Goal: Transaction & Acquisition: Purchase product/service

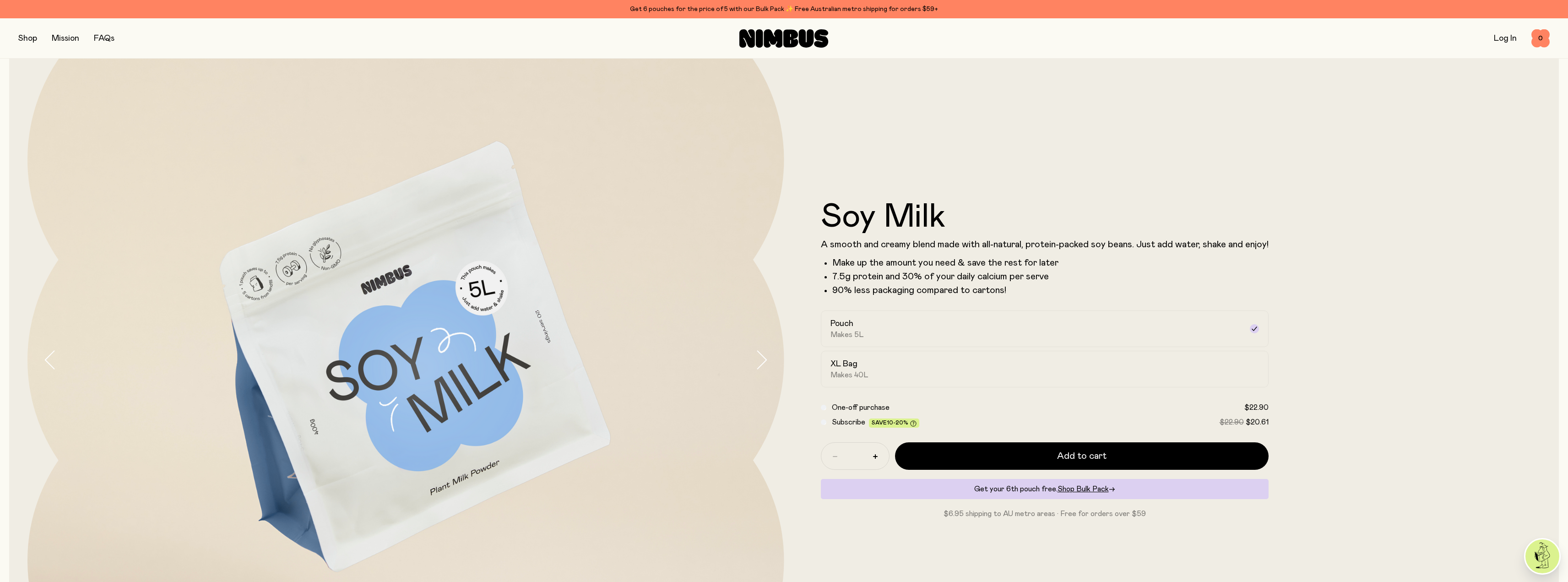
scroll to position [138, 0]
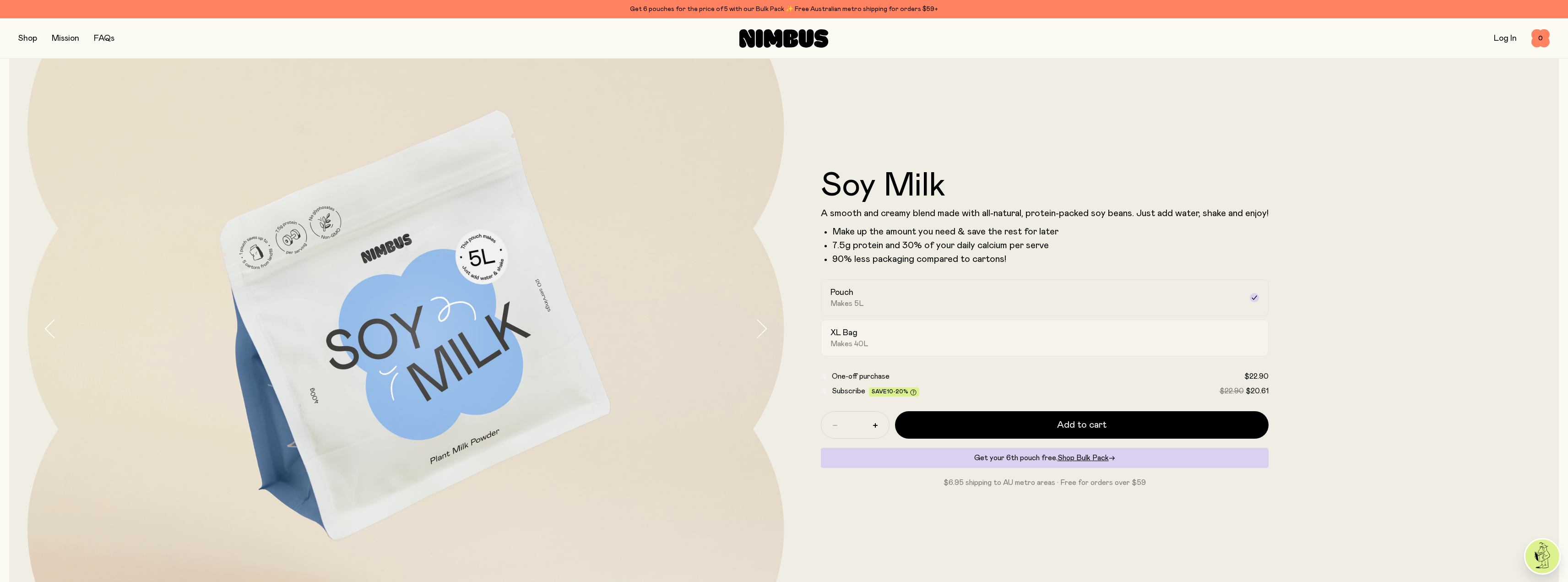
click at [892, 340] on div "XL Bag Makes 40L" at bounding box center [1036, 337] width 412 height 21
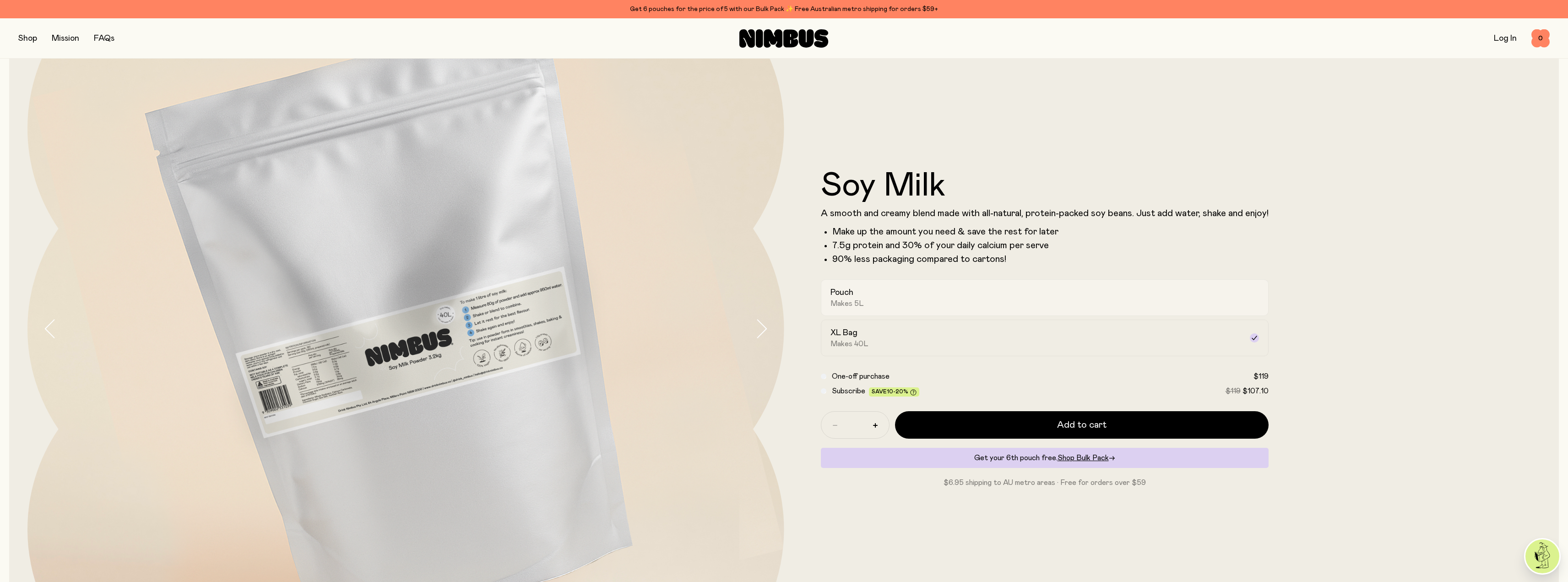
click at [916, 309] on label "Pouch Makes 5L" at bounding box center [1045, 298] width 447 height 37
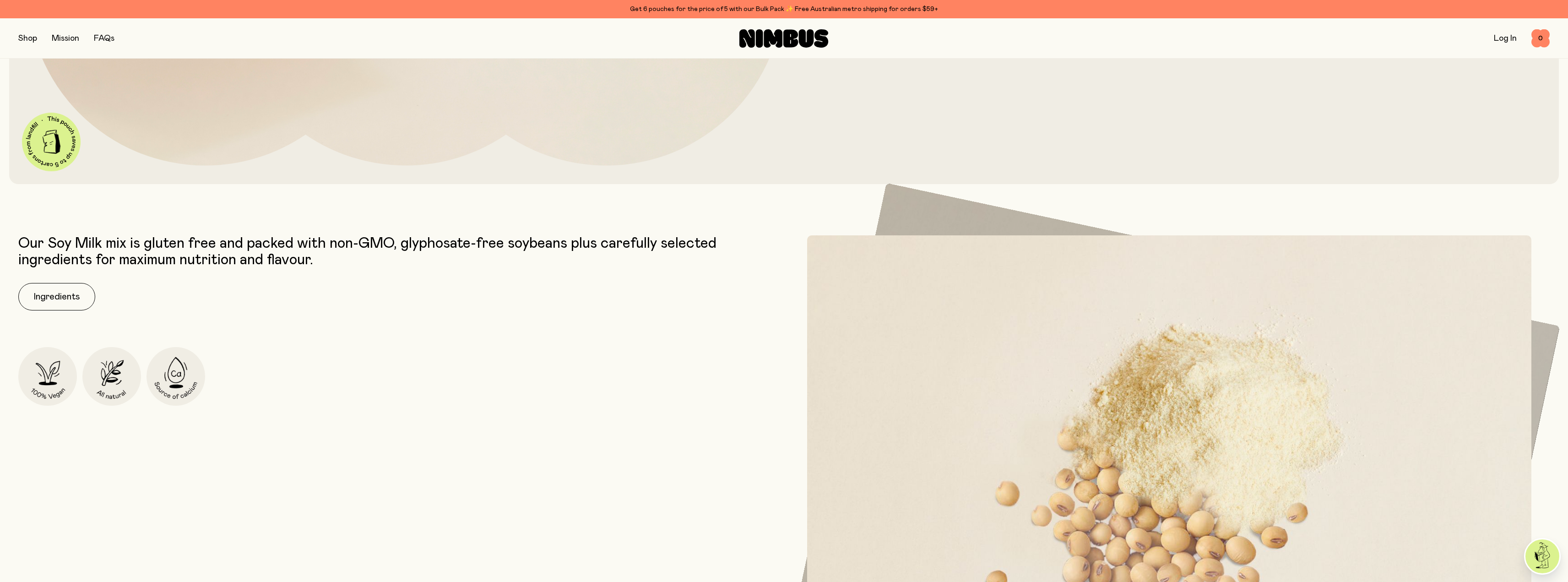
scroll to position [732, 0]
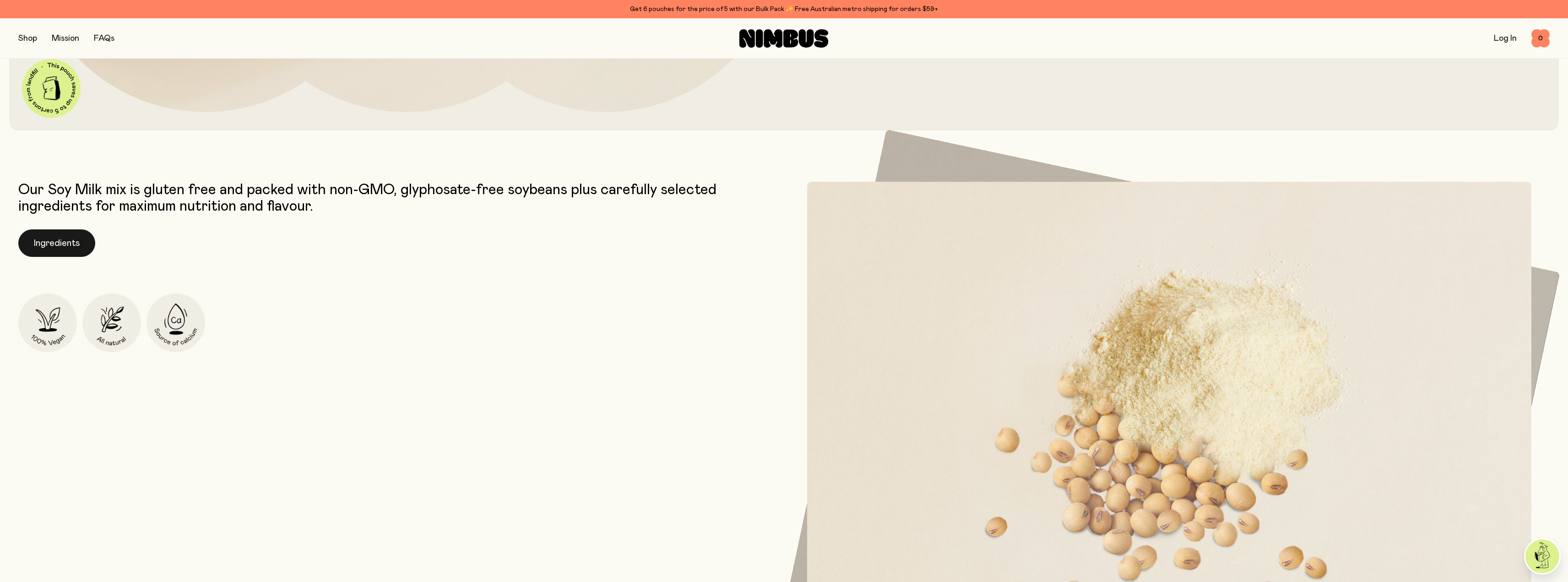
click at [41, 229] on div "Our Soy Milk mix is gluten free and packed with non-GMO, glyphosate-free soybea…" at bounding box center [399, 453] width 761 height 543
click at [57, 245] on button "Ingredients" at bounding box center [57, 243] width 77 height 28
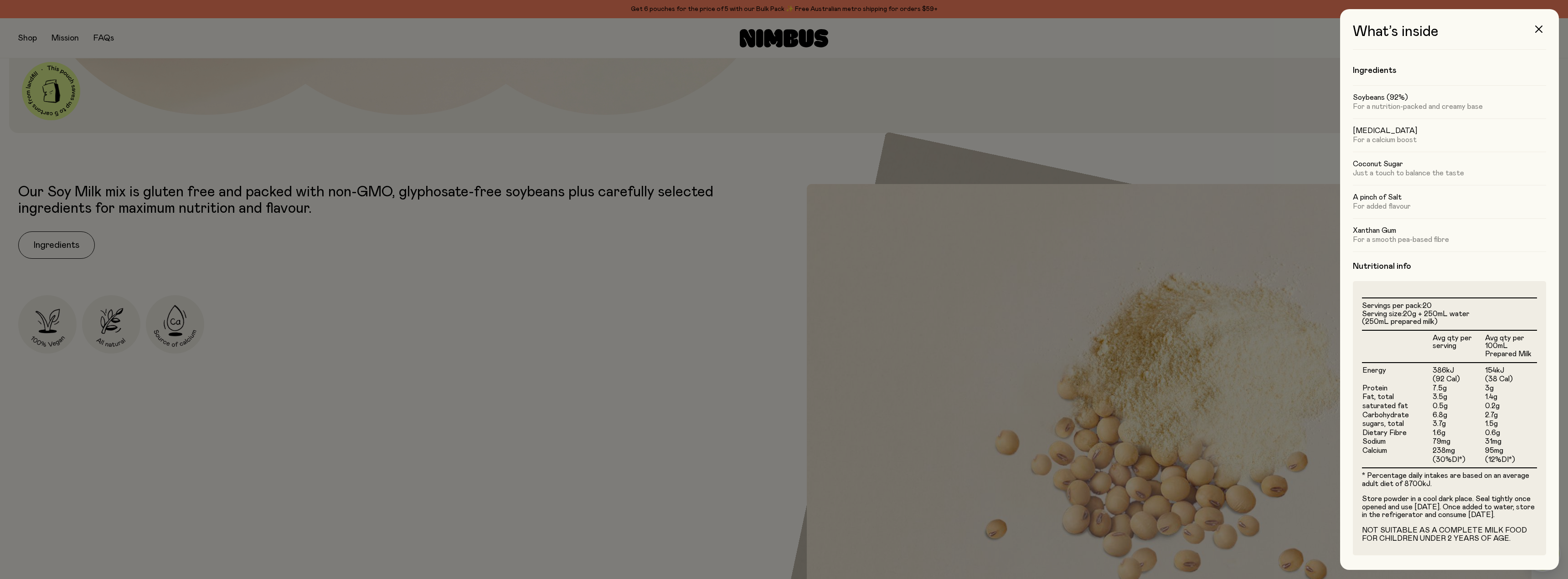
scroll to position [11, 0]
click at [1539, 30] on icon "button" at bounding box center [1539, 29] width 7 height 7
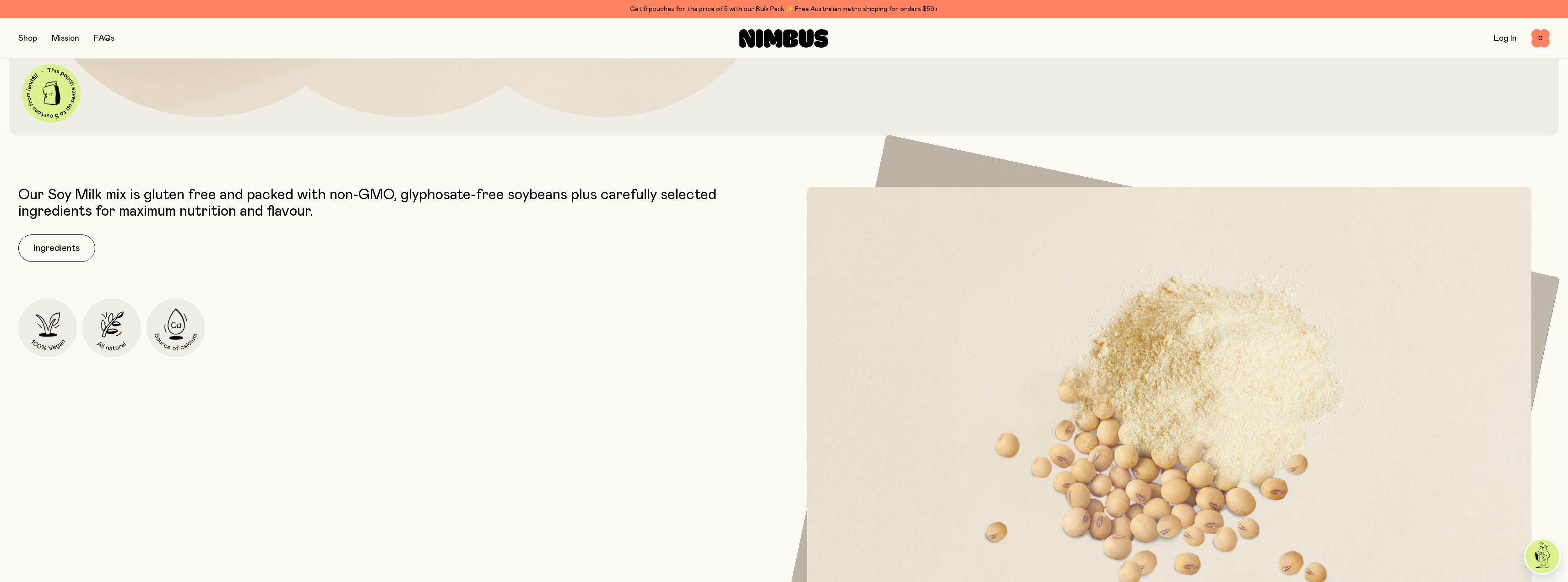
scroll to position [732, 0]
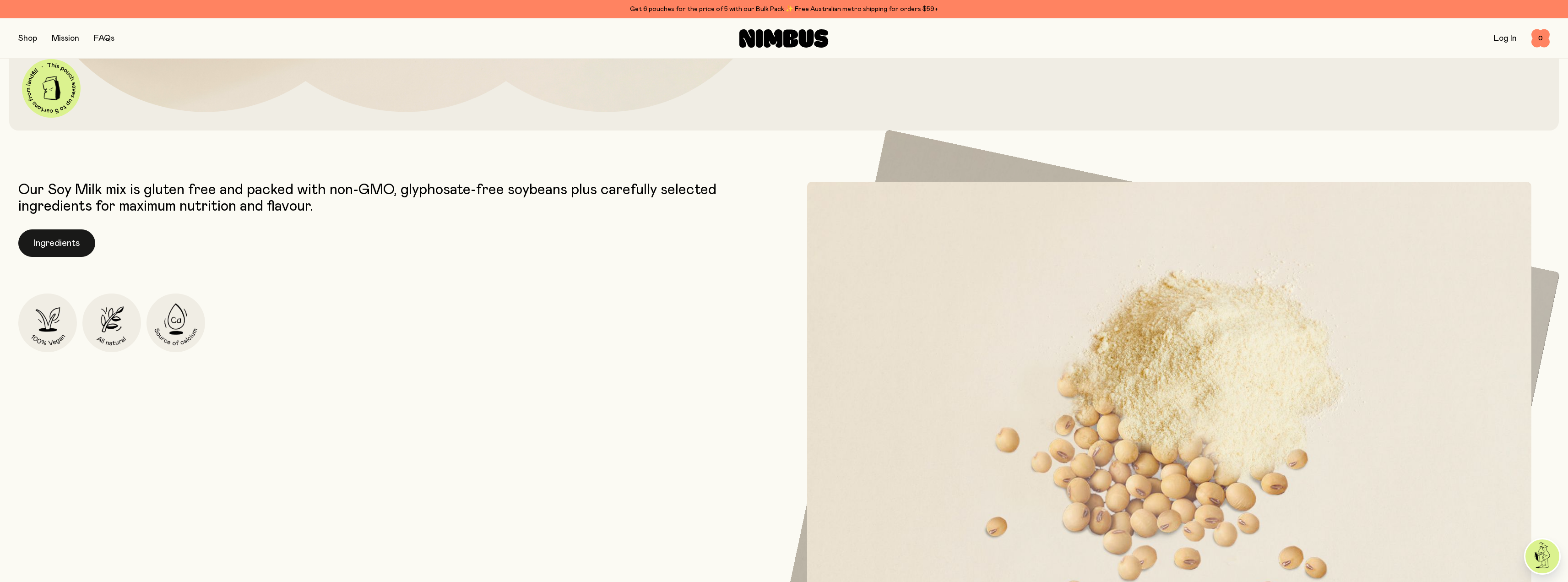
click at [49, 240] on button "Ingredients" at bounding box center [57, 243] width 77 height 28
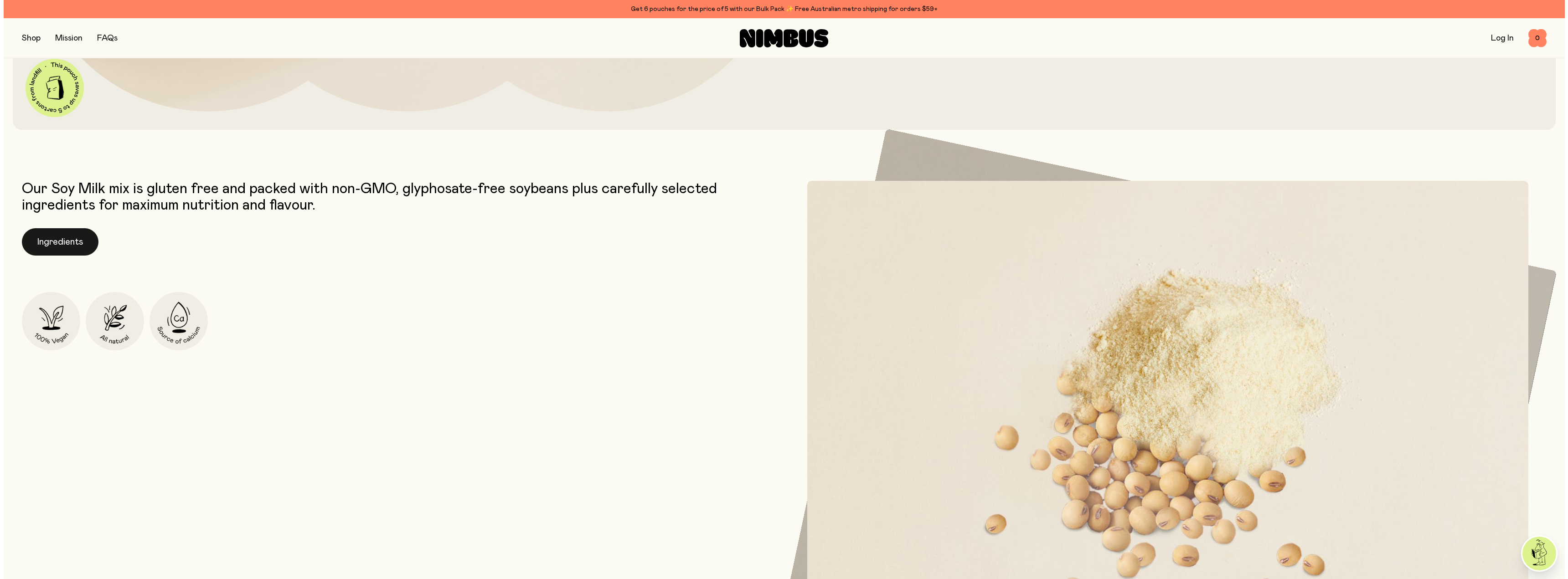
scroll to position [0, 0]
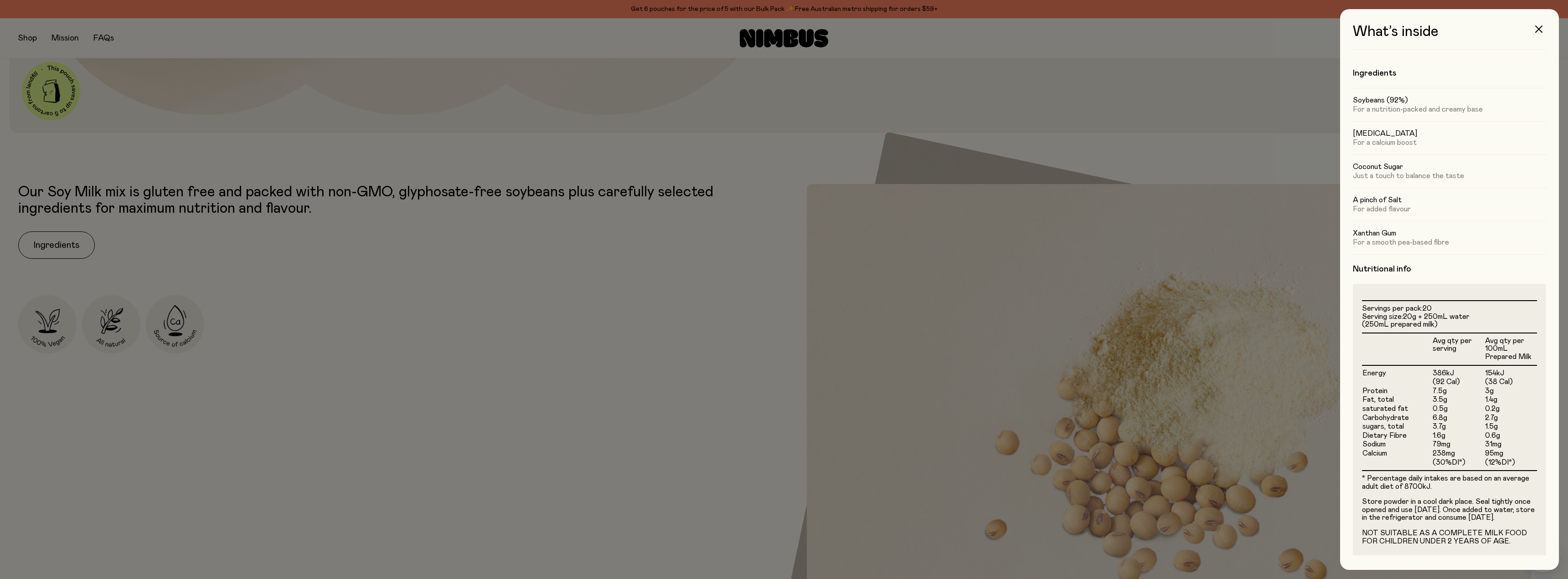
click at [857, 335] on div at bounding box center [784, 290] width 1568 height 579
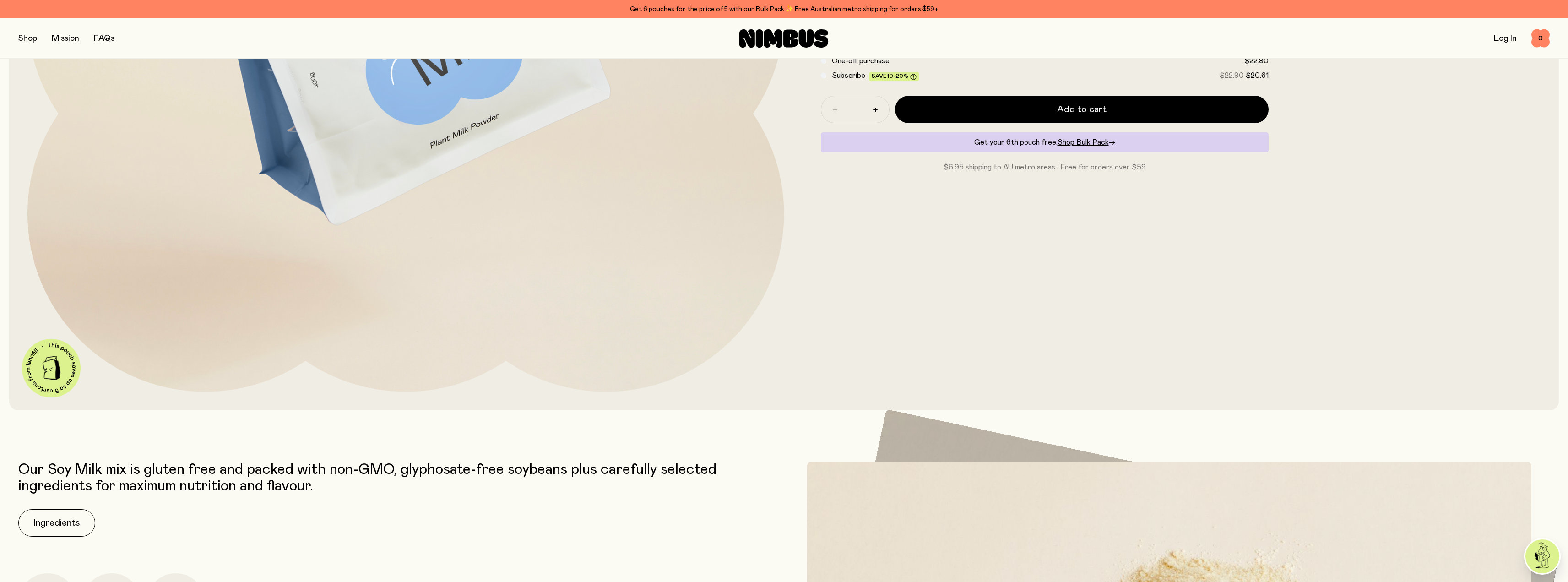
scroll to position [458, 0]
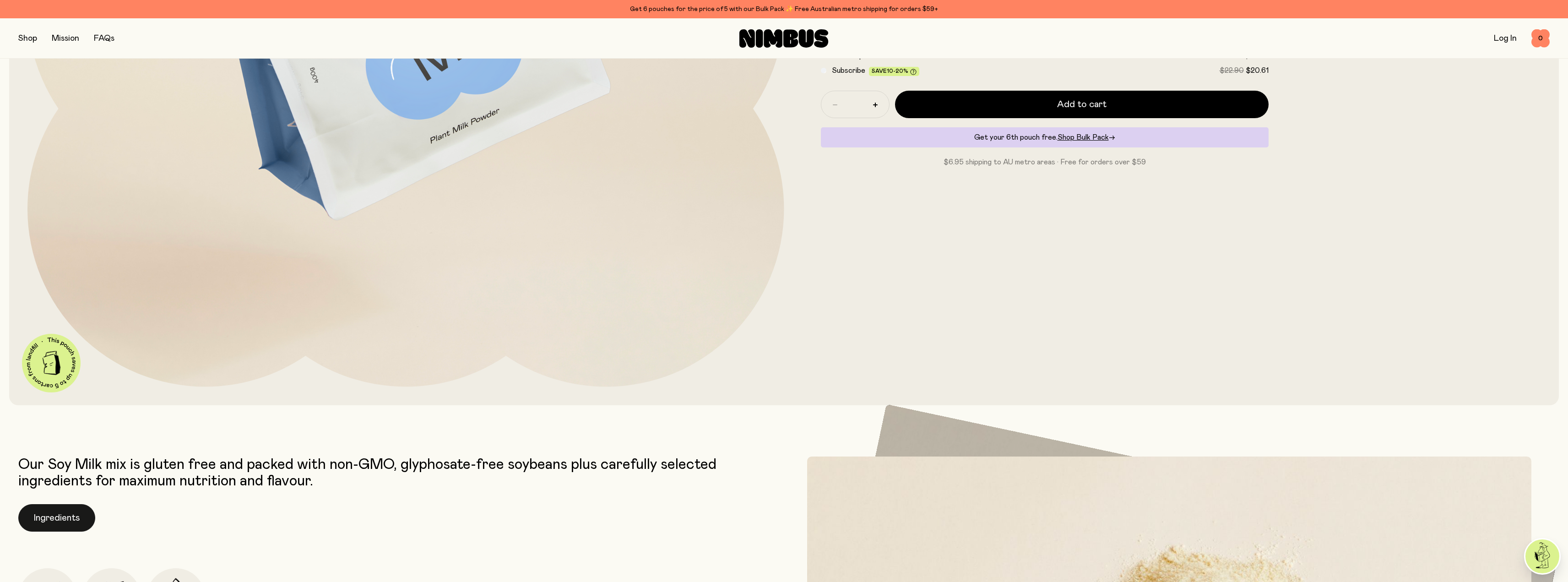
click at [51, 526] on button "Ingredients" at bounding box center [57, 517] width 77 height 28
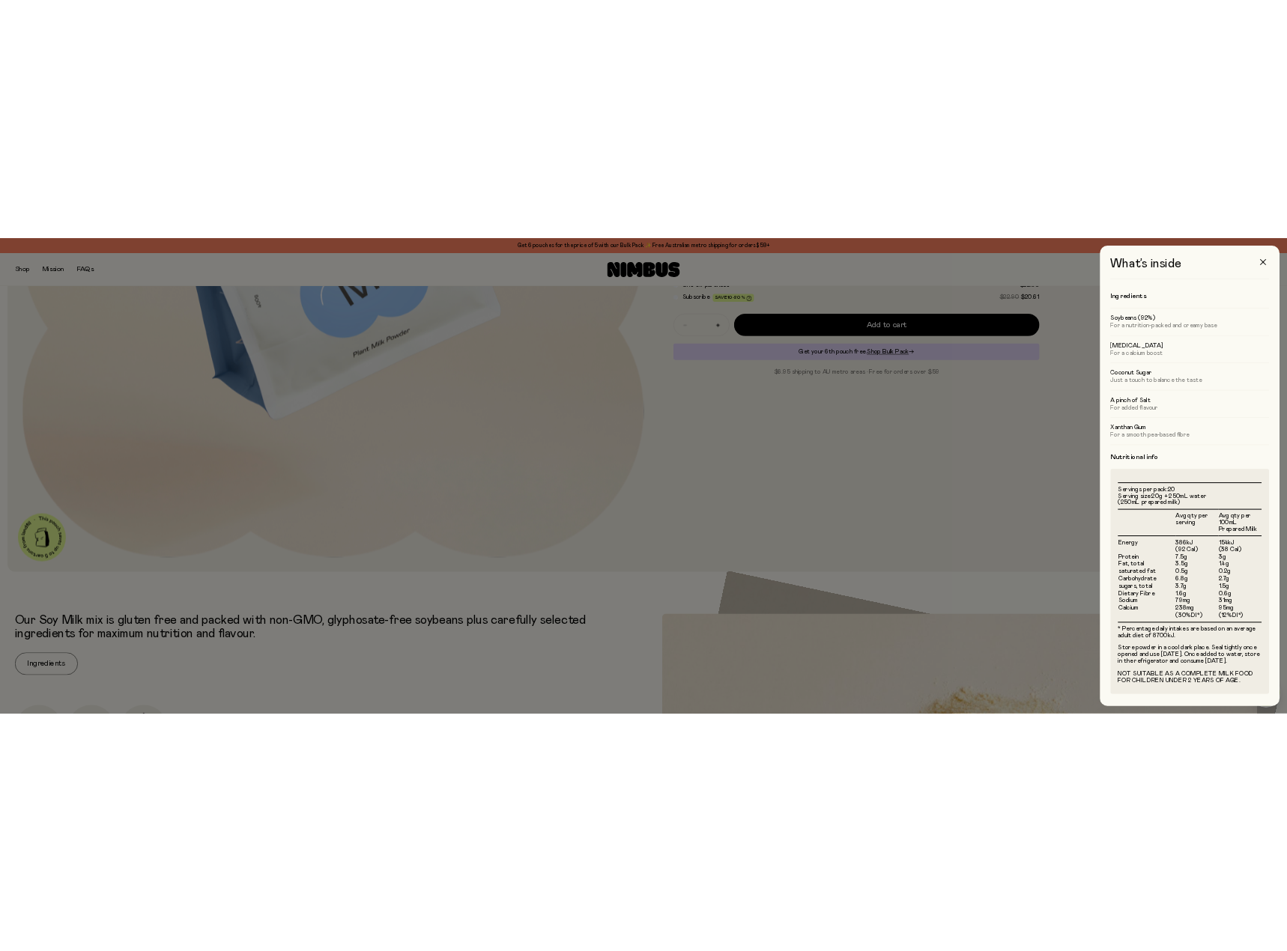
scroll to position [18, 0]
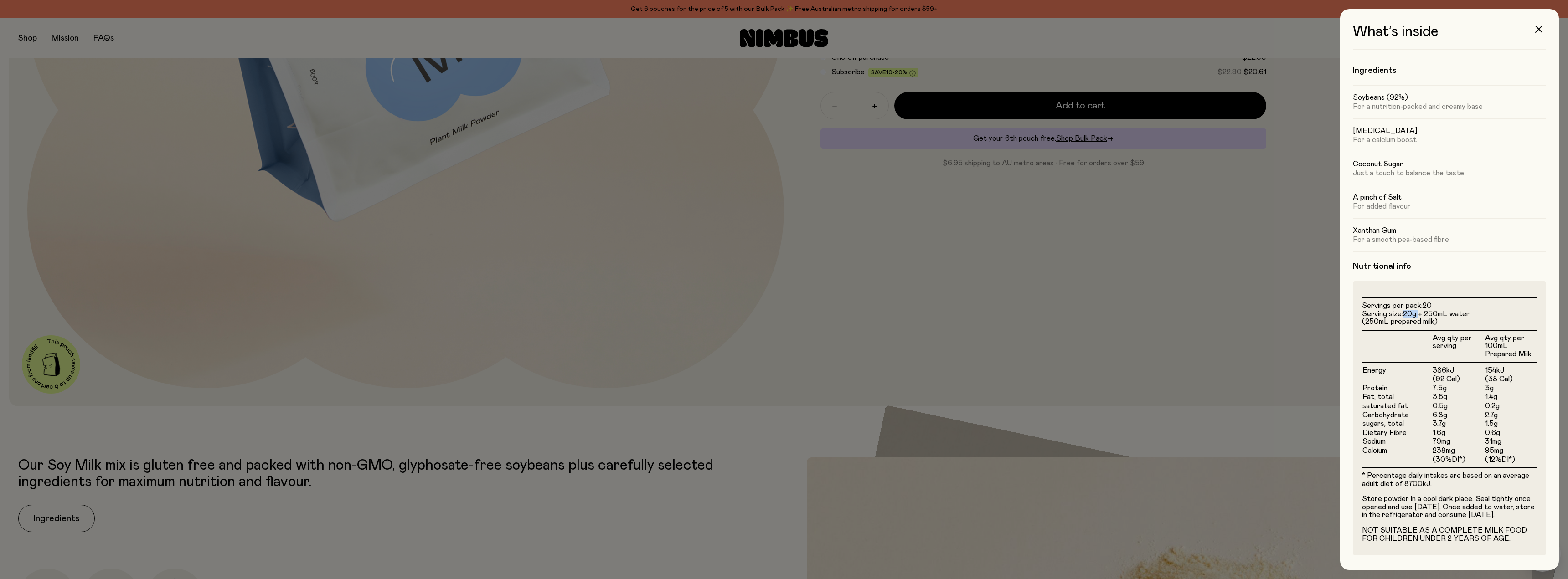
drag, startPoint x: 1405, startPoint y: 305, endPoint x: 1422, endPoint y: 305, distance: 17.0
click at [1422, 310] on span "20g + 250mL water (250mL prepared milk)" at bounding box center [1416, 317] width 108 height 15
click at [1426, 310] on span "20g + 250mL water (250mL prepared milk)" at bounding box center [1416, 317] width 108 height 15
click at [1449, 310] on span "20g + 250mL water (250mL prepared milk)" at bounding box center [1416, 317] width 108 height 15
drag, startPoint x: 1427, startPoint y: 307, endPoint x: 1449, endPoint y: 305, distance: 22.1
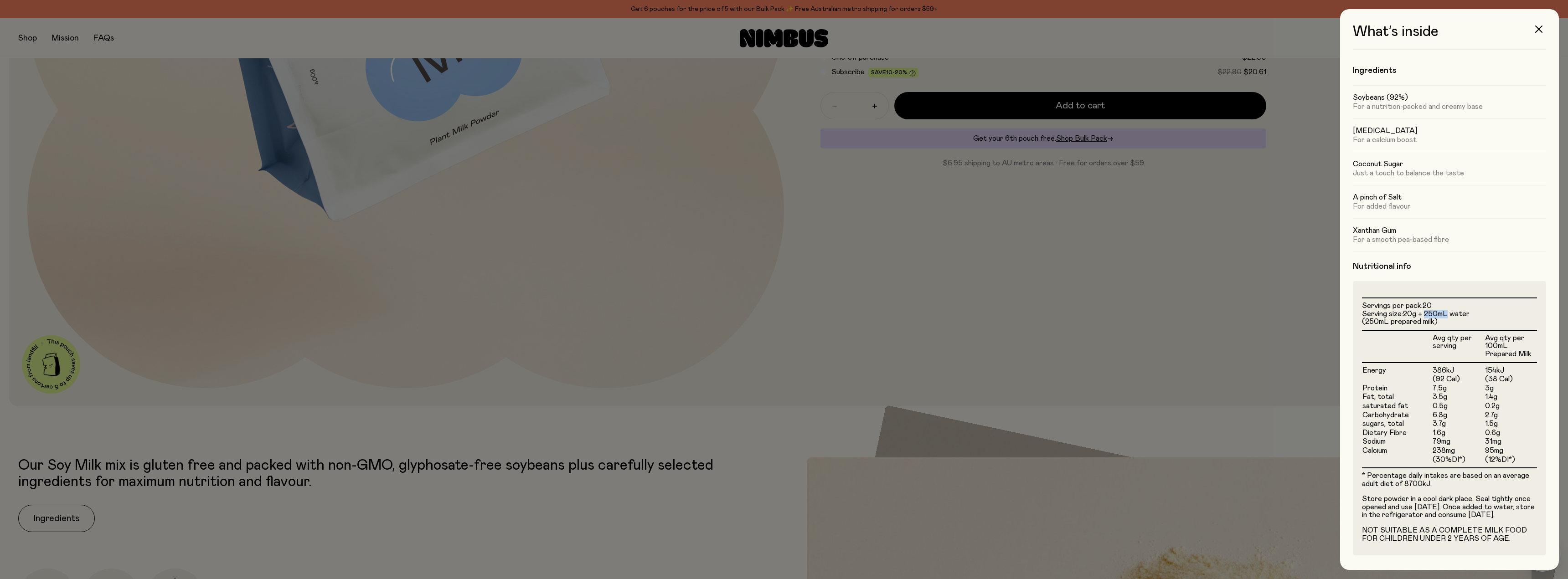
click at [1449, 310] on span "20g + 250mL water (250mL prepared milk)" at bounding box center [1416, 317] width 108 height 15
click at [1452, 392] on td "3.5g" at bounding box center [1458, 397] width 52 height 9
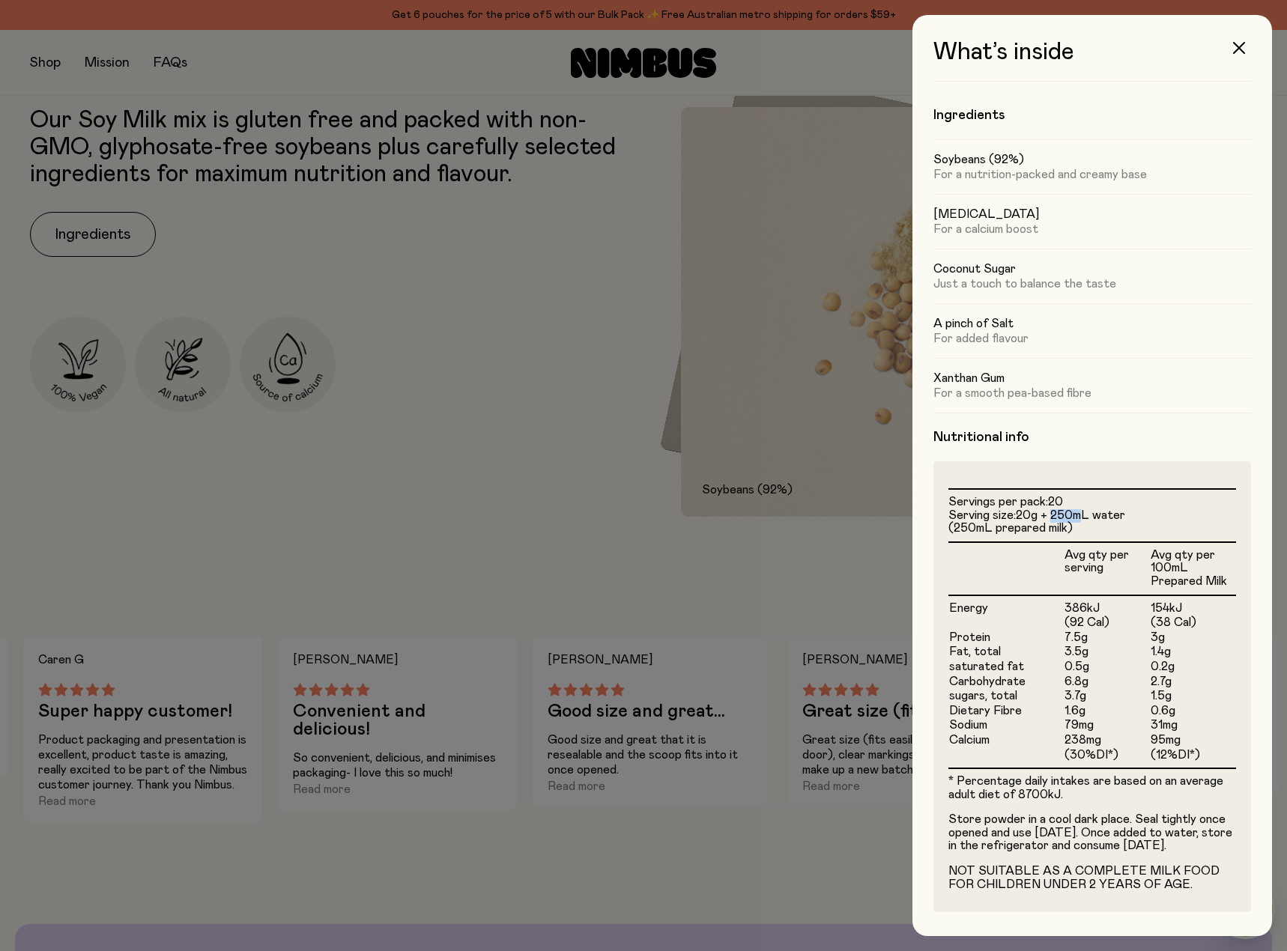
drag, startPoint x: 1053, startPoint y: 500, endPoint x: 1079, endPoint y: 505, distance: 26.6
click at [1079, 509] on span "20g + 250mL water (250mL prepared milk)" at bounding box center [1036, 521] width 177 height 25
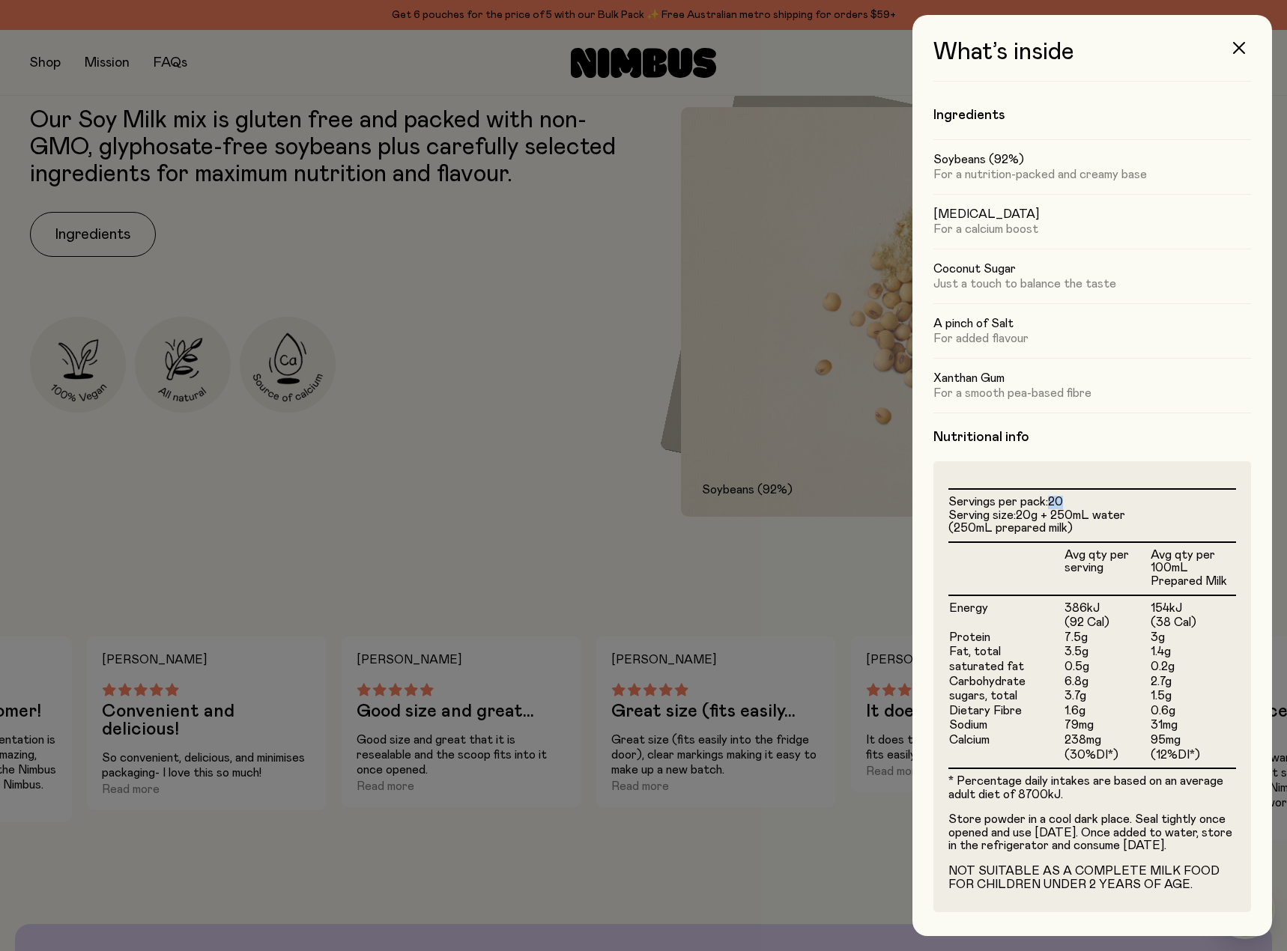
drag, startPoint x: 1051, startPoint y: 489, endPoint x: 1065, endPoint y: 490, distance: 14.3
click at [1063, 496] on span "20" at bounding box center [1055, 502] width 15 height 12
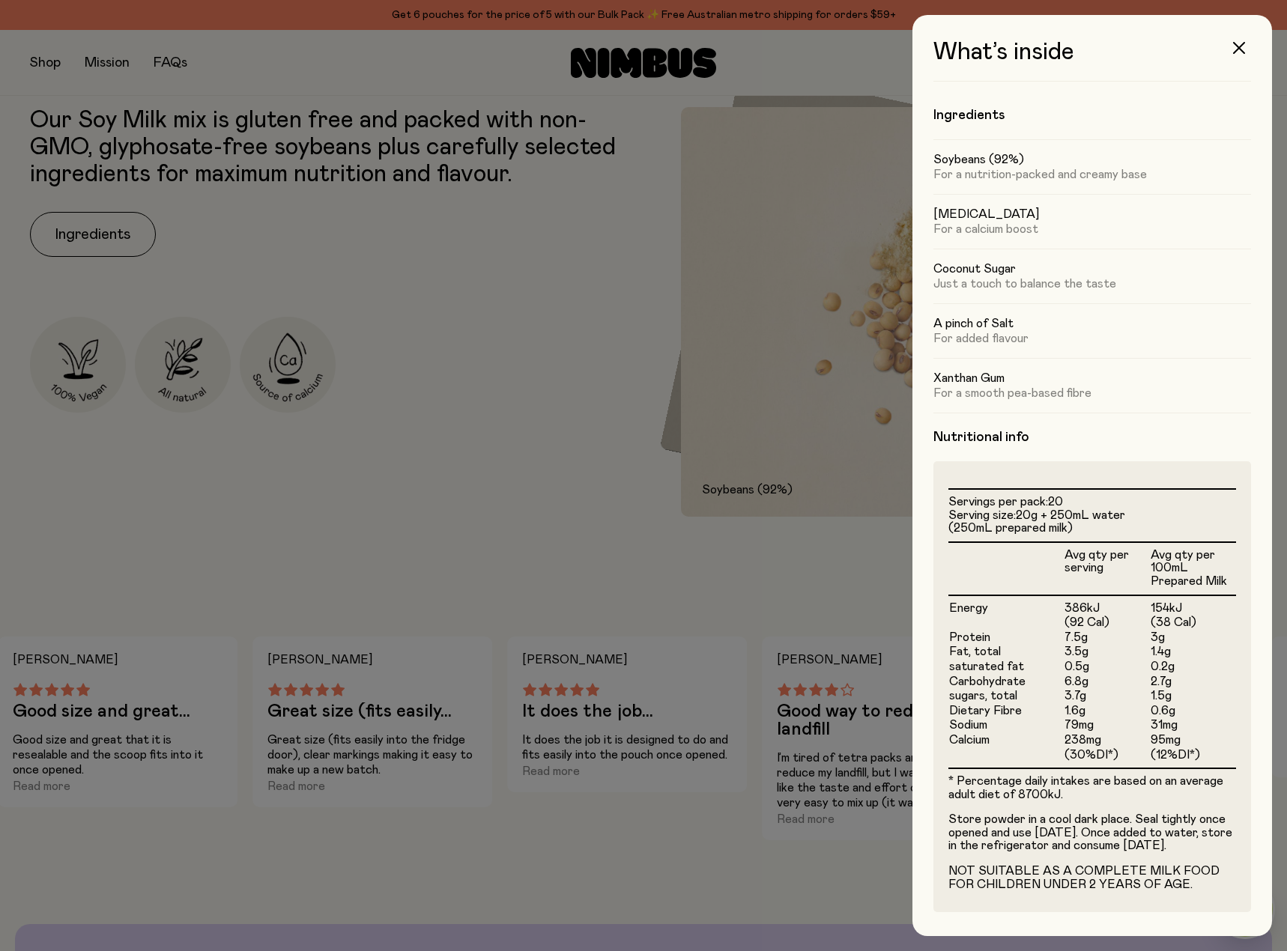
click at [1089, 509] on span "20g + 250mL water (250mL prepared milk)" at bounding box center [1036, 521] width 177 height 25
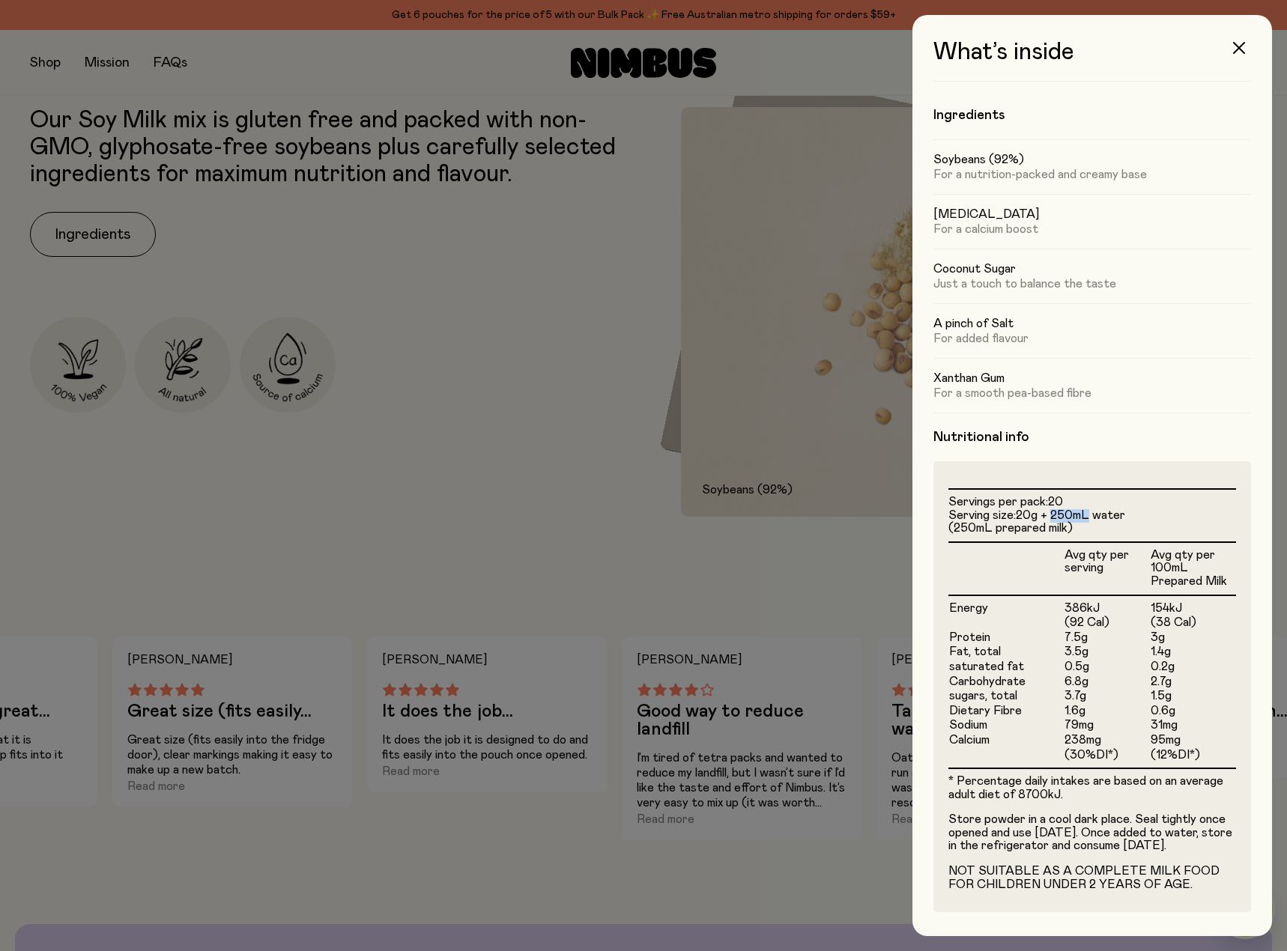
drag, startPoint x: 1051, startPoint y: 501, endPoint x: 1089, endPoint y: 503, distance: 37.5
click at [1089, 509] on span "20g + 250mL water (250mL prepared milk)" at bounding box center [1036, 521] width 177 height 25
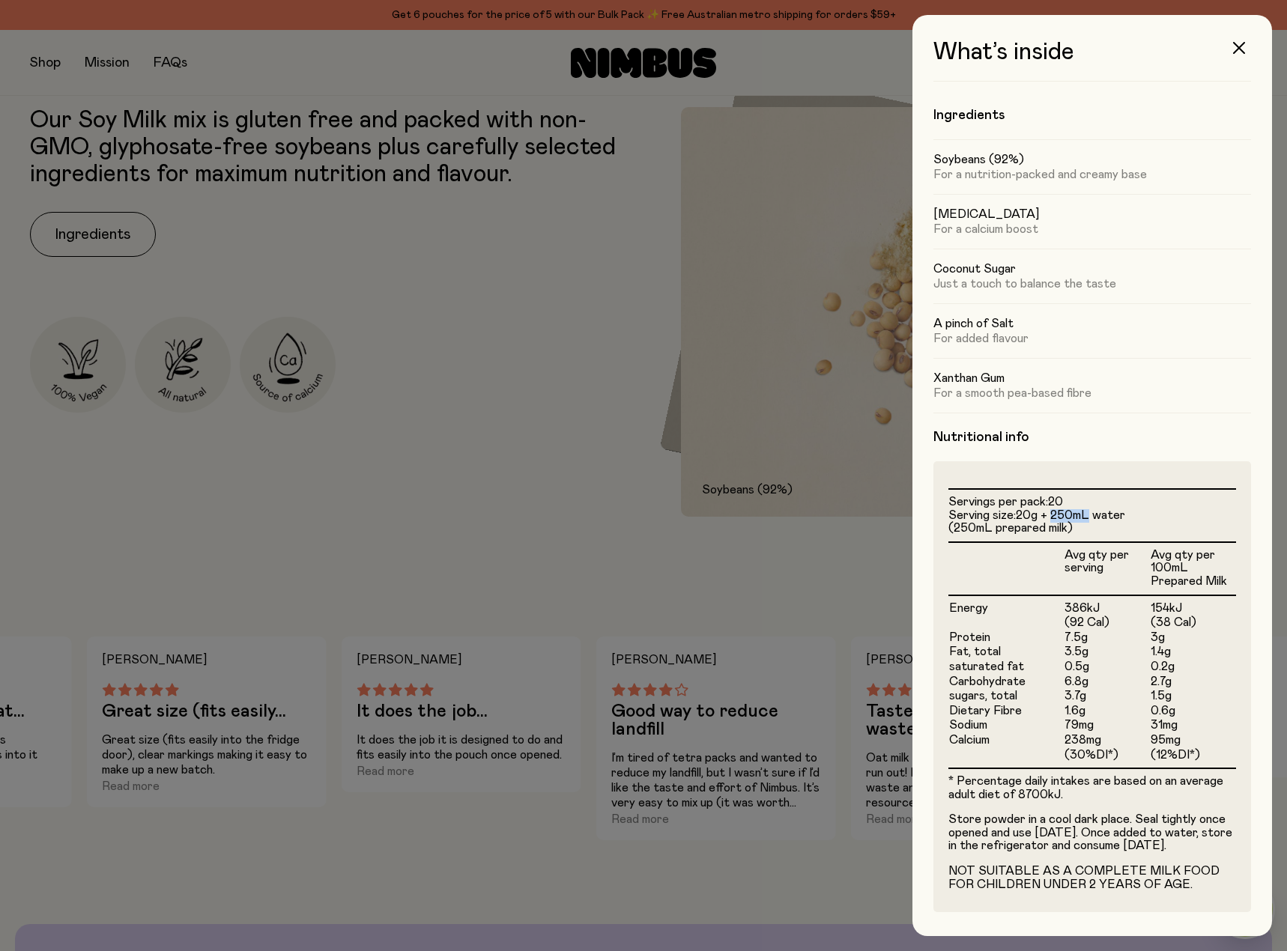
click at [1089, 509] on span "20g + 250mL water (250mL prepared milk)" at bounding box center [1036, 521] width 177 height 25
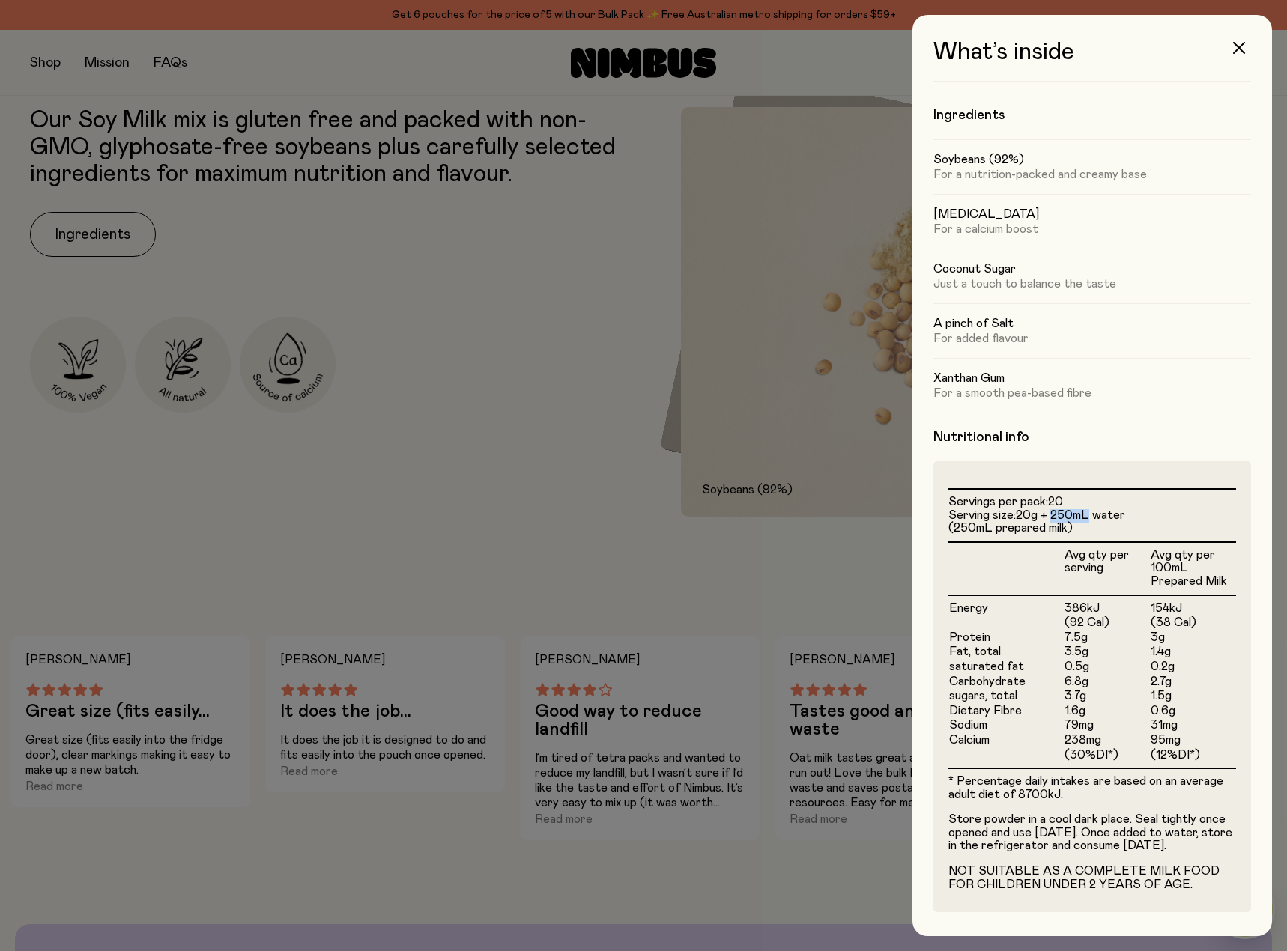
drag, startPoint x: 1052, startPoint y: 504, endPoint x: 1090, endPoint y: 506, distance: 37.5
click at [1090, 509] on span "20g + 250mL water (250mL prepared milk)" at bounding box center [1036, 521] width 177 height 25
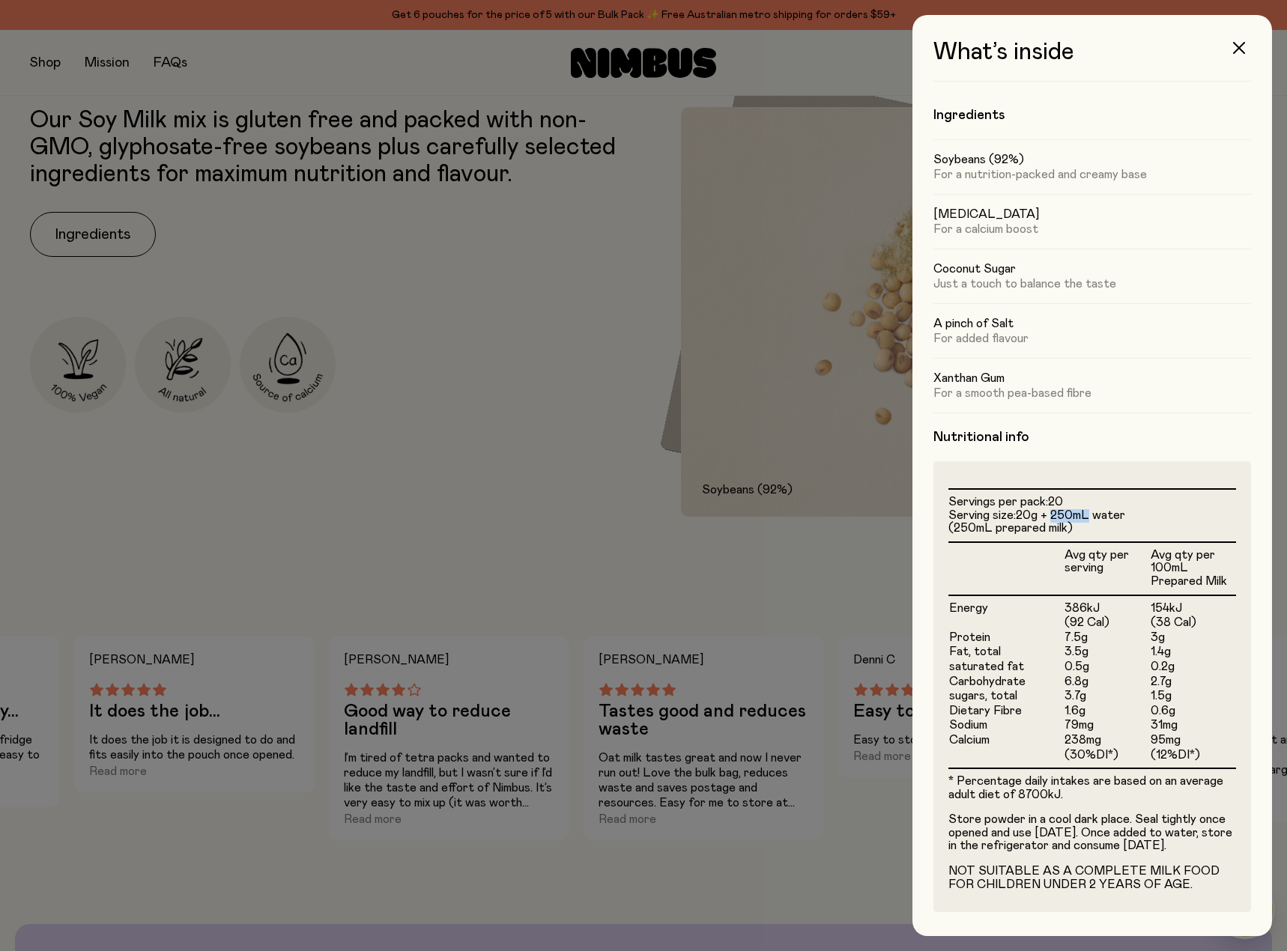
click at [1087, 509] on span "20g + 250mL water (250mL prepared milk)" at bounding box center [1036, 521] width 177 height 25
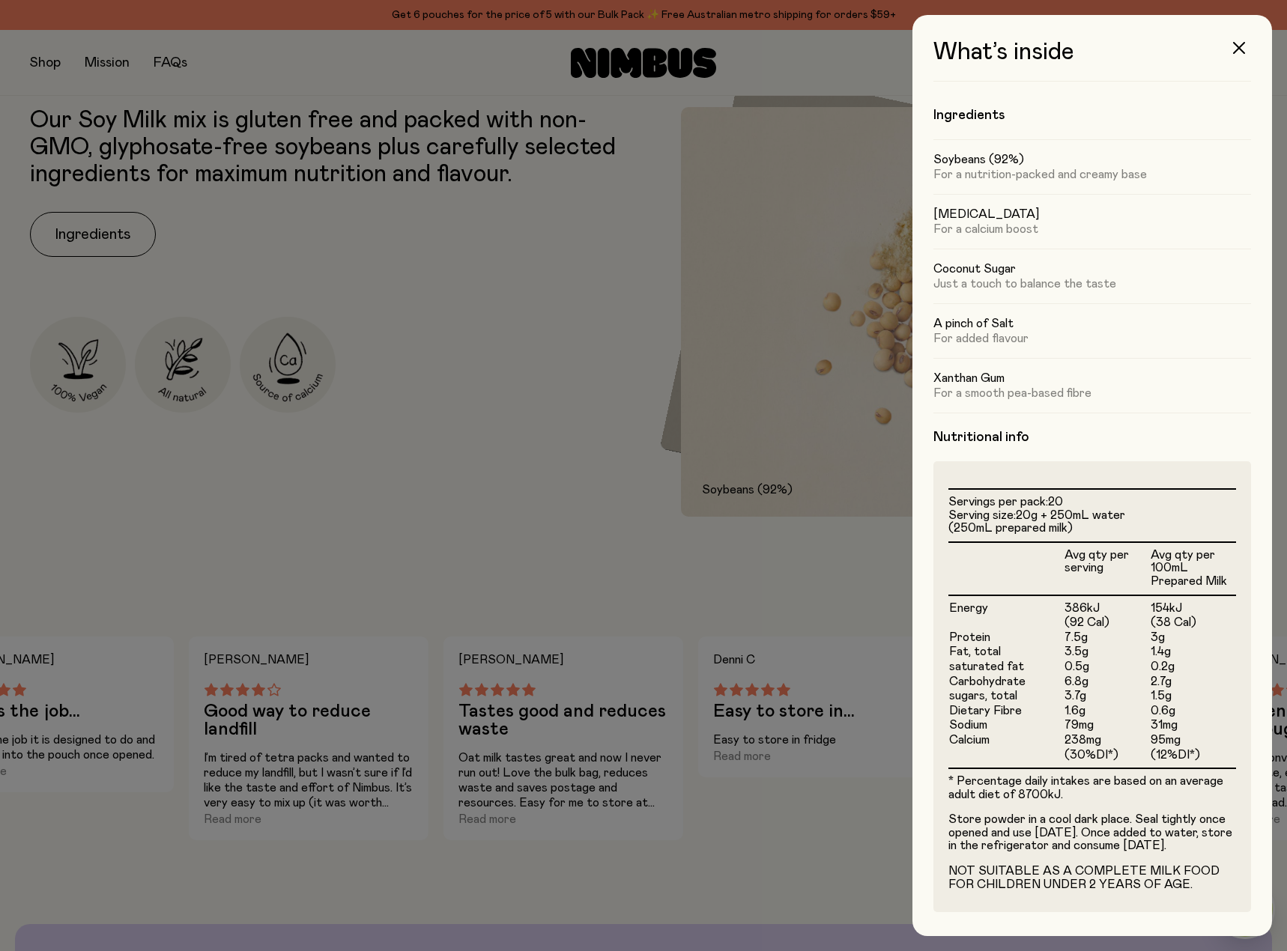
click at [1087, 509] on span "20g + 250mL water (250mL prepared milk)" at bounding box center [1036, 521] width 177 height 25
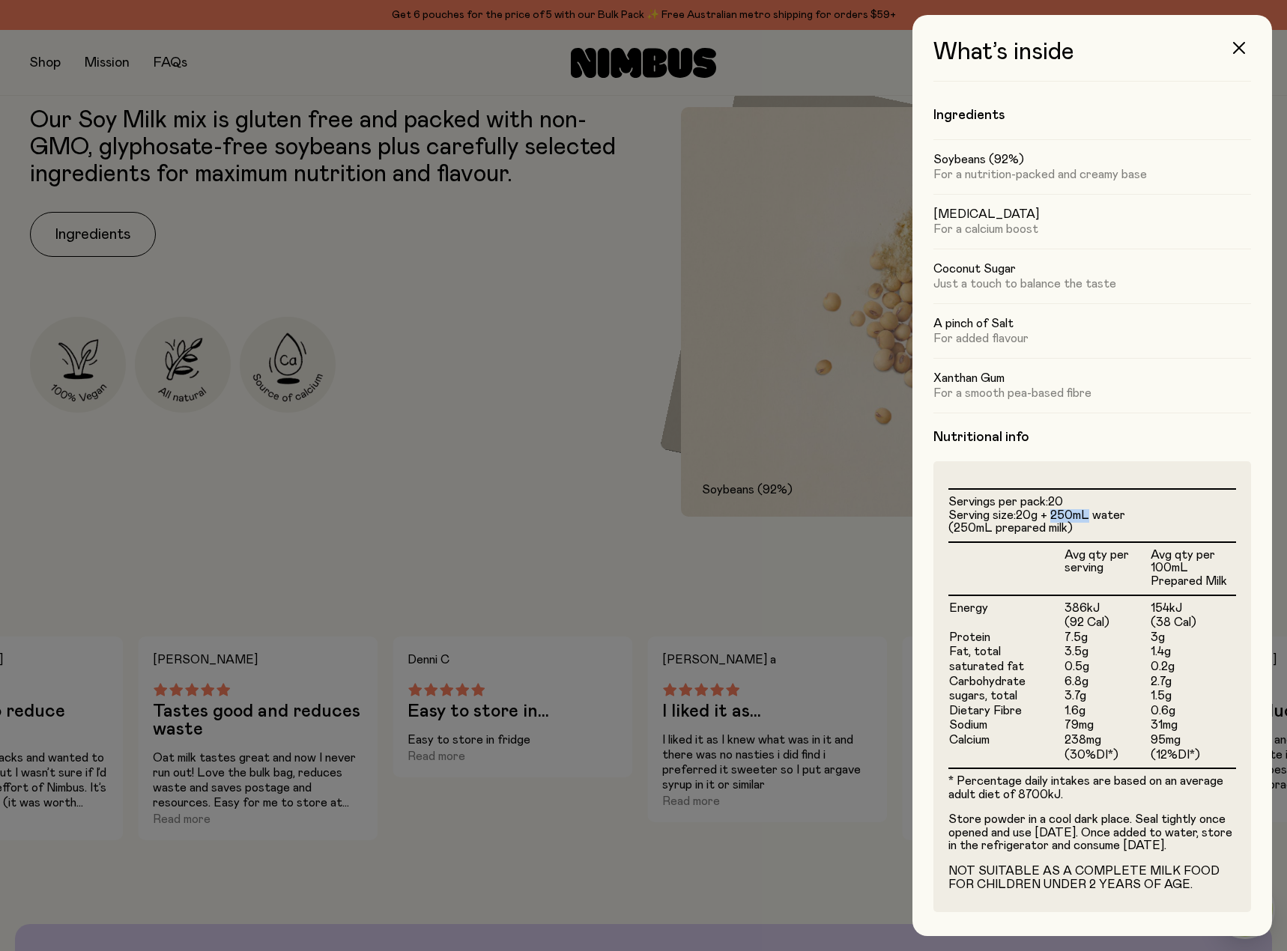
drag, startPoint x: 1053, startPoint y: 503, endPoint x: 1089, endPoint y: 504, distance: 36.0
click at [1089, 509] on span "20g + 250mL water (250mL prepared milk)" at bounding box center [1036, 521] width 177 height 25
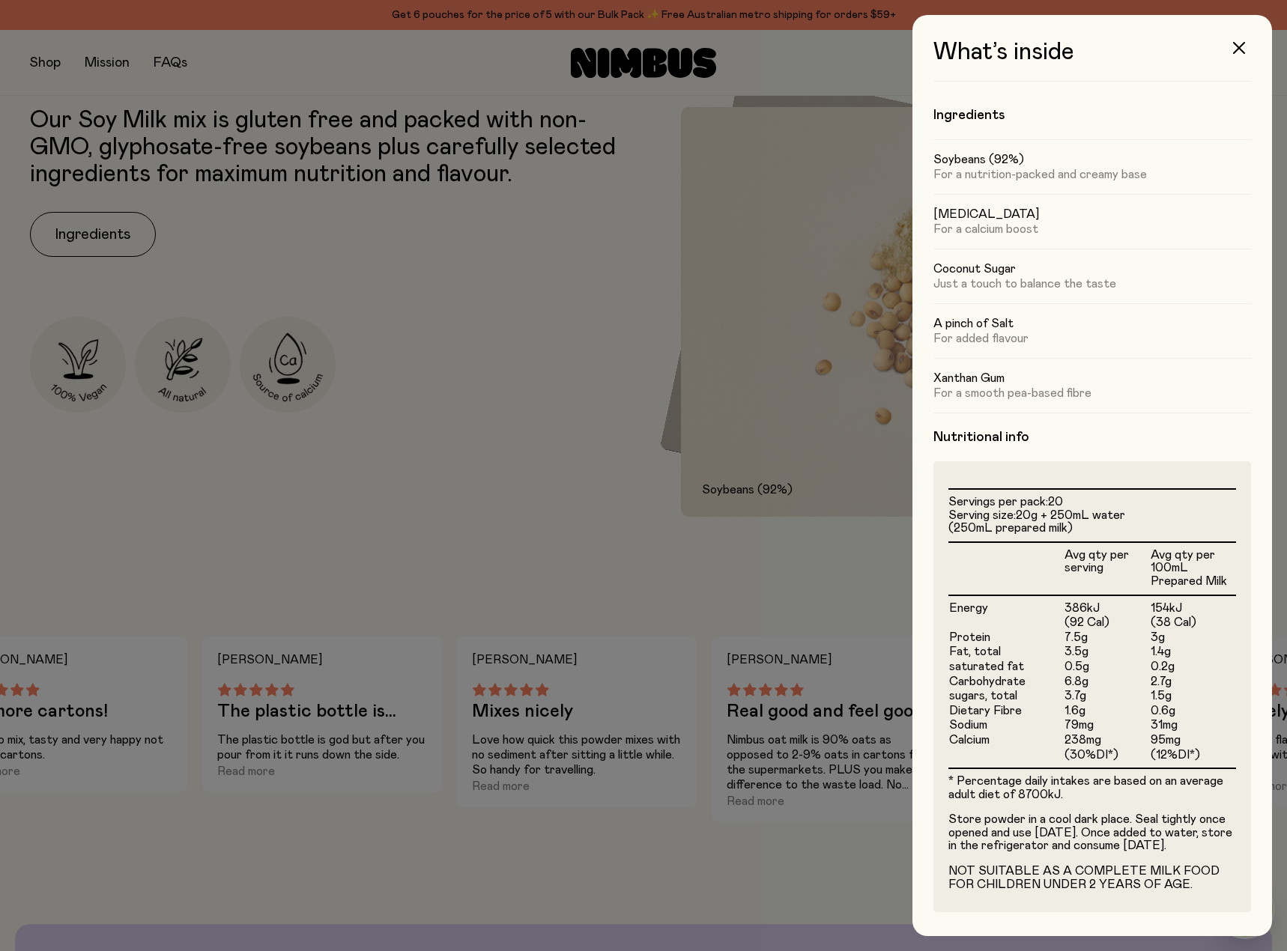
click at [567, 423] on div at bounding box center [643, 475] width 1287 height 951
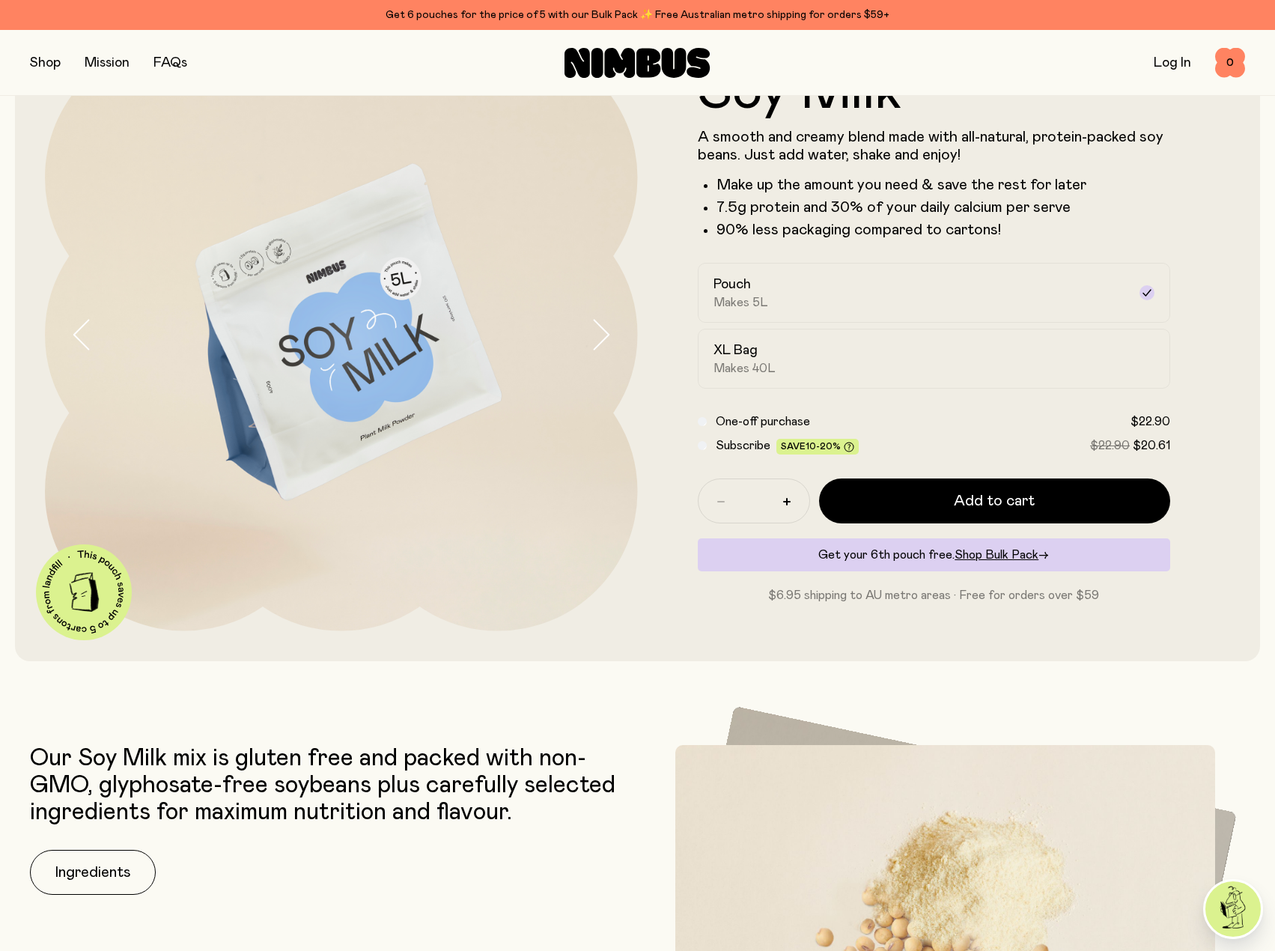
scroll to position [0, 0]
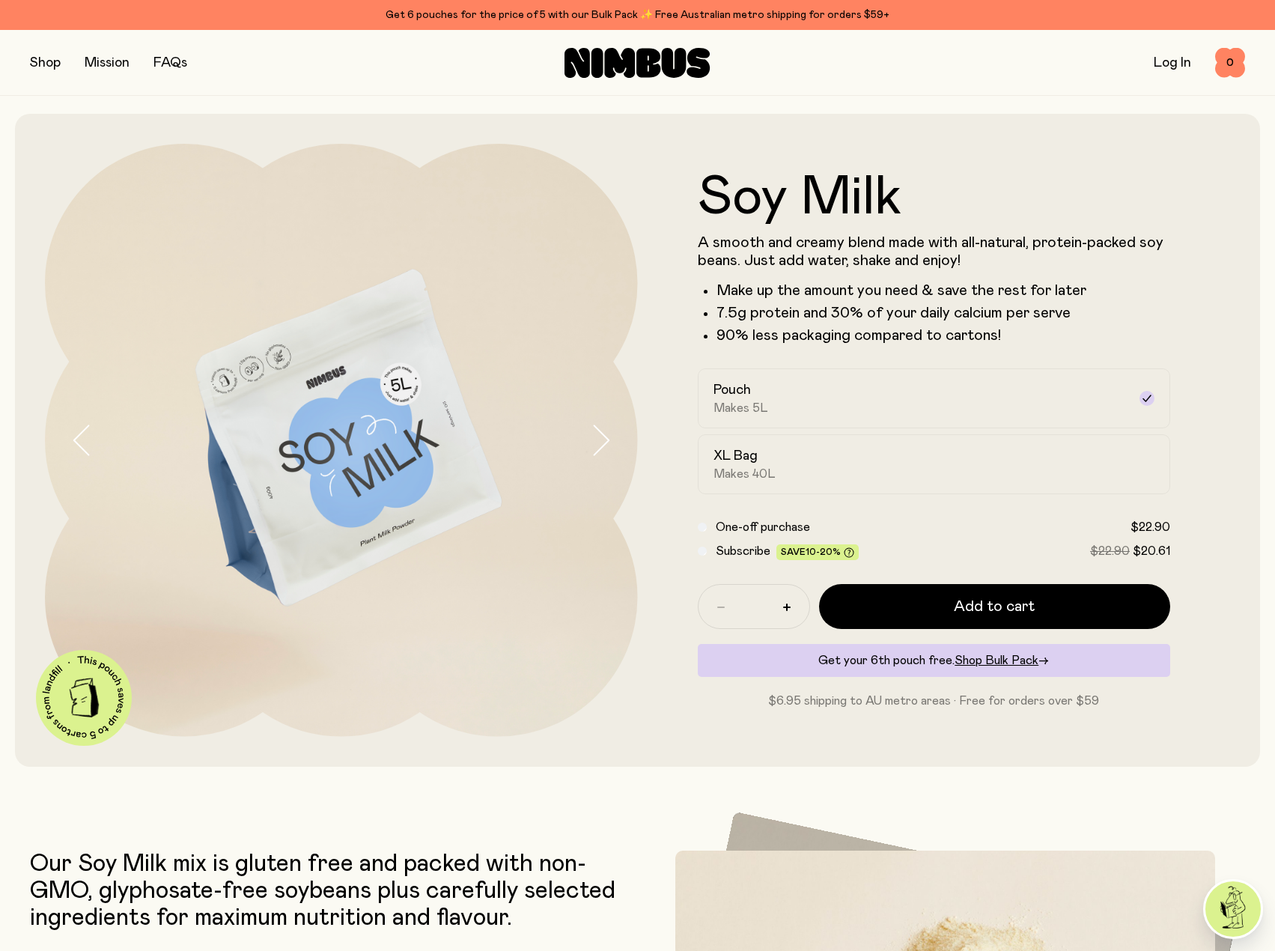
click at [389, 447] on img at bounding box center [341, 440] width 593 height 593
click at [782, 467] on div "XL Bag Makes 40L" at bounding box center [921, 464] width 415 height 34
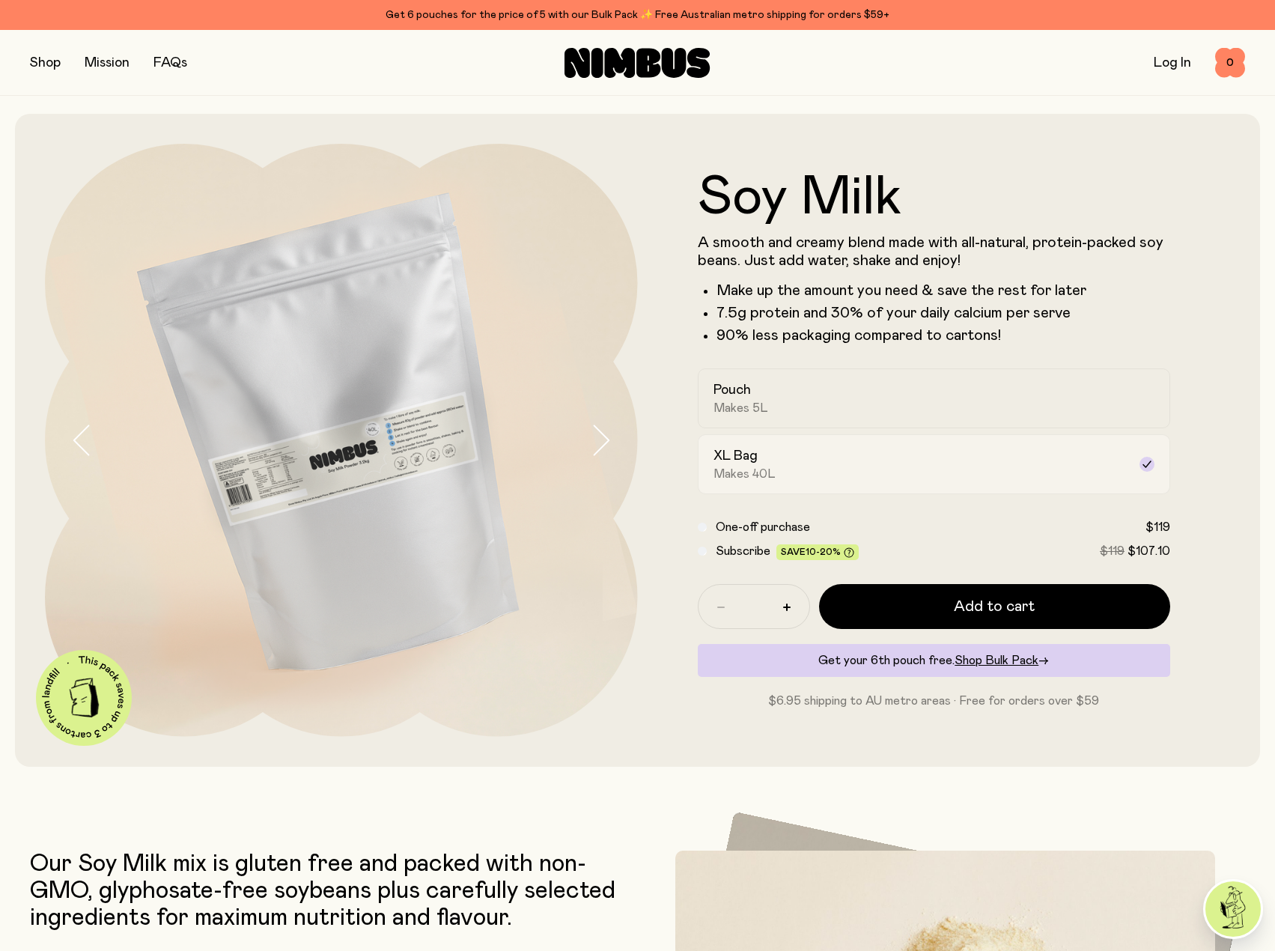
click at [800, 467] on div "XL Bag Makes 40L" at bounding box center [921, 464] width 415 height 34
click at [169, 64] on link "FAQs" at bounding box center [171, 62] width 34 height 13
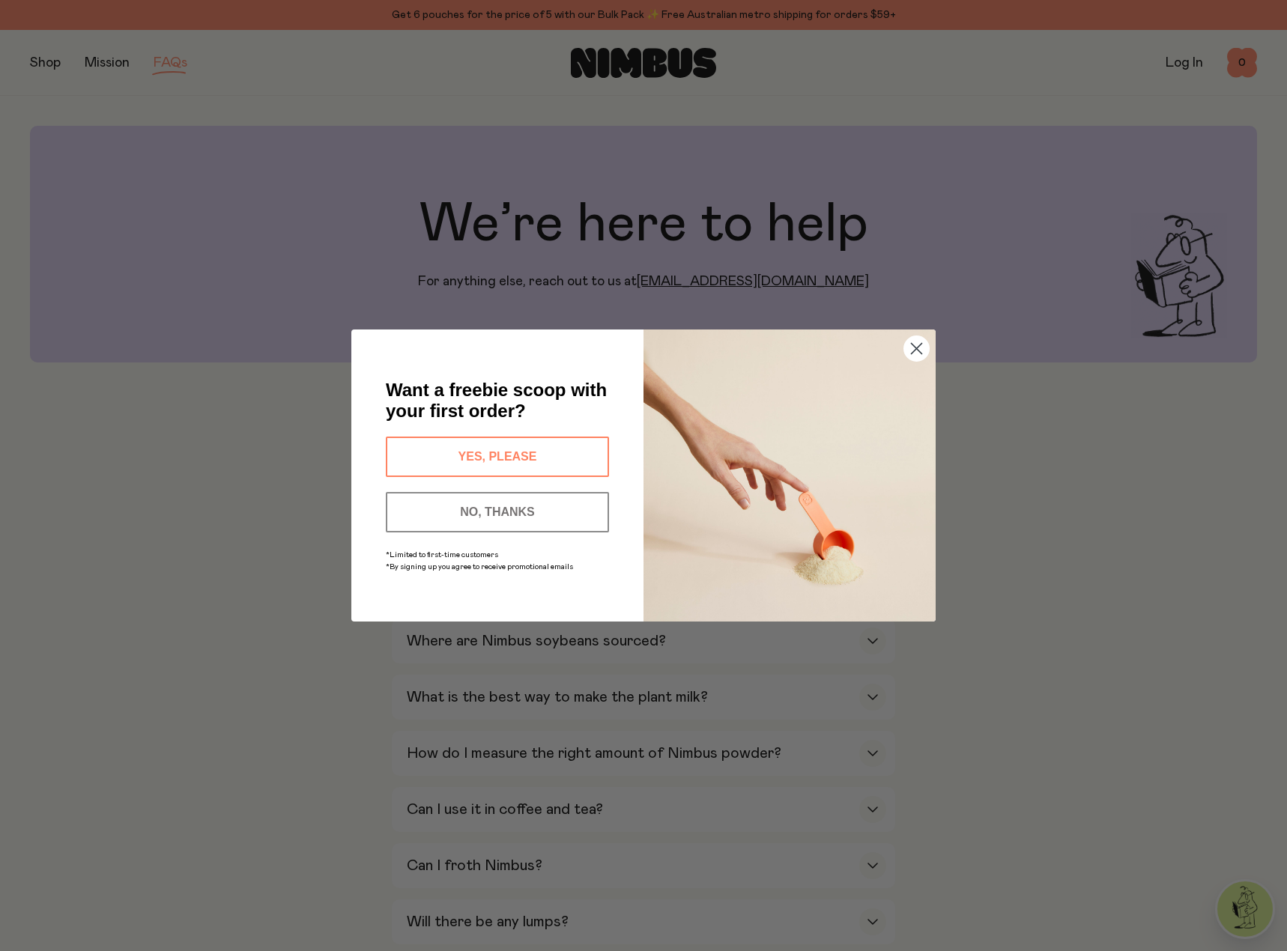
click at [480, 514] on button "NO, THANKS" at bounding box center [497, 512] width 223 height 40
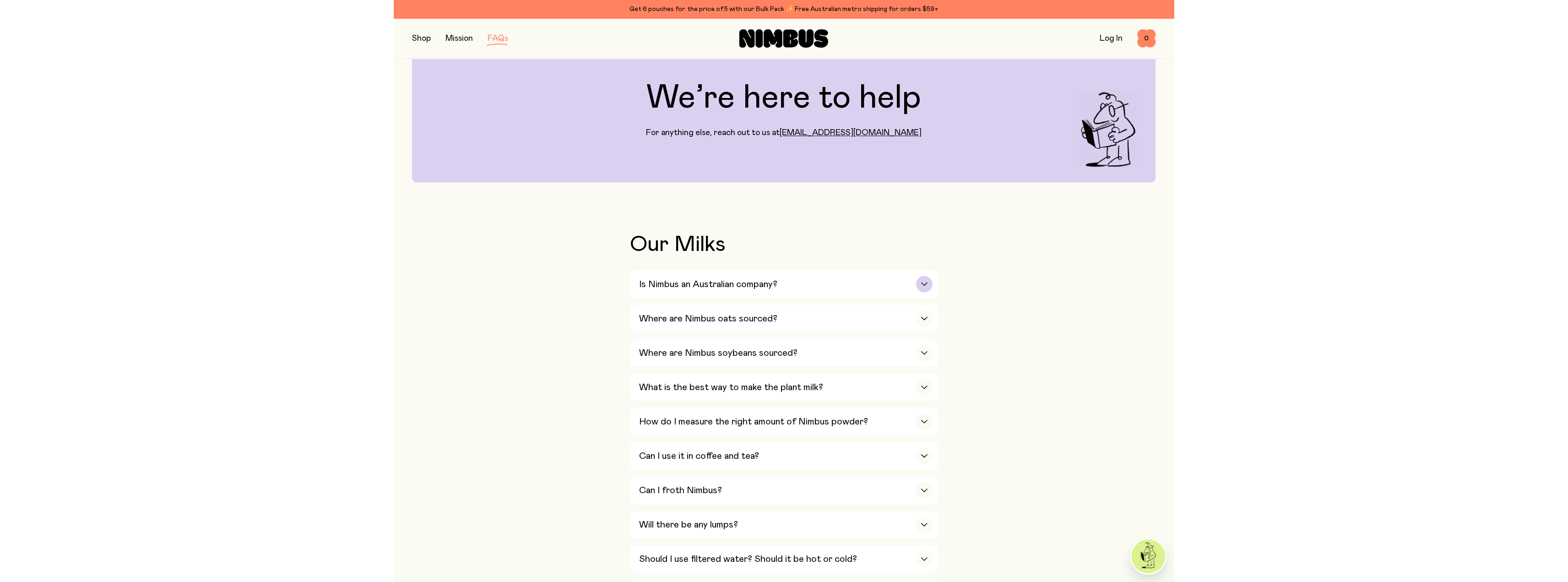
scroll to position [46, 0]
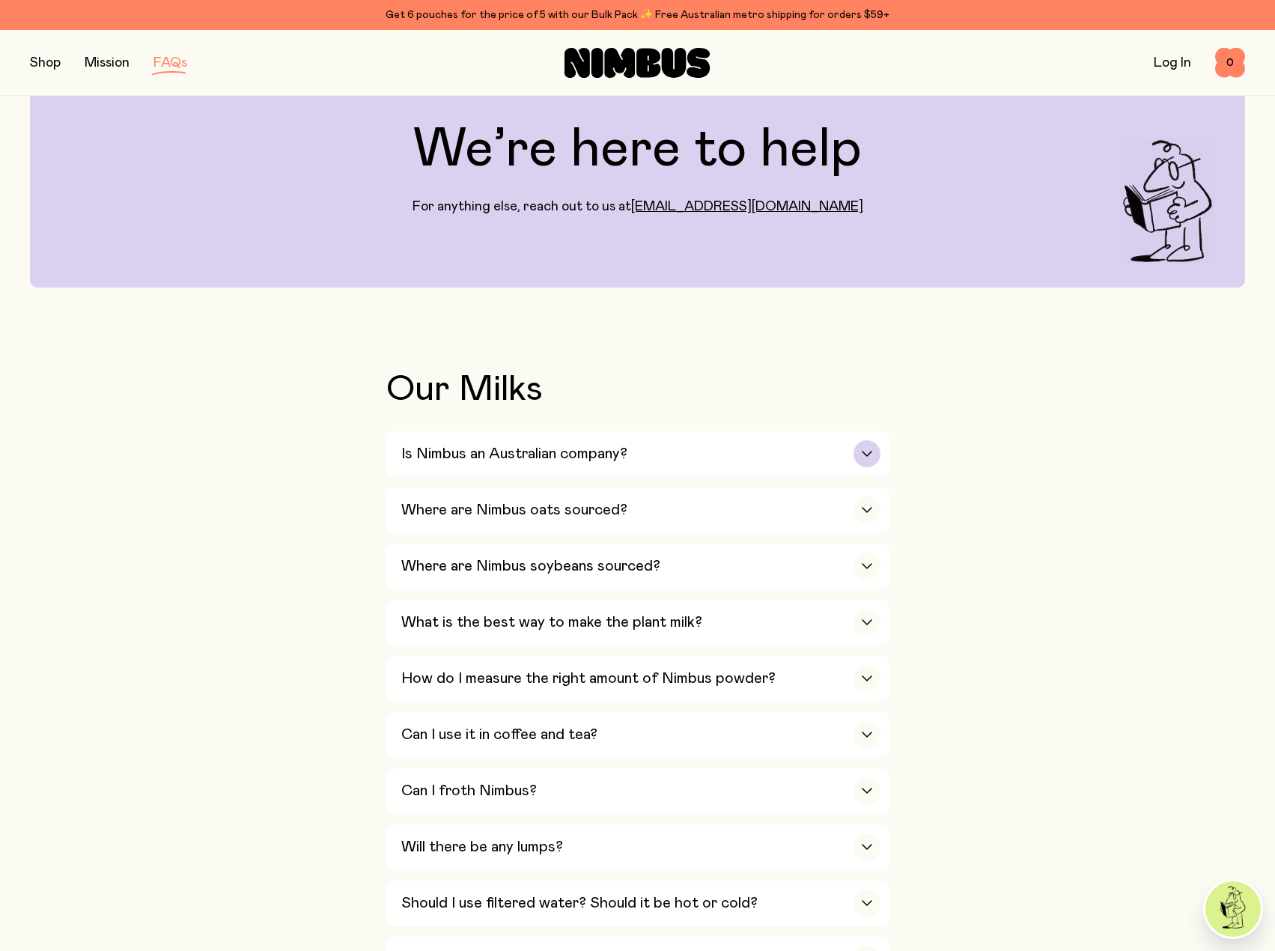
click at [493, 434] on div "Is Nimbus an Australian company?" at bounding box center [640, 453] width 479 height 45
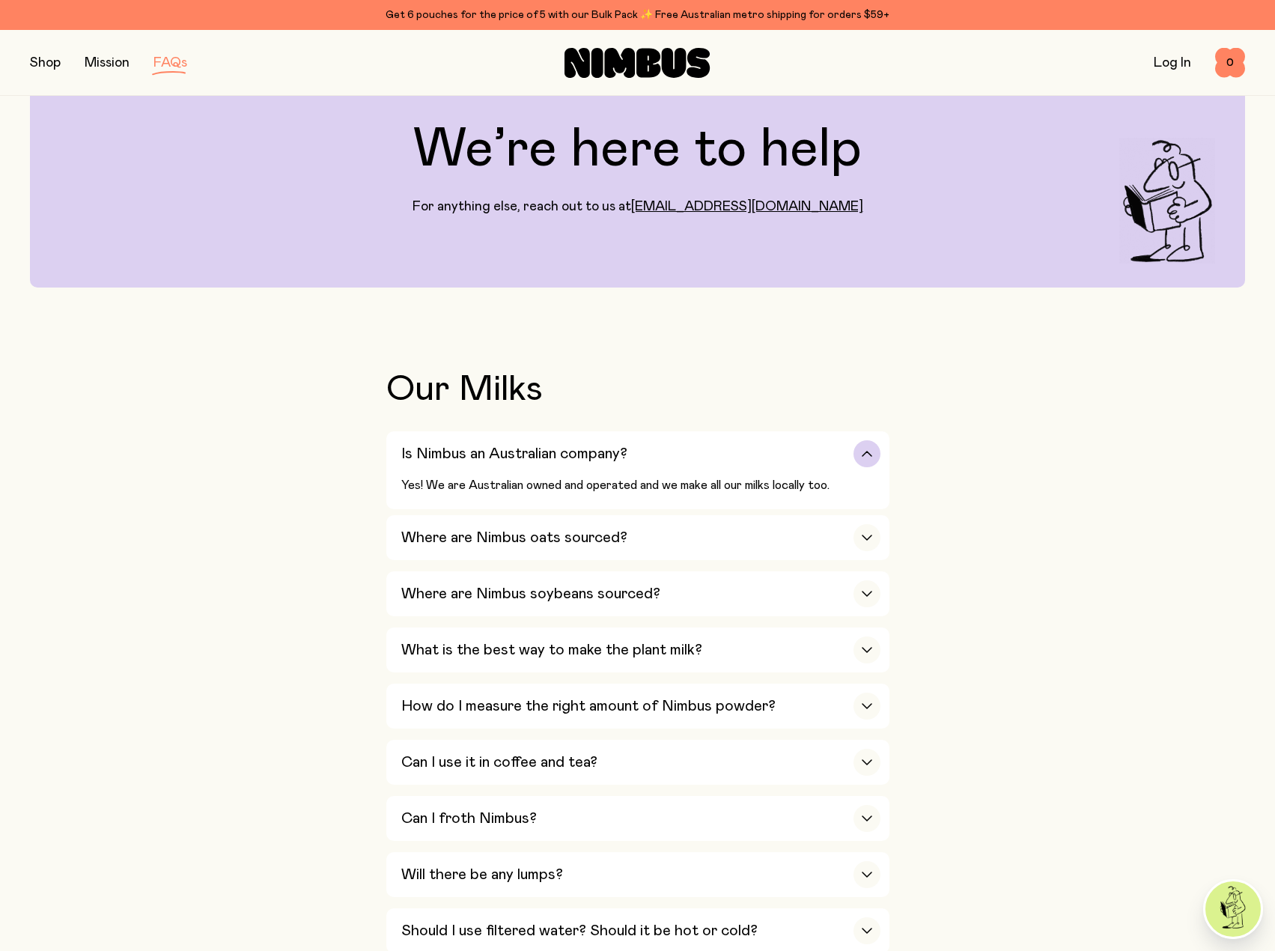
click at [501, 446] on h3 "Is Nimbus an Australian company?" at bounding box center [514, 454] width 226 height 18
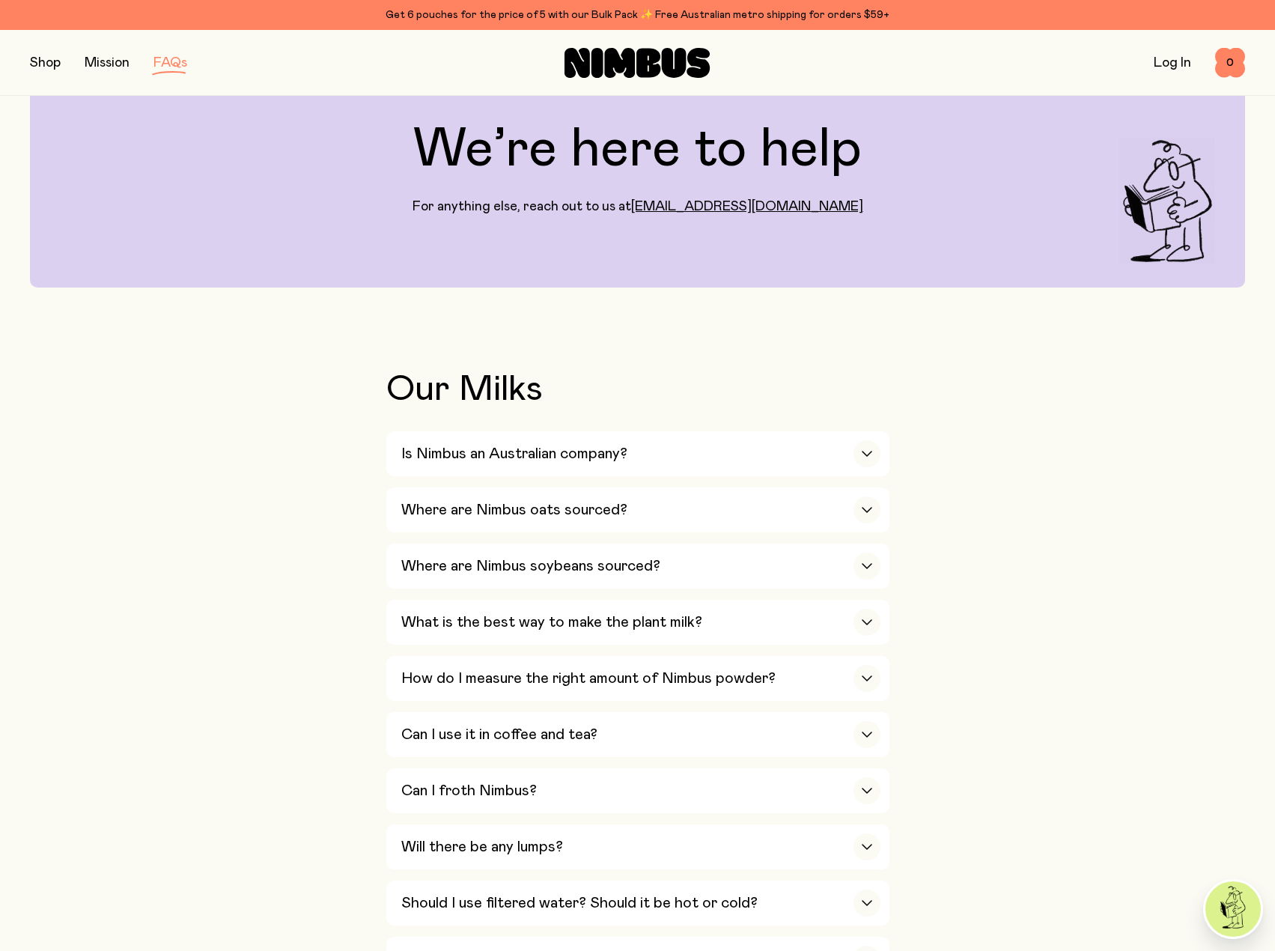
drag, startPoint x: 275, startPoint y: 490, endPoint x: 294, endPoint y: 490, distance: 19.5
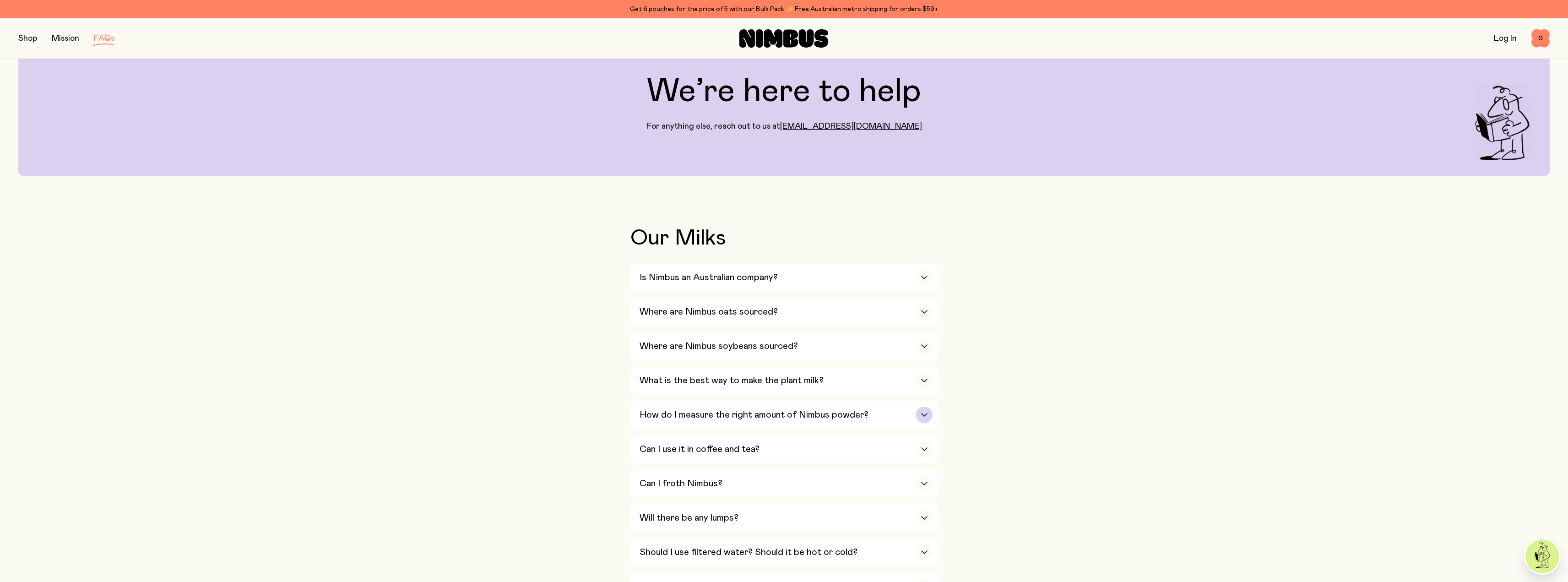
click at [837, 418] on h3 "How do I measure the right amount of Nimbus powder?" at bounding box center [754, 414] width 229 height 11
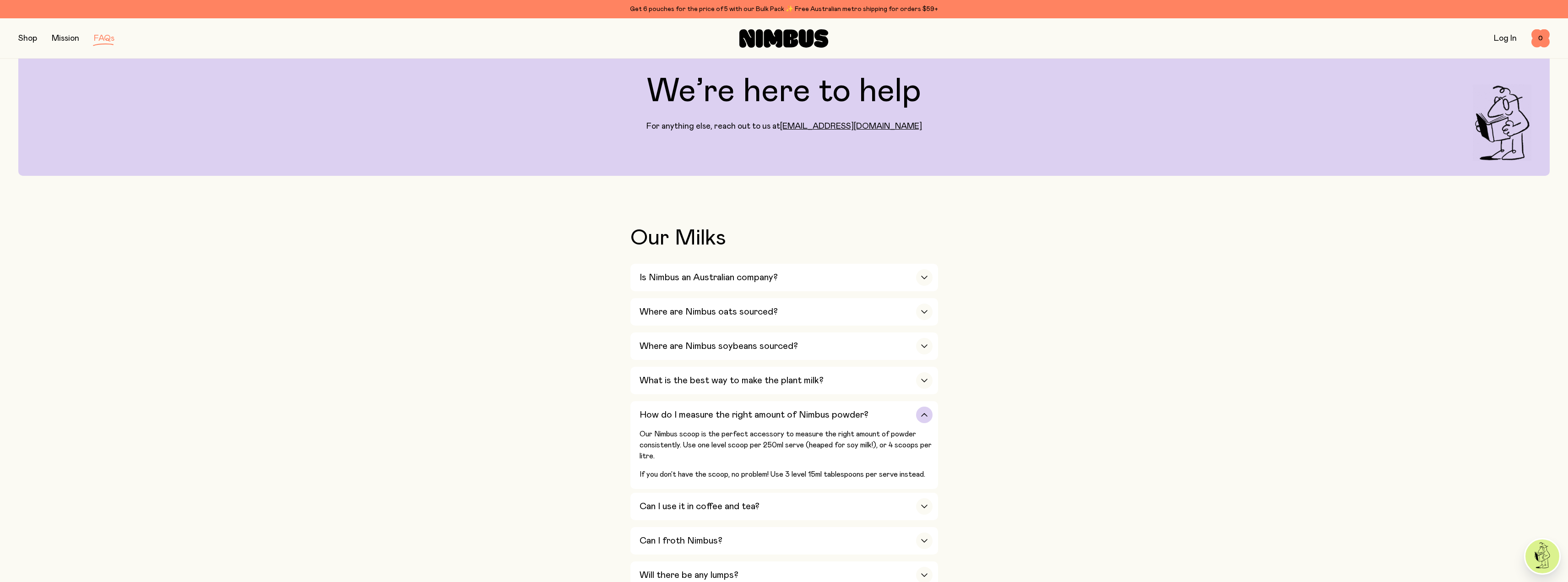
click at [837, 418] on h3 "How do I measure the right amount of Nimbus powder?" at bounding box center [754, 414] width 229 height 11
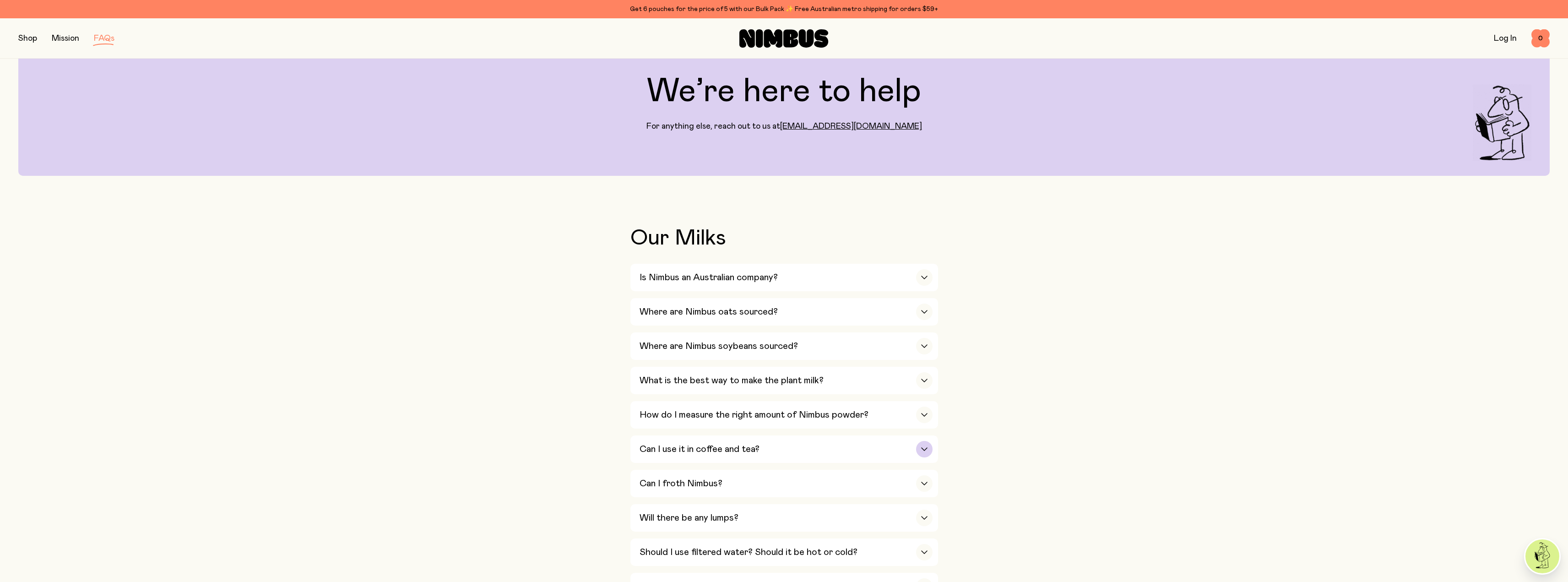
click at [668, 438] on div "Can I use it in coffee and tea?" at bounding box center [786, 449] width 293 height 28
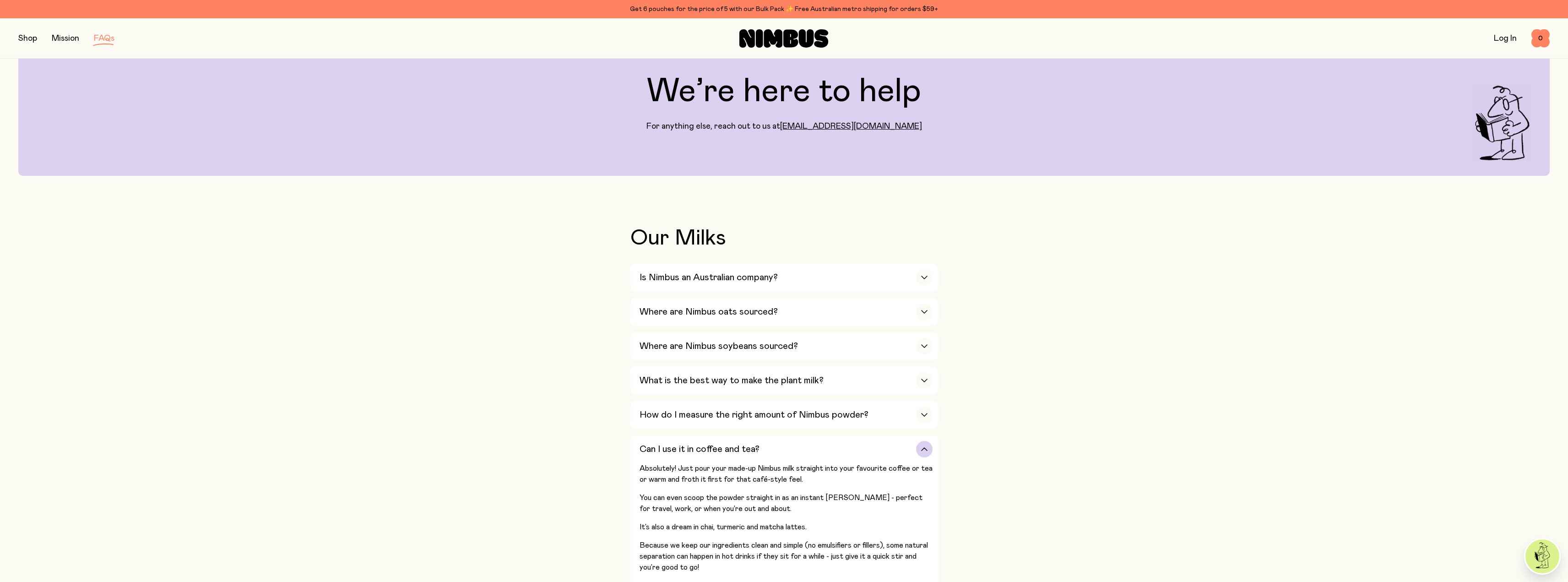
click at [670, 438] on div "Can I use it in coffee and tea?" at bounding box center [786, 449] width 293 height 28
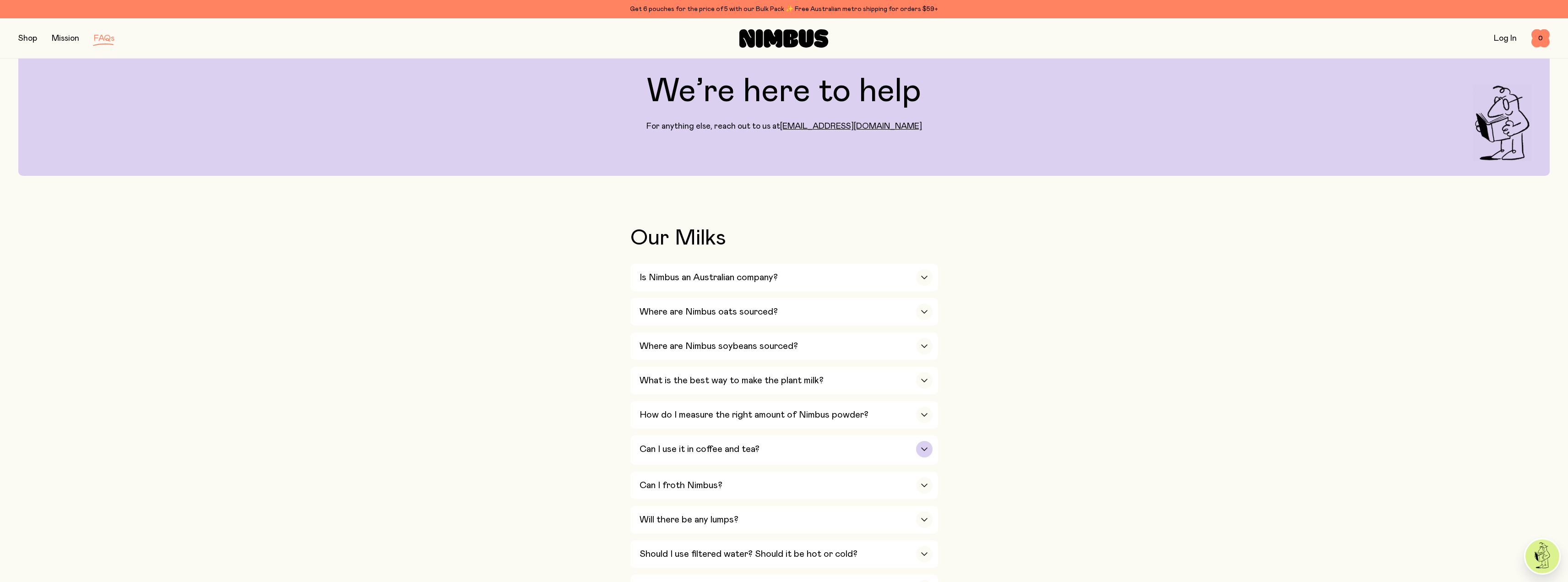
click at [671, 438] on div "Can I use it in coffee and tea?" at bounding box center [786, 449] width 293 height 28
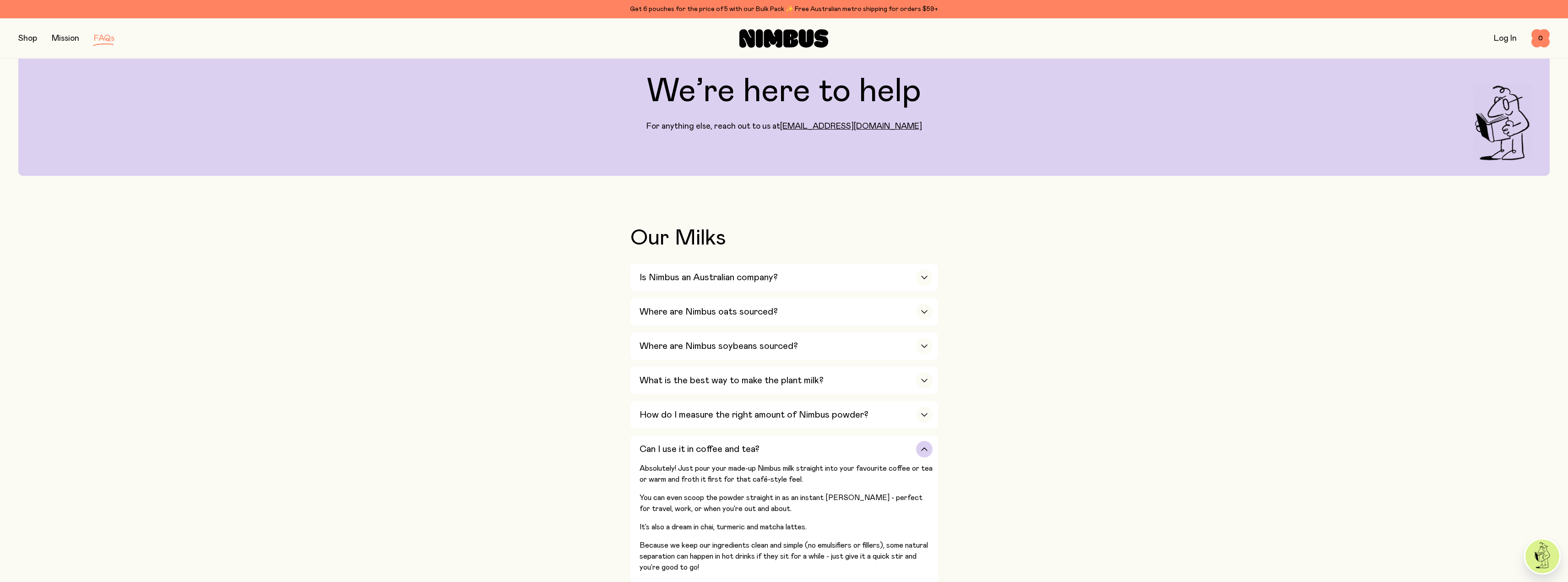
click at [672, 444] on h3 "Can I use it in coffee and tea?" at bounding box center [699, 449] width 120 height 11
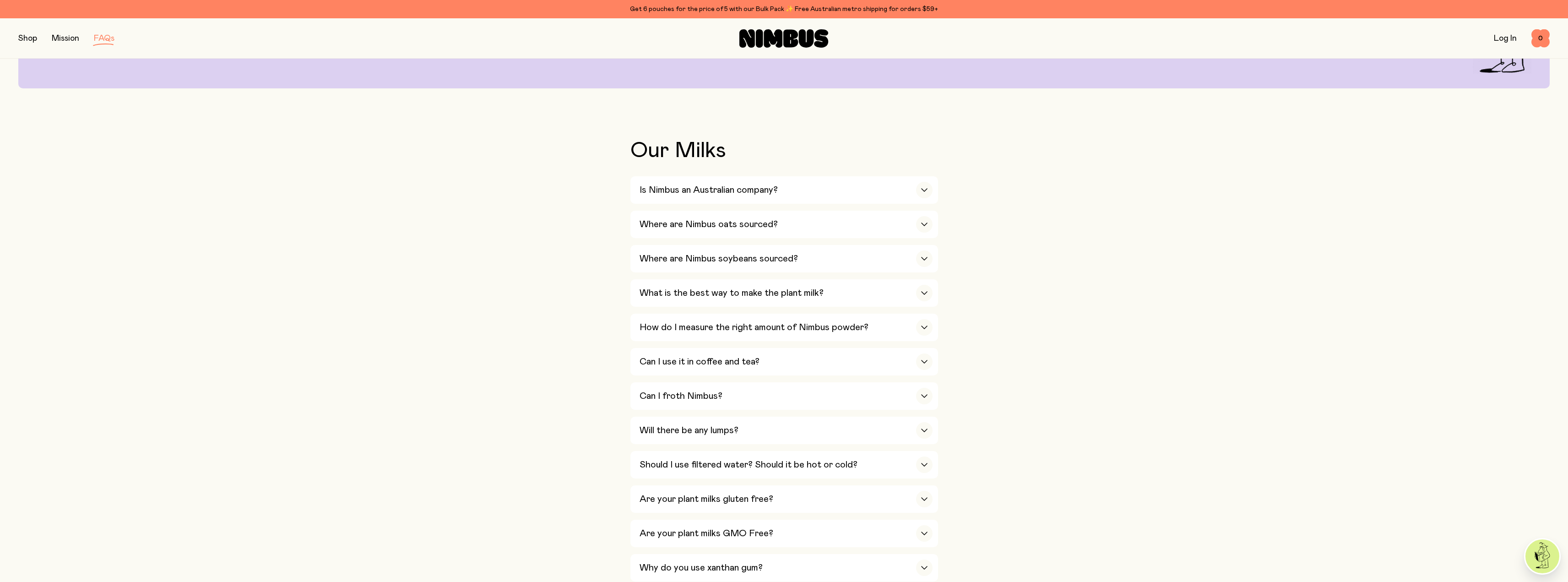
scroll to position [138, 0]
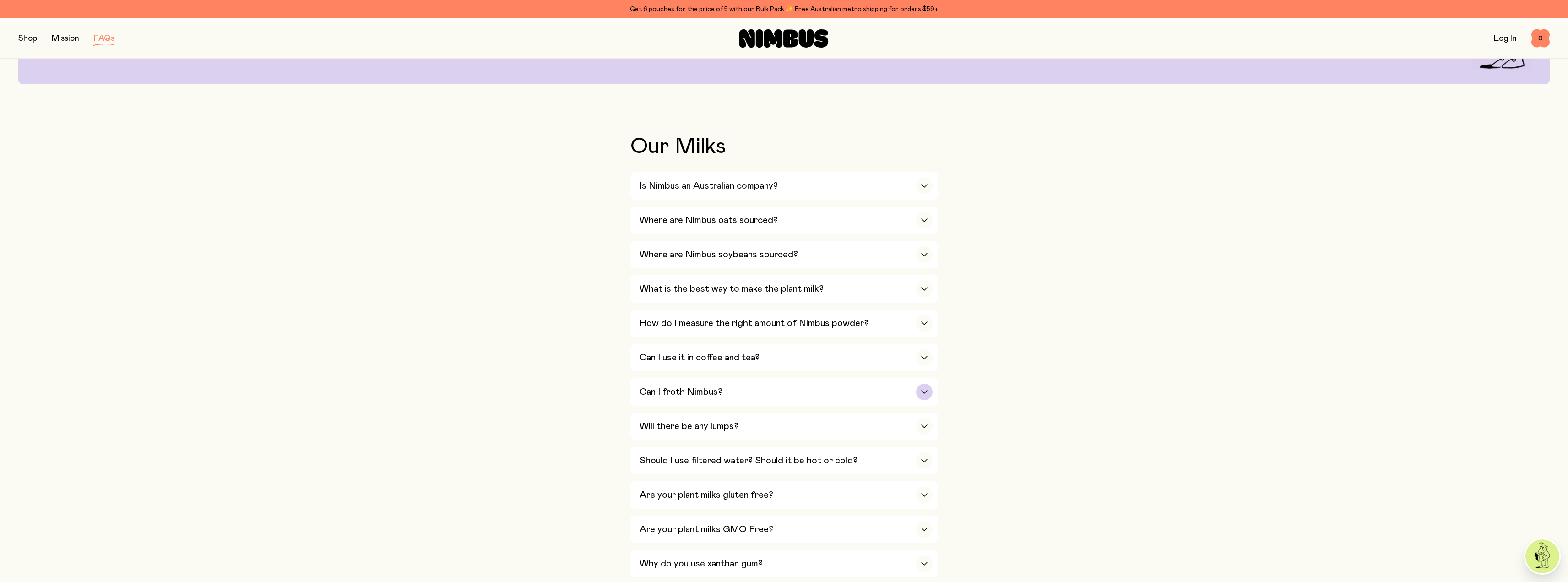
click at [686, 396] on div "Can I froth Nimbus?" at bounding box center [786, 392] width 293 height 28
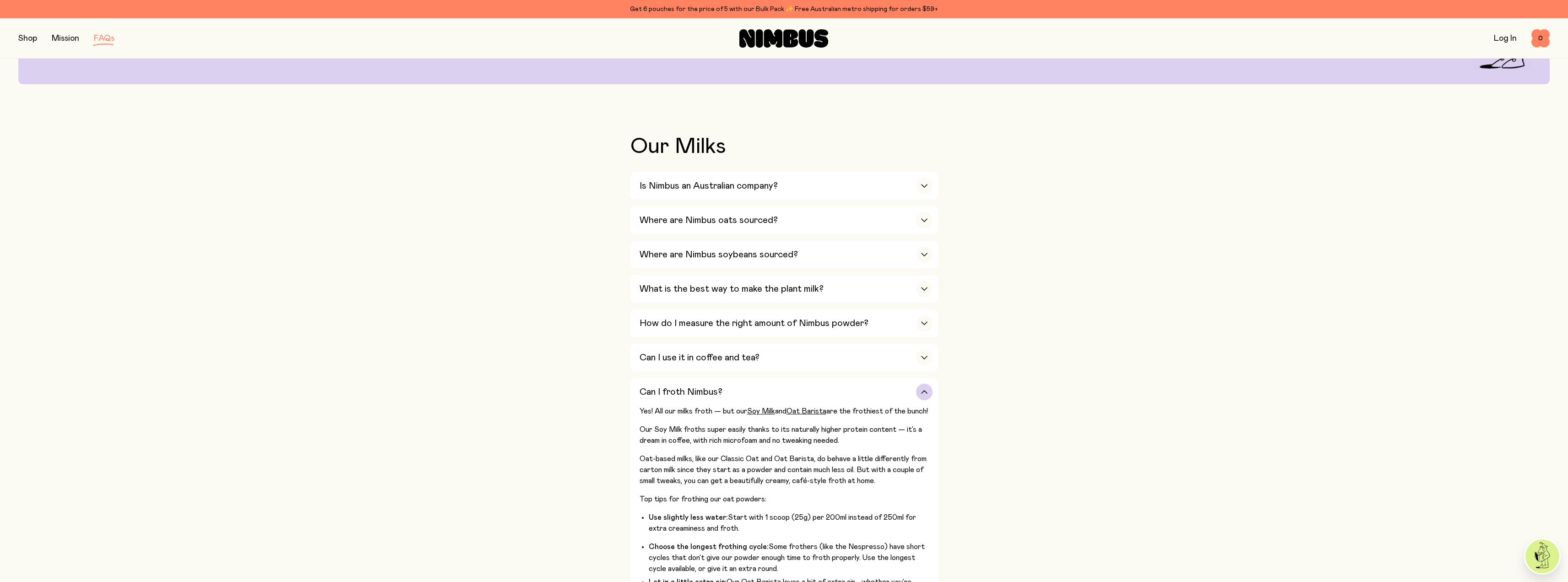
click at [686, 396] on div "Can I froth Nimbus?" at bounding box center [786, 392] width 293 height 28
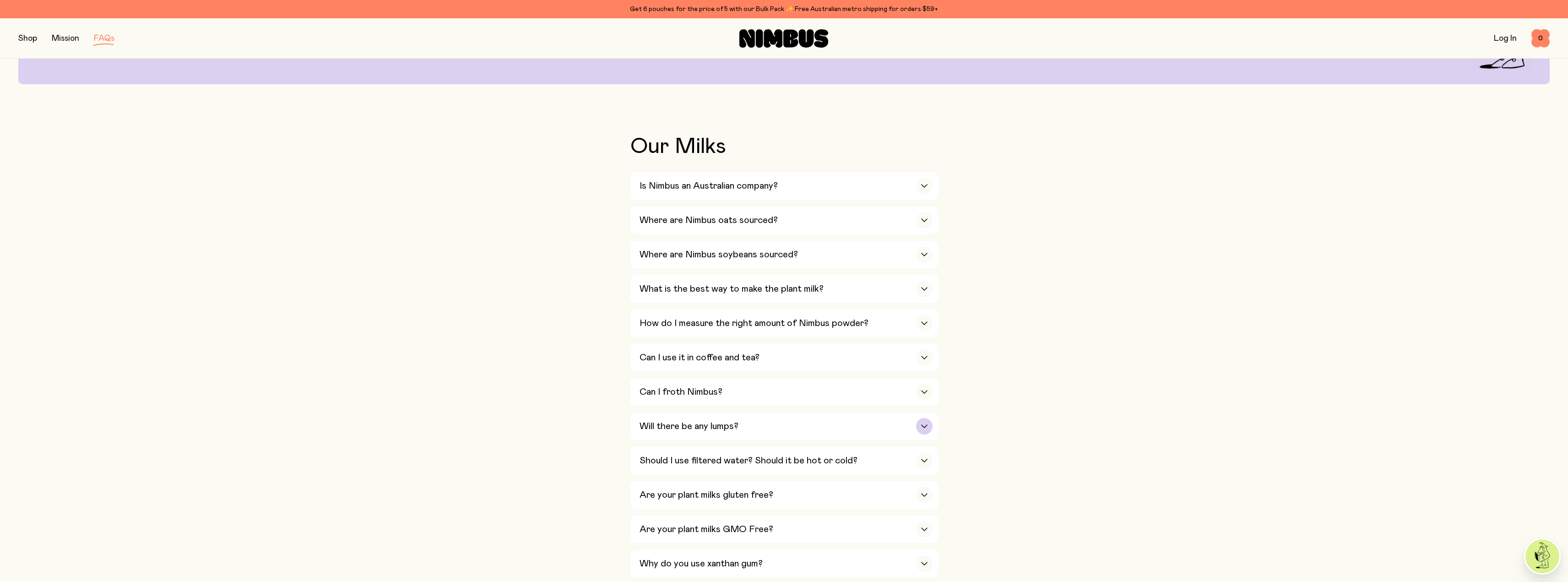
click at [647, 421] on h3 "Will there be any lumps?" at bounding box center [689, 426] width 99 height 11
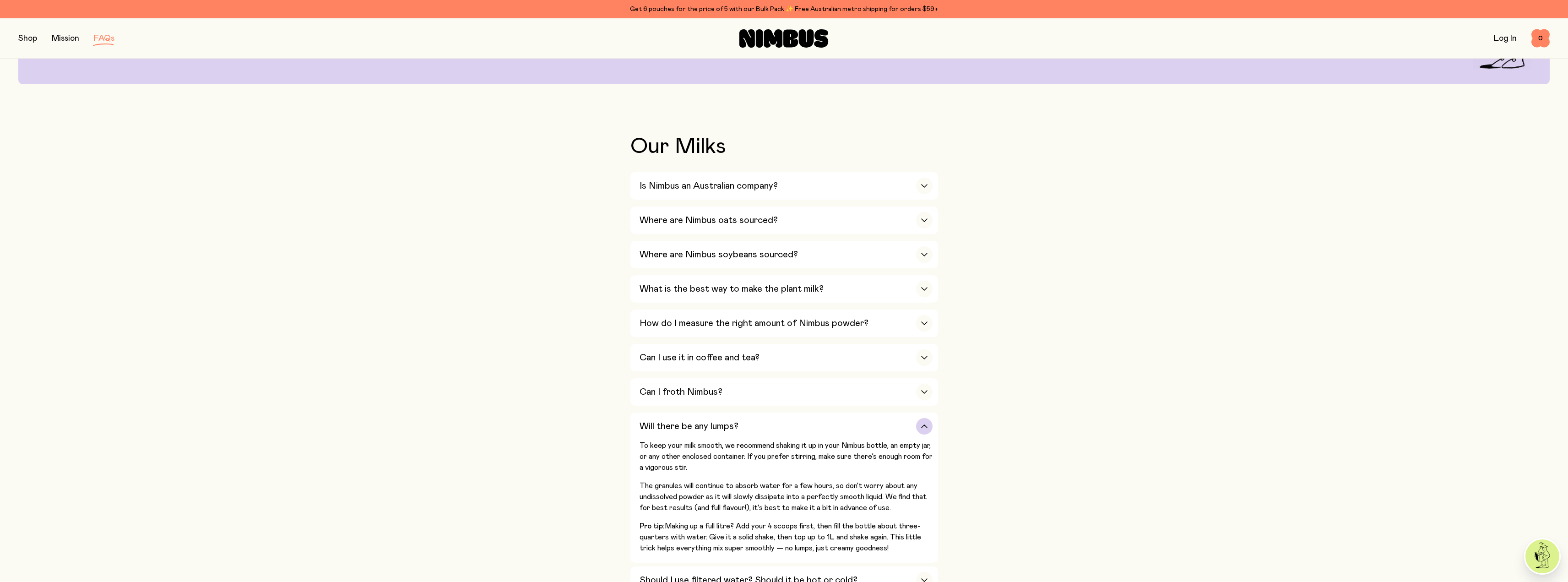
click at [647, 421] on h3 "Will there be any lumps?" at bounding box center [689, 426] width 99 height 11
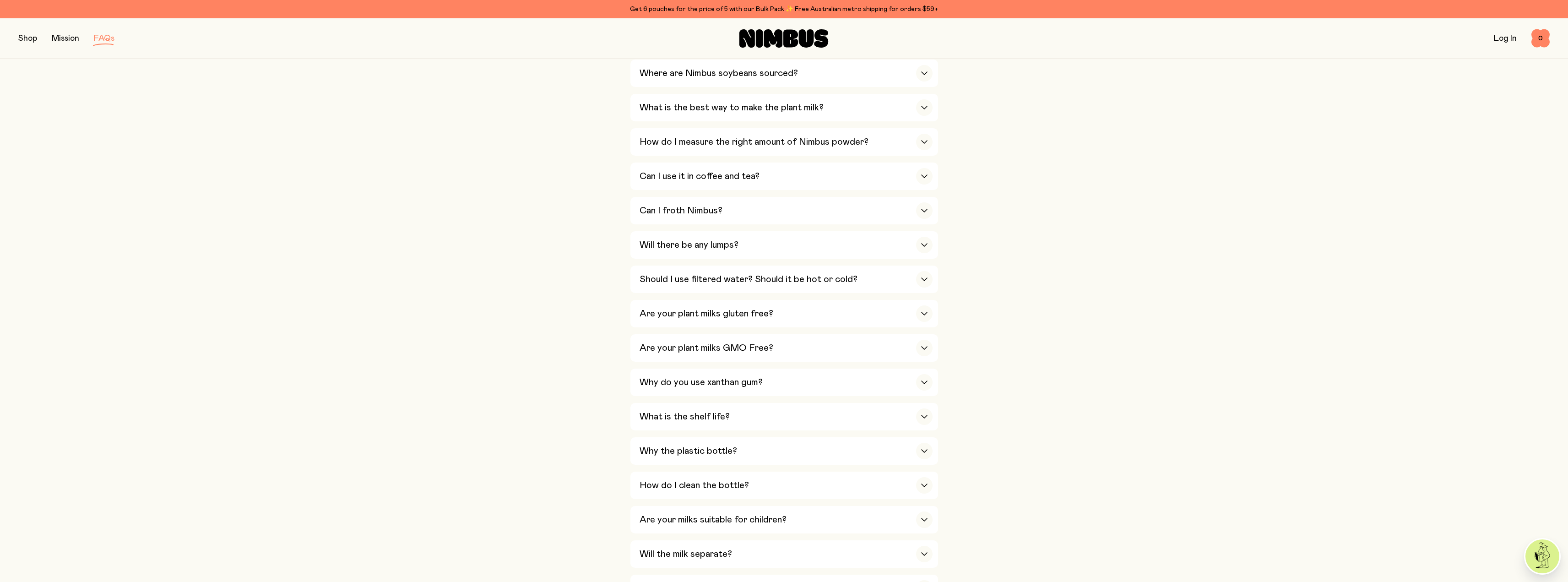
scroll to position [320, 0]
click at [686, 344] on h3 "Are your plant milks GMO Free?" at bounding box center [706, 346] width 134 height 11
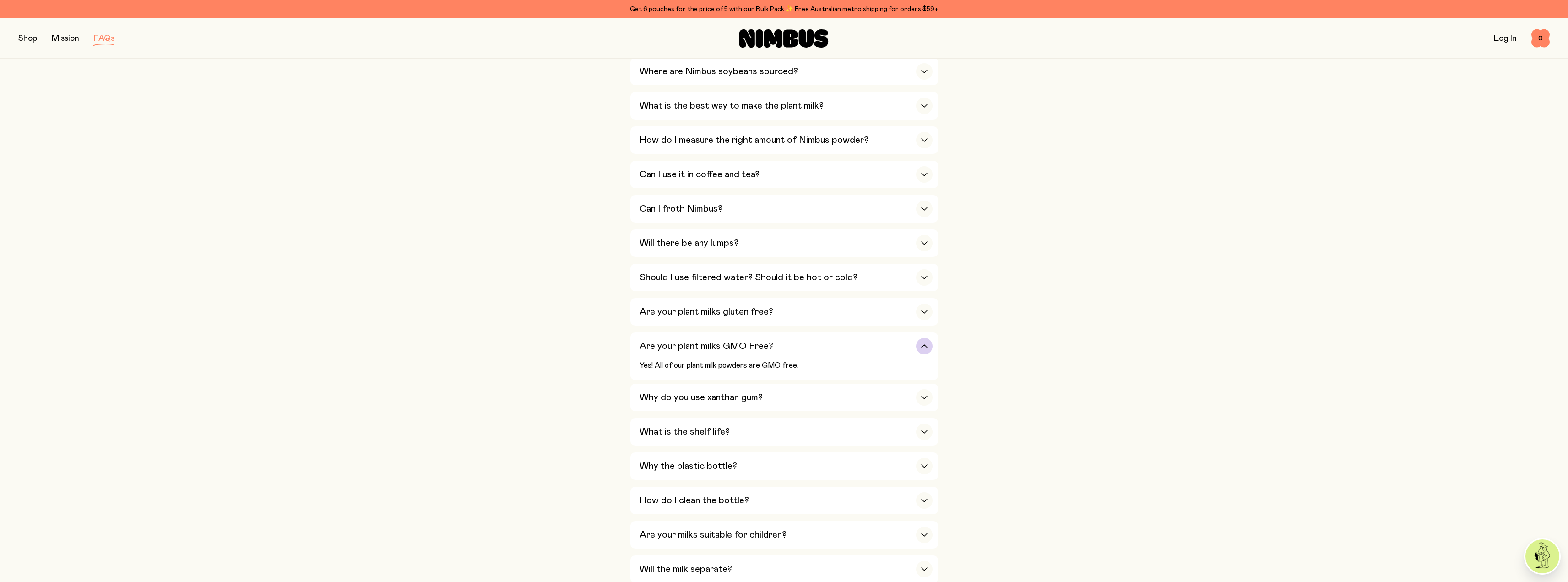
click at [686, 344] on h3 "Are your plant milks GMO Free?" at bounding box center [706, 346] width 134 height 11
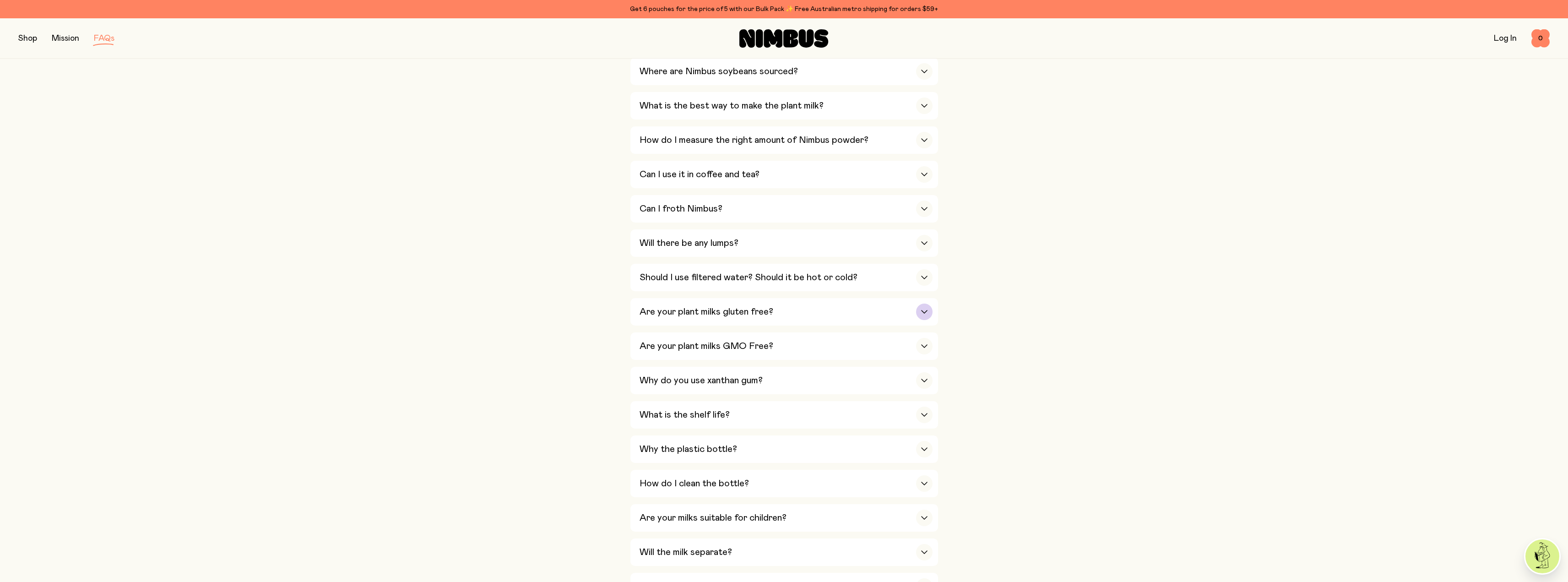
click at [699, 306] on h3 "Are your plant milks gluten free?" at bounding box center [706, 312] width 134 height 11
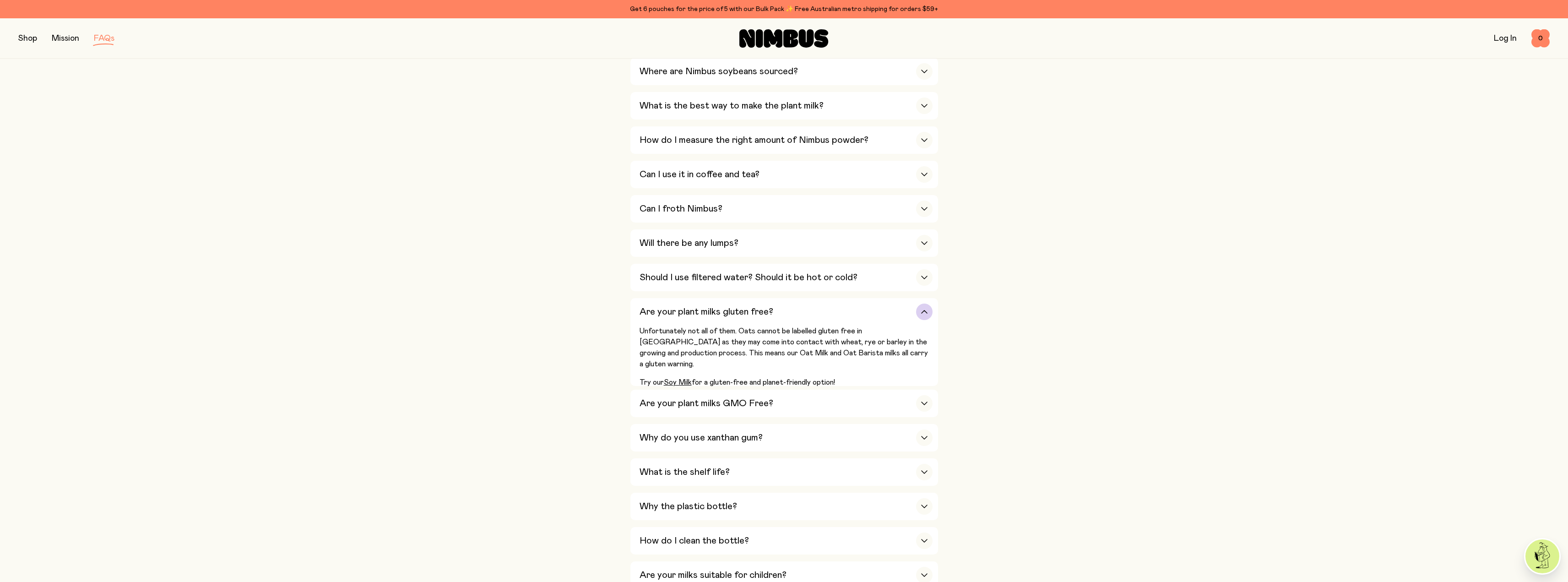
click at [699, 306] on h3 "Are your plant milks gluten free?" at bounding box center [706, 312] width 134 height 11
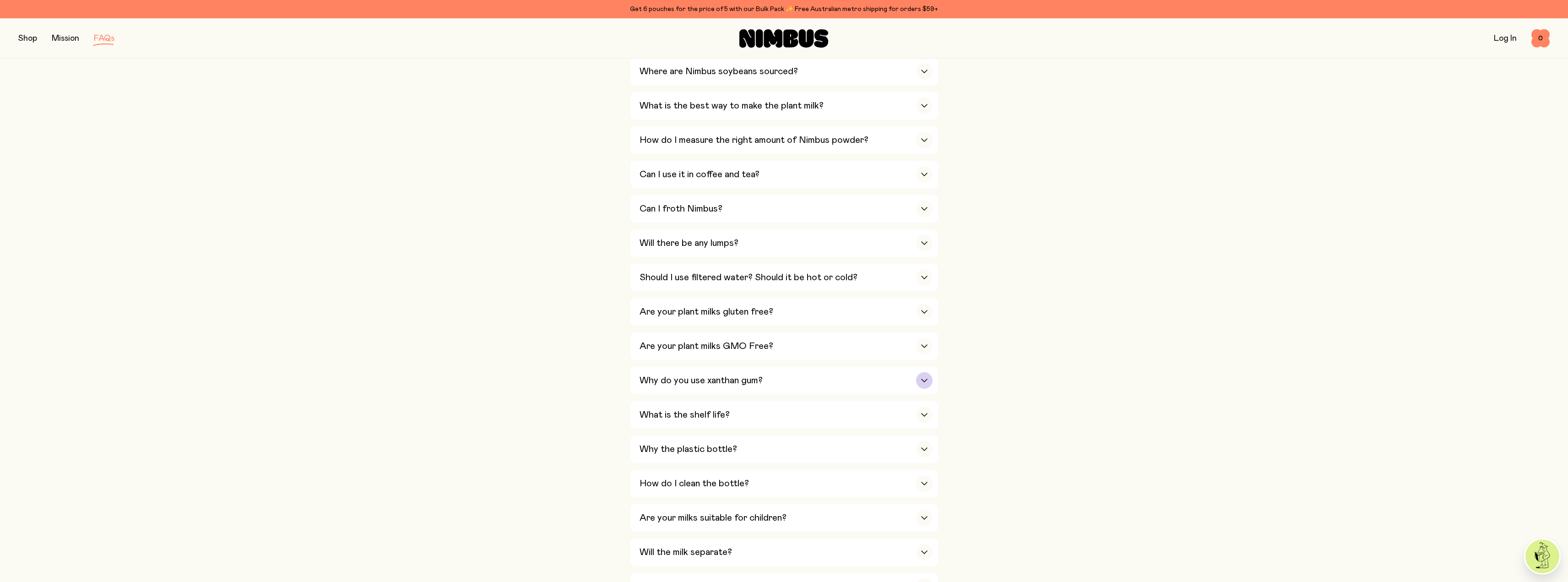
click at [683, 369] on div "Why do you use xanthan gum?" at bounding box center [786, 380] width 293 height 28
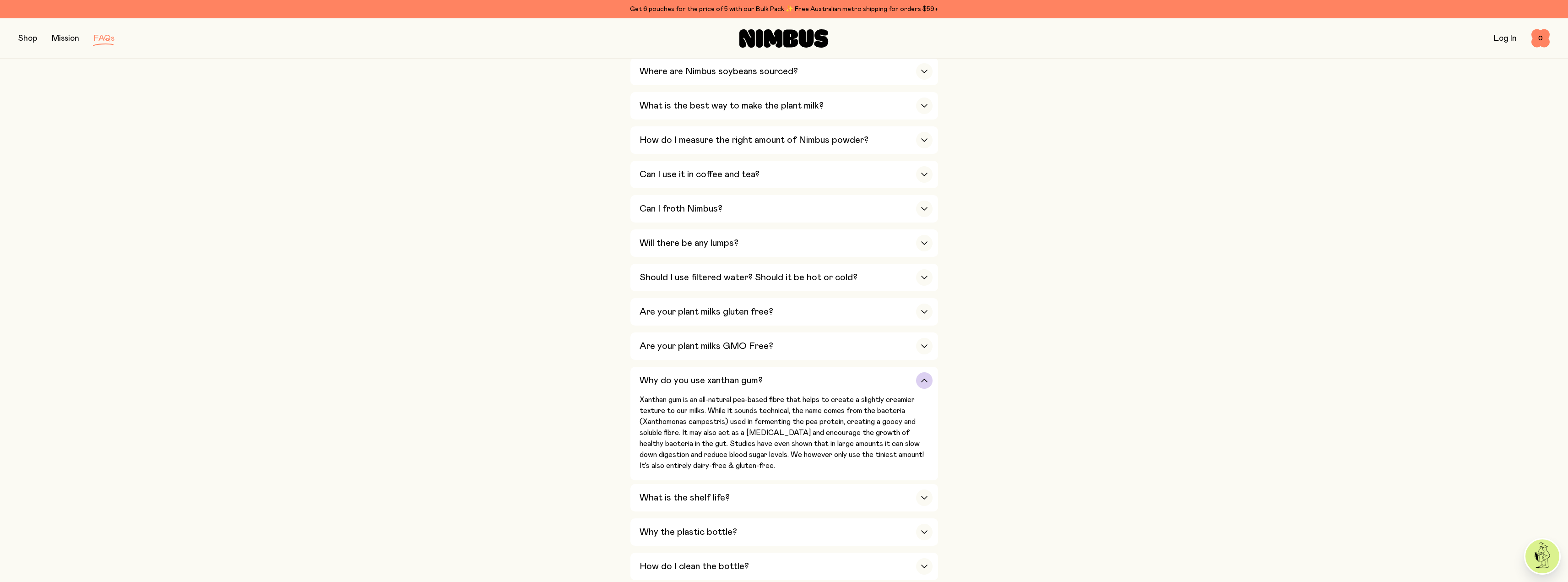
click at [683, 369] on div "Why do you use xanthan gum?" at bounding box center [786, 380] width 293 height 28
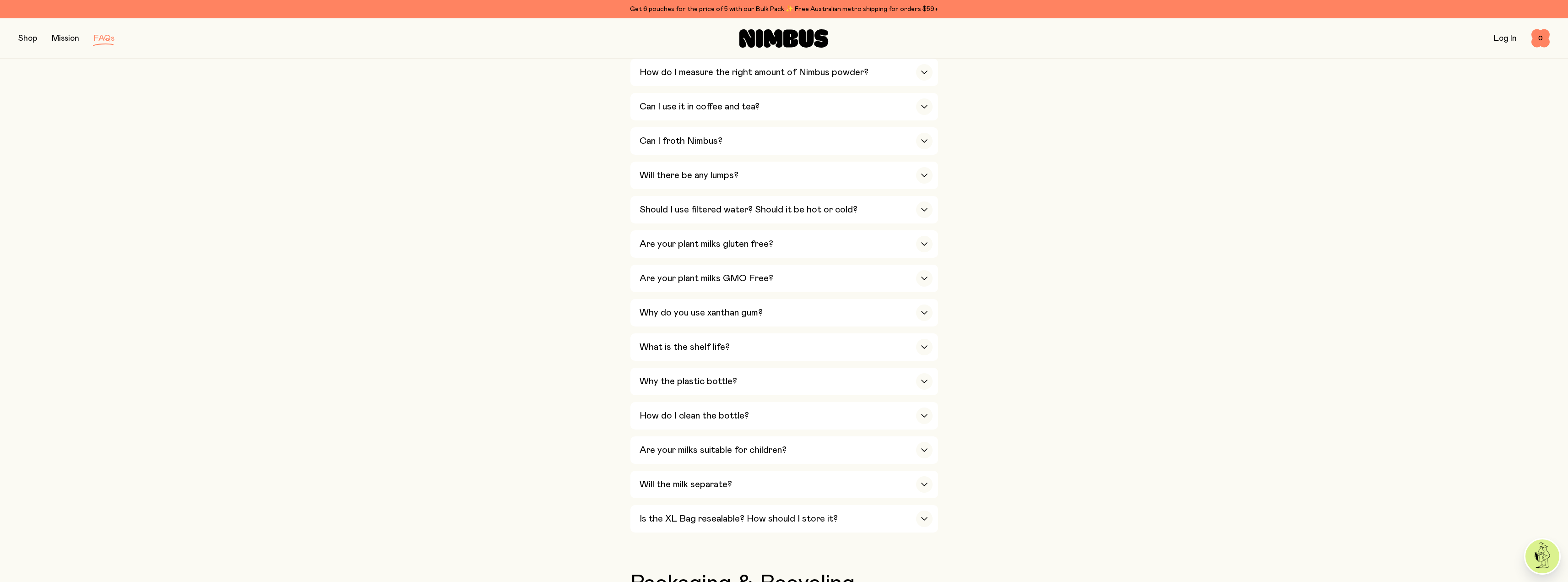
scroll to position [412, 0]
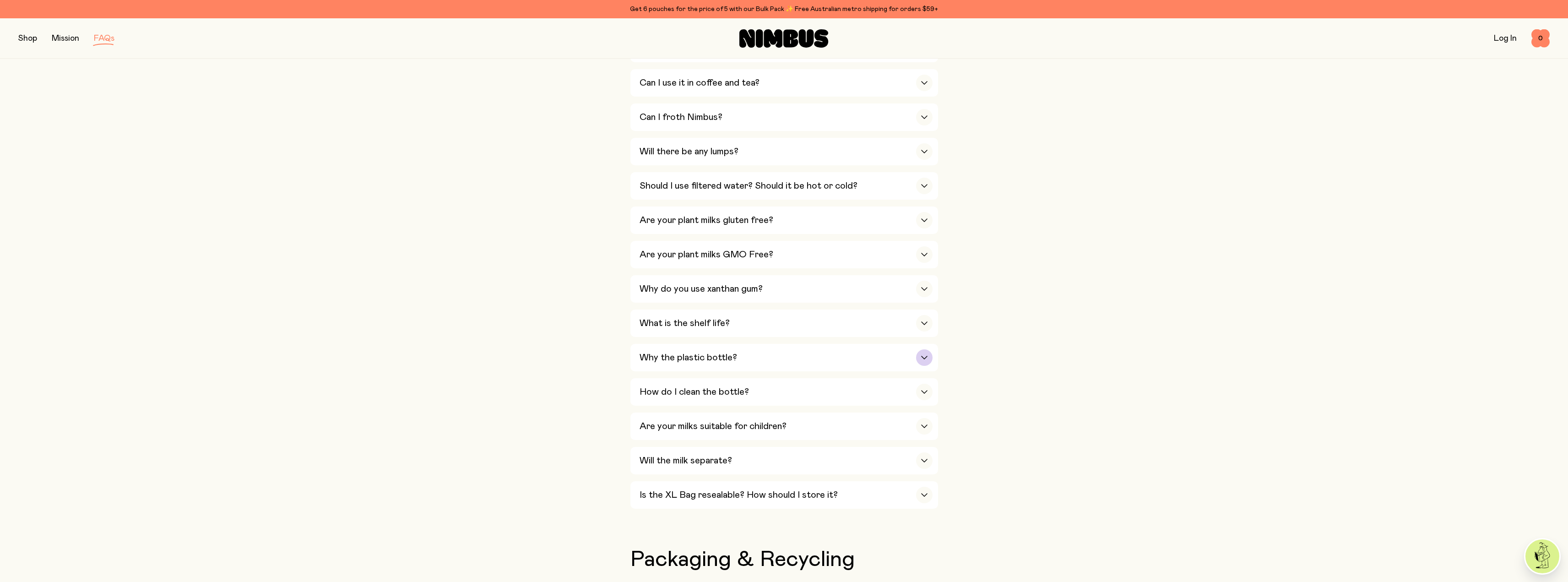
click at [723, 353] on h3 "Why the plastic bottle?" at bounding box center [688, 358] width 98 height 11
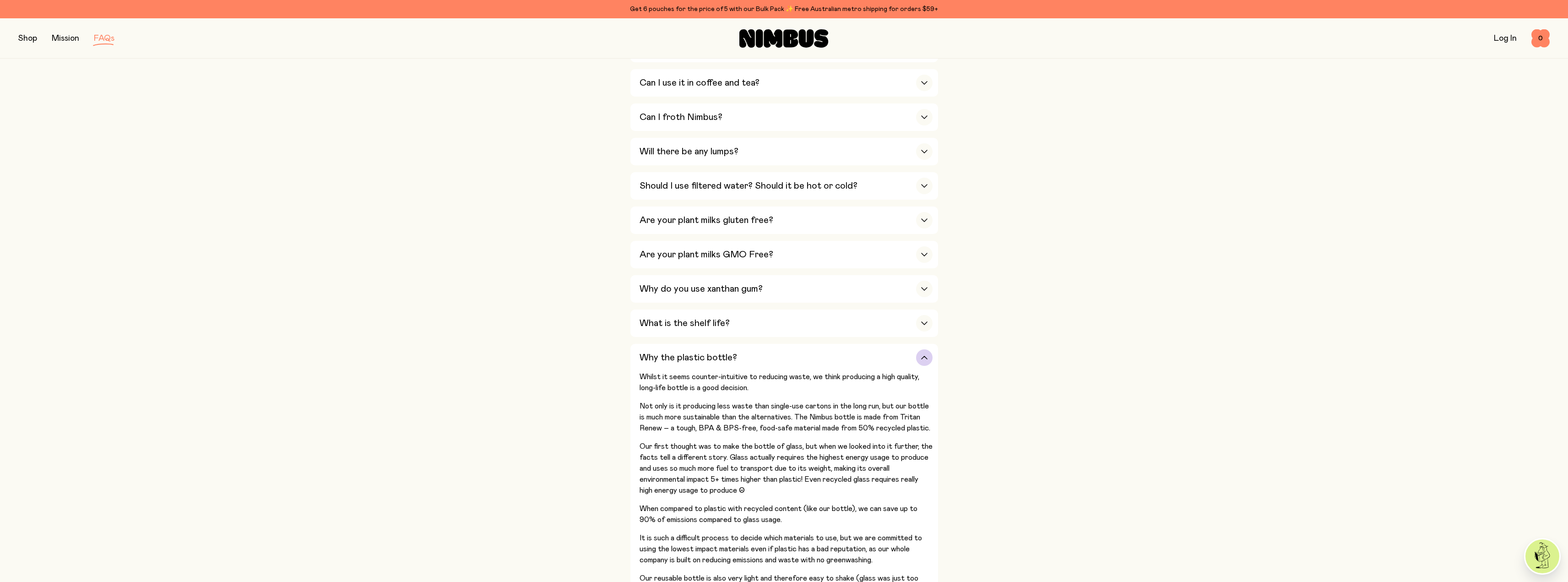
click at [762, 349] on div "Why the plastic bottle?" at bounding box center [786, 357] width 293 height 28
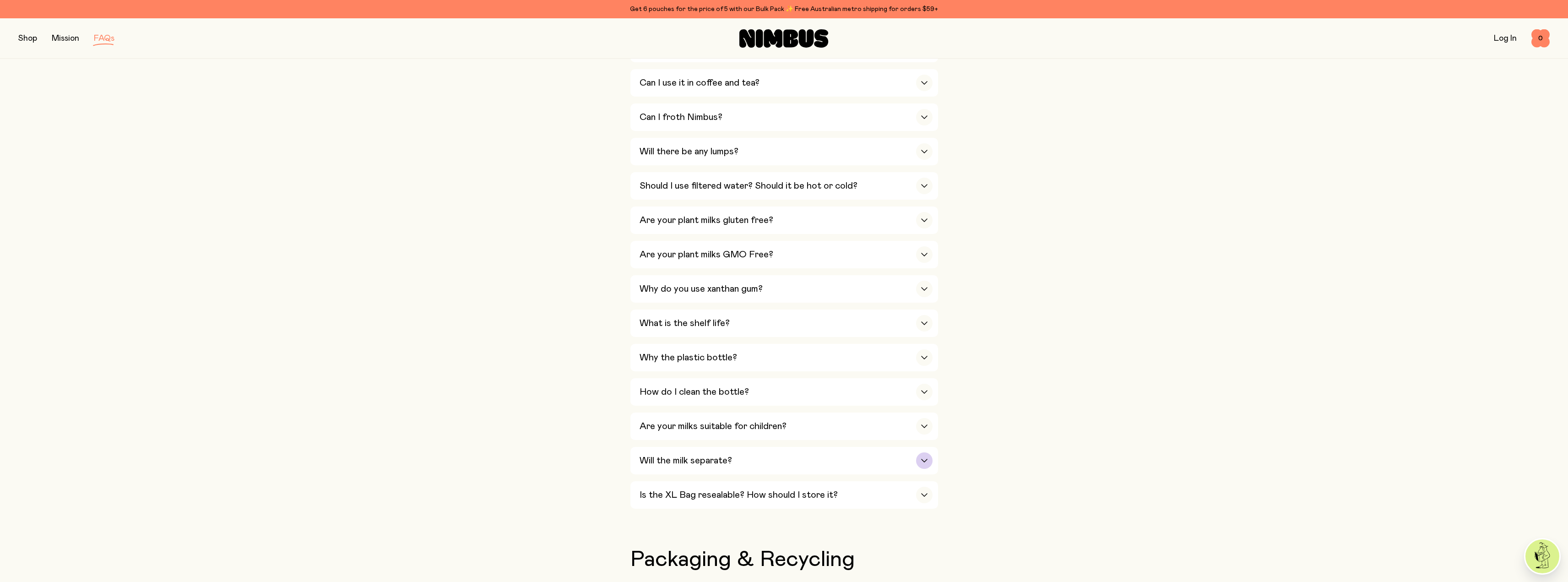
click at [675, 455] on h3 "Will the milk separate?" at bounding box center [685, 460] width 92 height 11
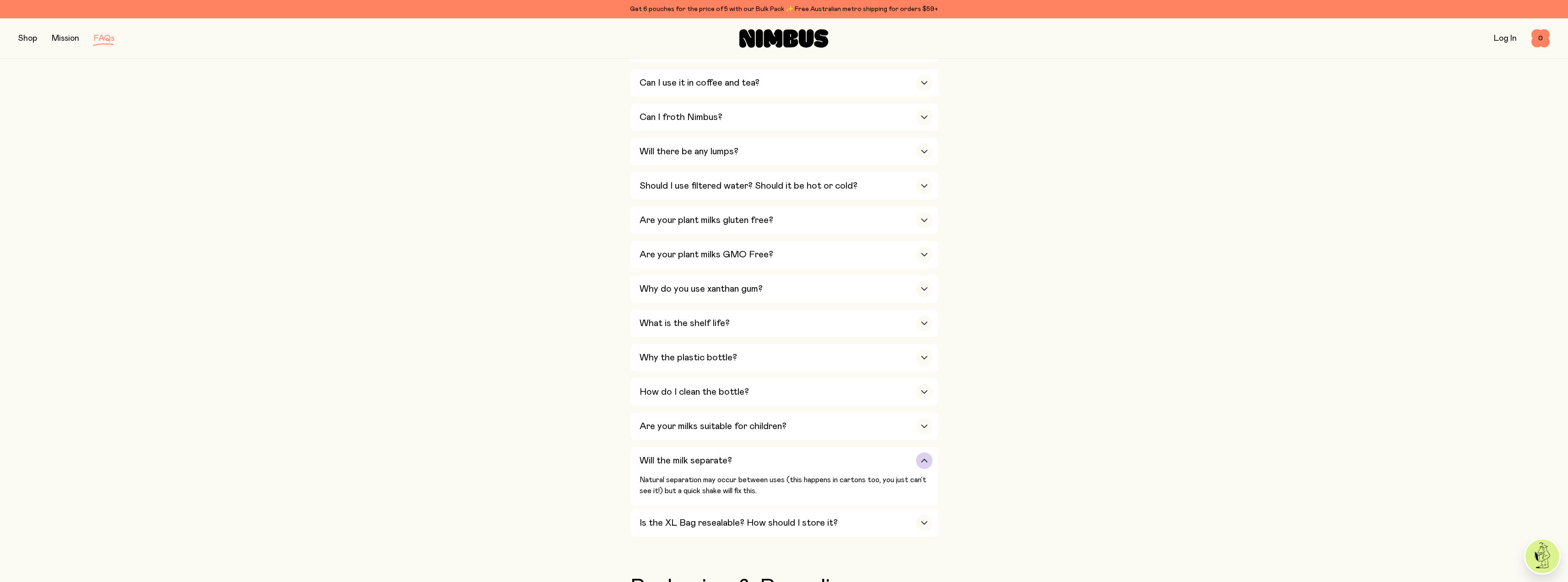
click at [675, 455] on h3 "Will the milk separate?" at bounding box center [685, 460] width 92 height 11
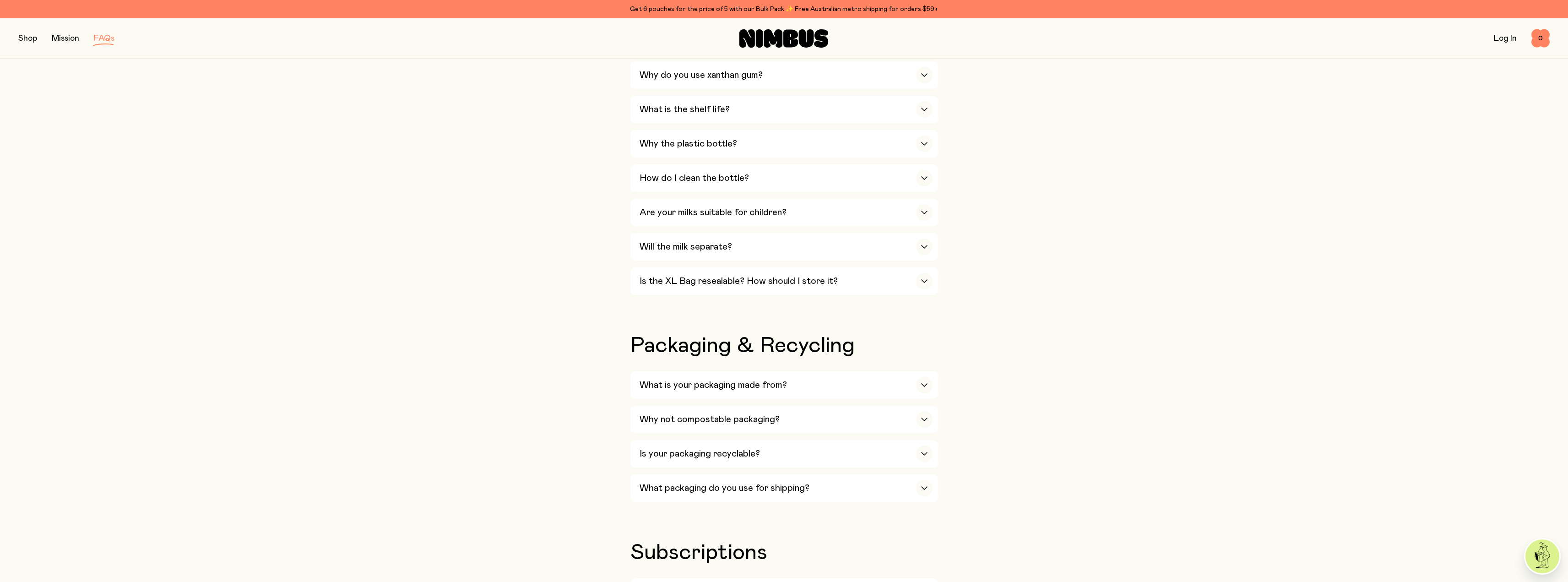
scroll to position [641, 0]
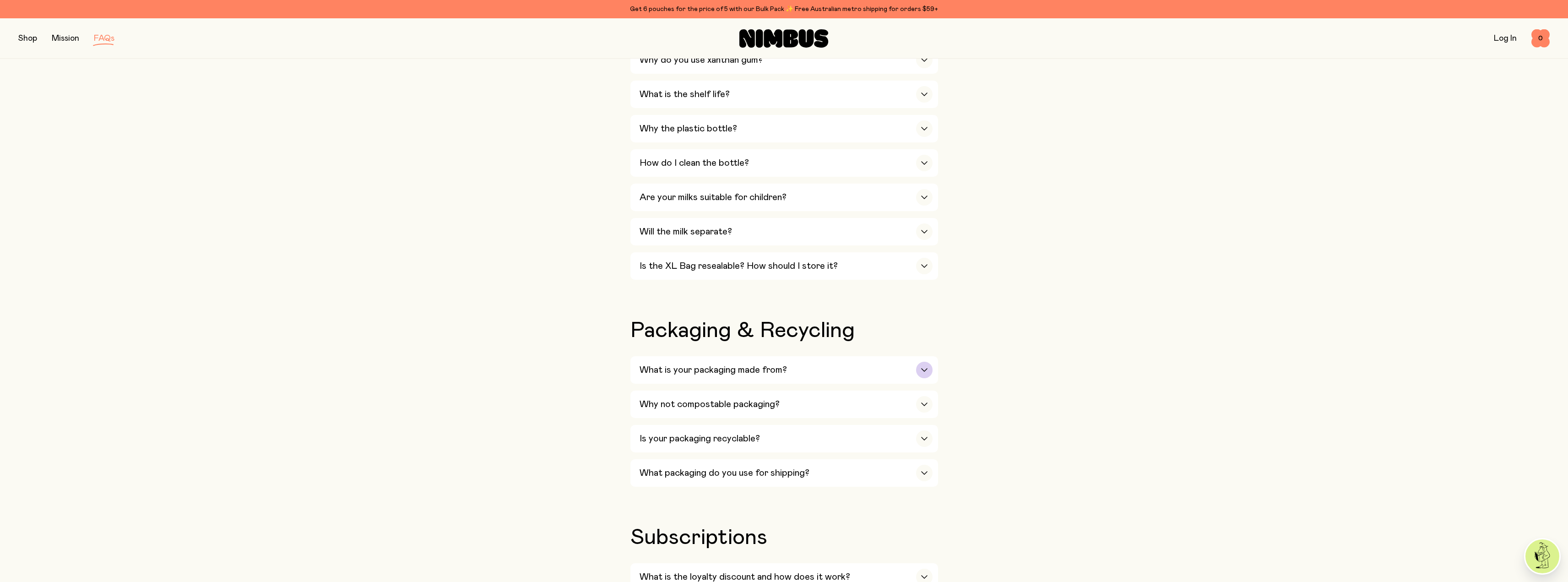
click at [675, 364] on h3 "What is your packaging made from?" at bounding box center [713, 370] width 147 height 11
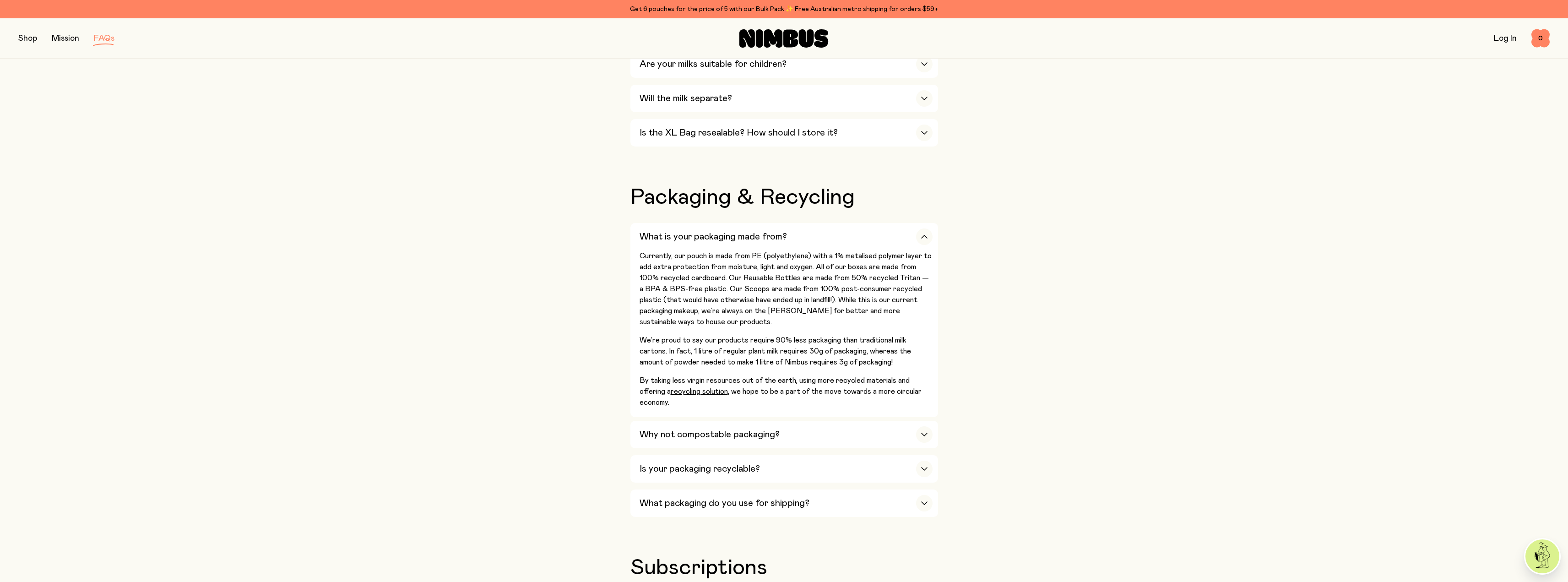
scroll to position [778, 0]
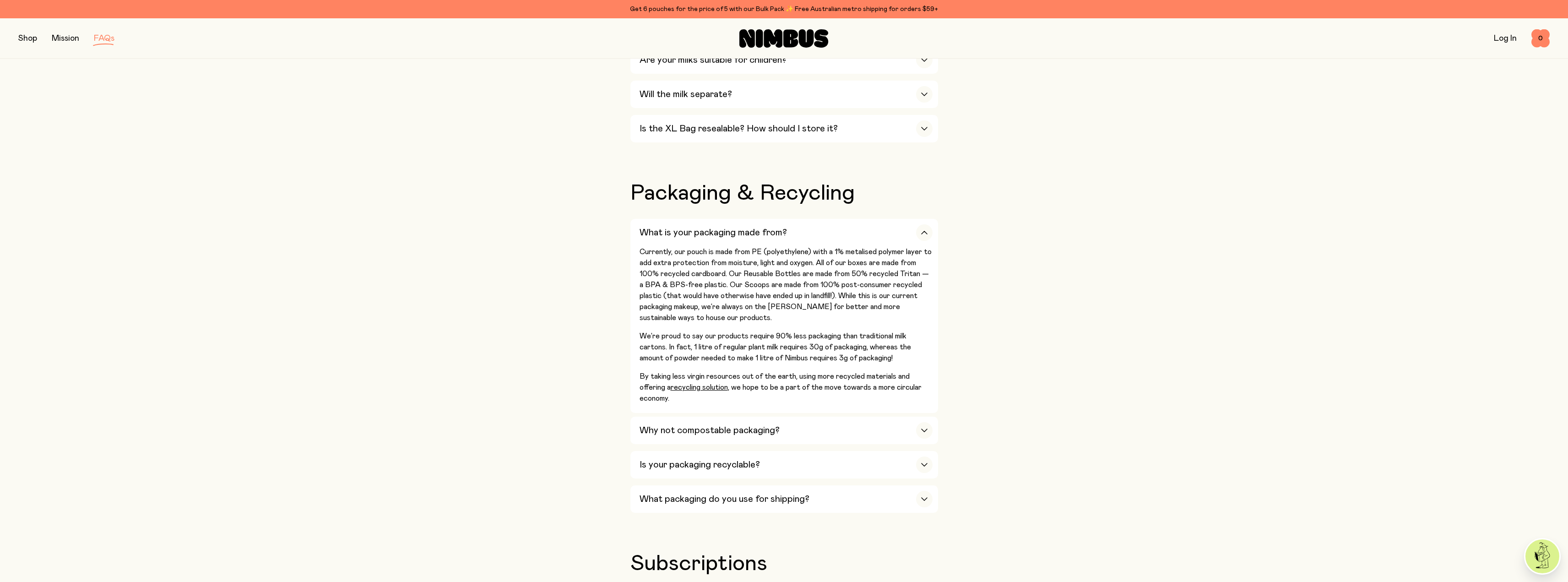
click at [589, 407] on div "Our Milks Is Nimbus an Australian company? Yes! We are Australian owned and ope…" at bounding box center [784, 350] width 1531 height 1711
click at [684, 425] on h3 "Why not compostable packaging?" at bounding box center [709, 430] width 140 height 11
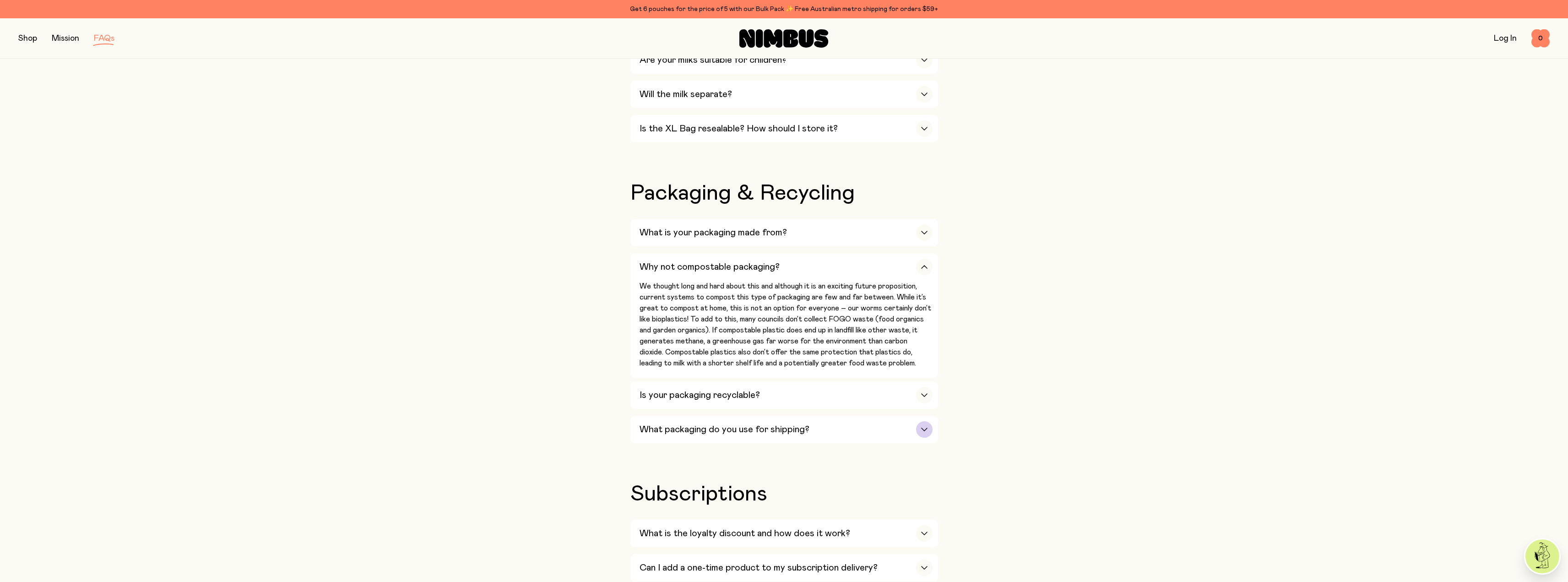
click at [669, 428] on div "What packaging do you use for shipping?" at bounding box center [786, 429] width 293 height 28
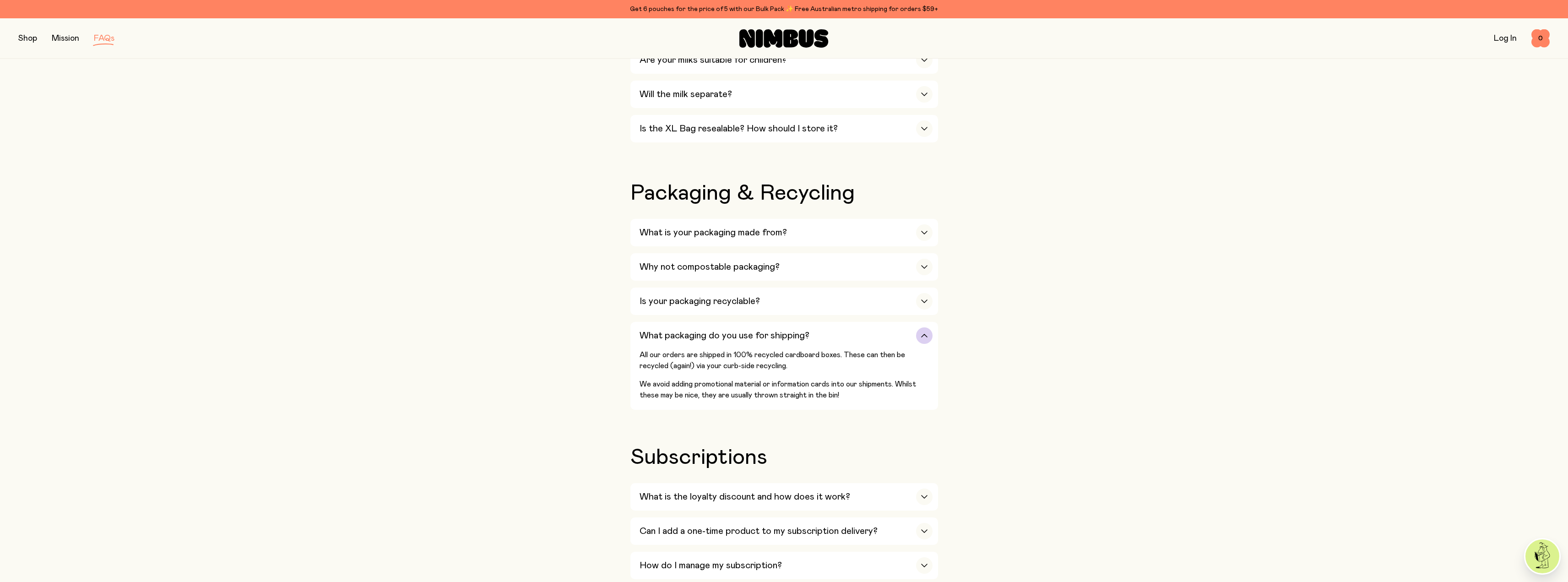
click at [695, 330] on h3 "What packaging do you use for shipping?" at bounding box center [724, 336] width 170 height 11
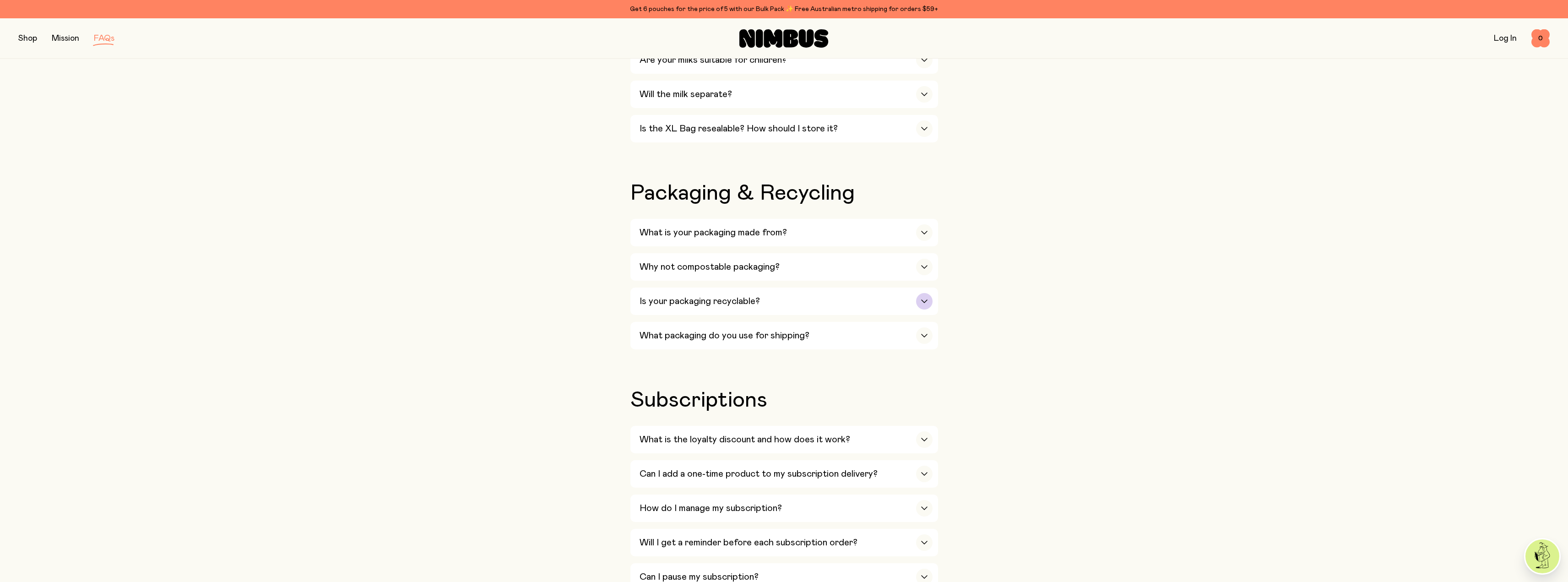
click at [691, 296] on h3 "Is your packaging recyclable?" at bounding box center [699, 301] width 120 height 11
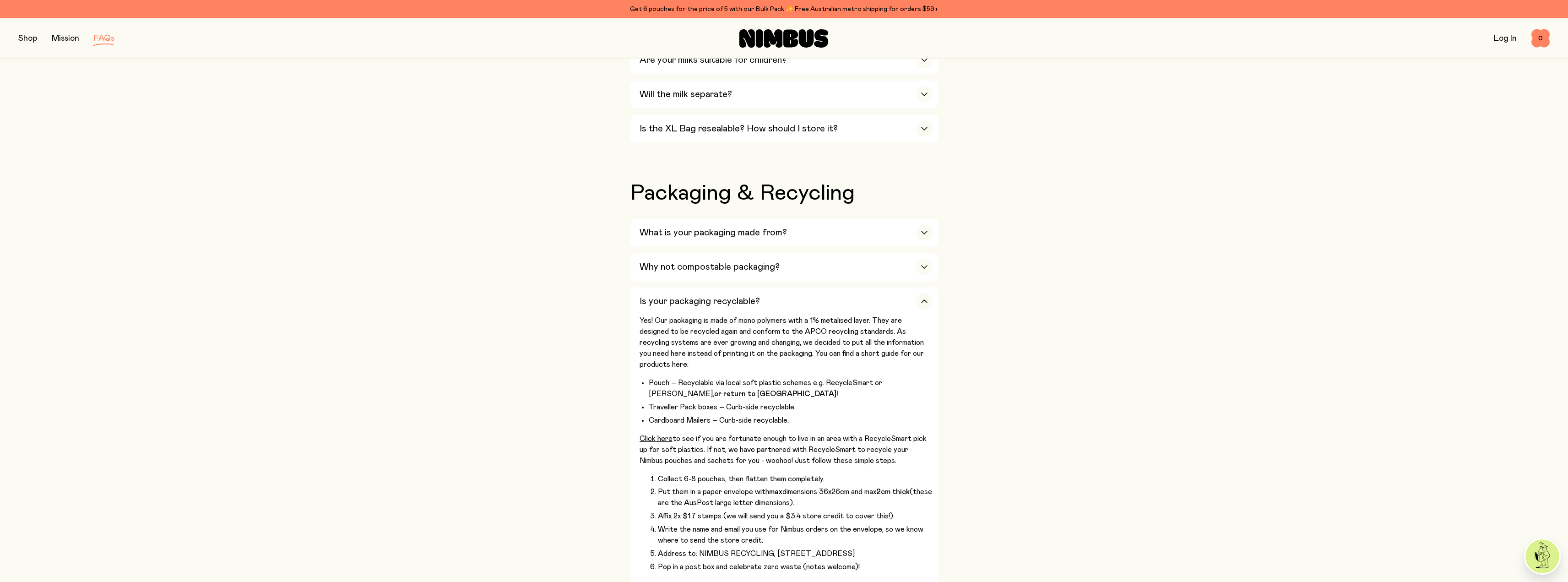
click at [980, 409] on div "Our Milks Is Nimbus an Australian company? Yes! We are Australian owned and ope…" at bounding box center [784, 502] width 1531 height 2015
click at [980, 399] on div "Our Milks Is Nimbus an Australian company? Yes! We are Australian owned and ope…" at bounding box center [784, 502] width 1531 height 2015
click at [844, 377] on li "Pouch – Recyclable via local soft plastic schemes e.g. RecycleSmart or Curby, o…" at bounding box center [790, 388] width 284 height 22
drag, startPoint x: 825, startPoint y: 374, endPoint x: 869, endPoint y: 375, distance: 44.0
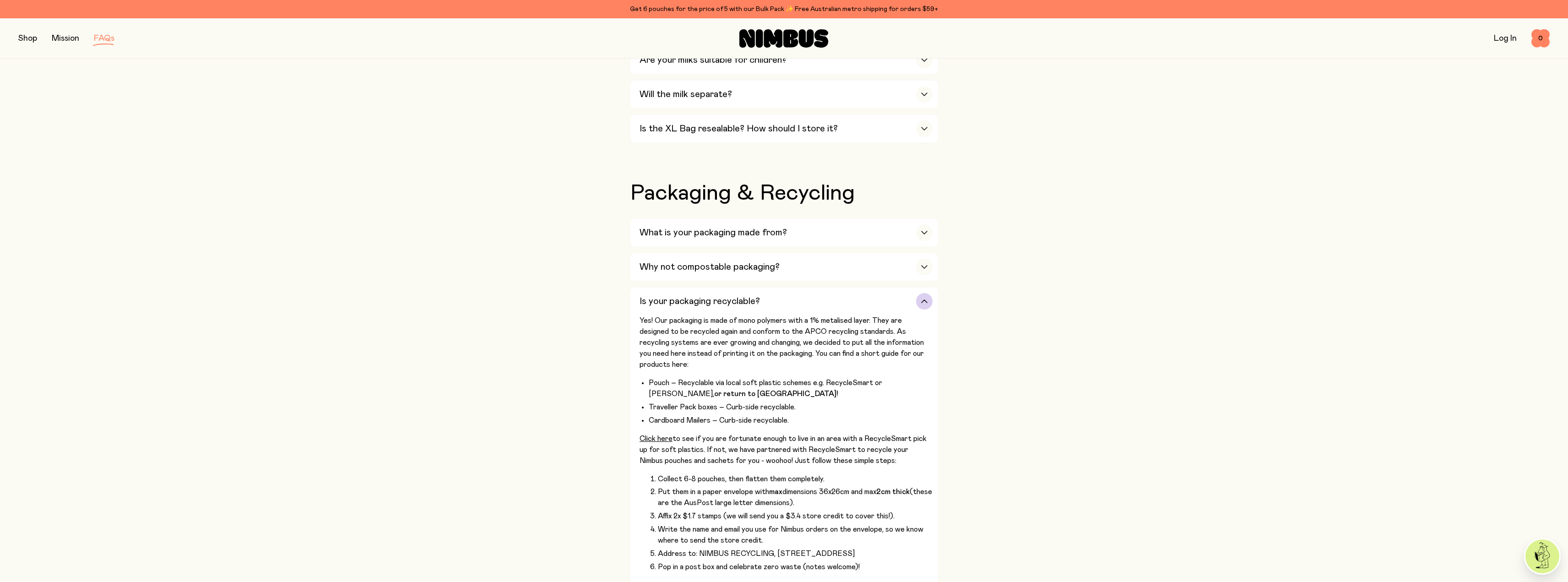
click at [869, 377] on li "Pouch – Recyclable via local soft plastic schemes e.g. RecycleSmart or Curby, o…" at bounding box center [790, 388] width 284 height 22
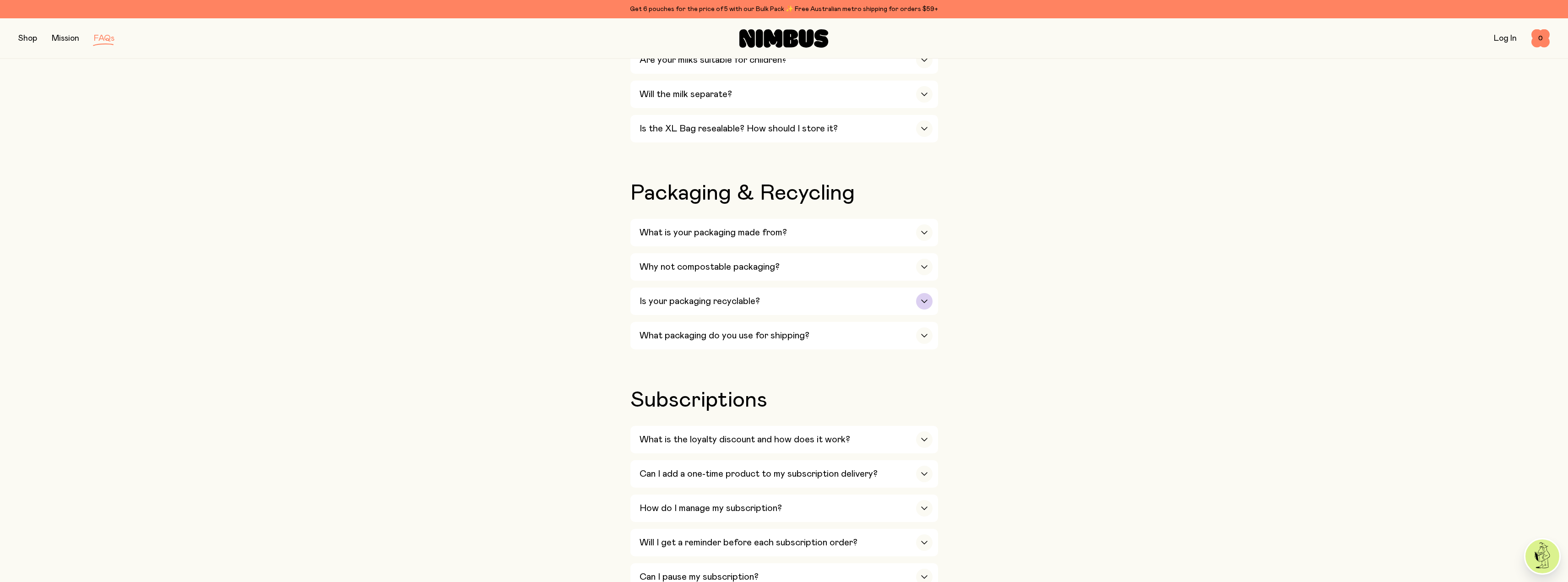
click at [845, 293] on div "Is your packaging recyclable?" at bounding box center [786, 301] width 293 height 28
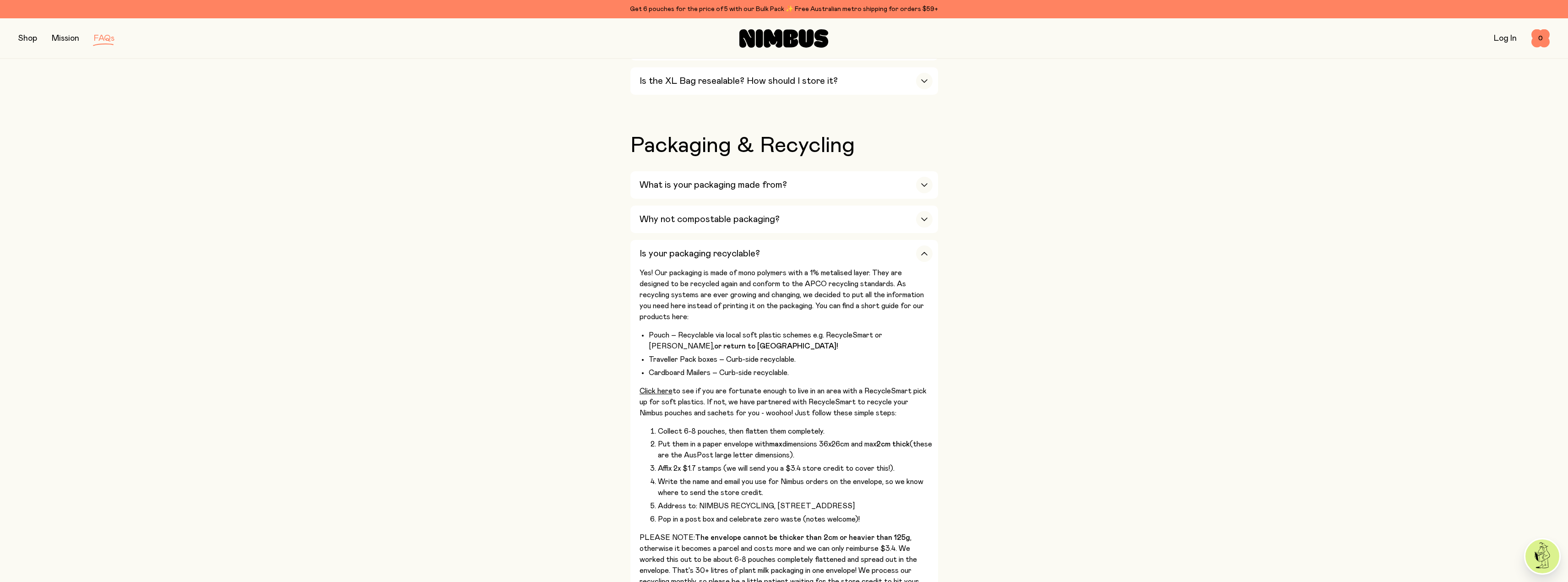
scroll to position [870, 0]
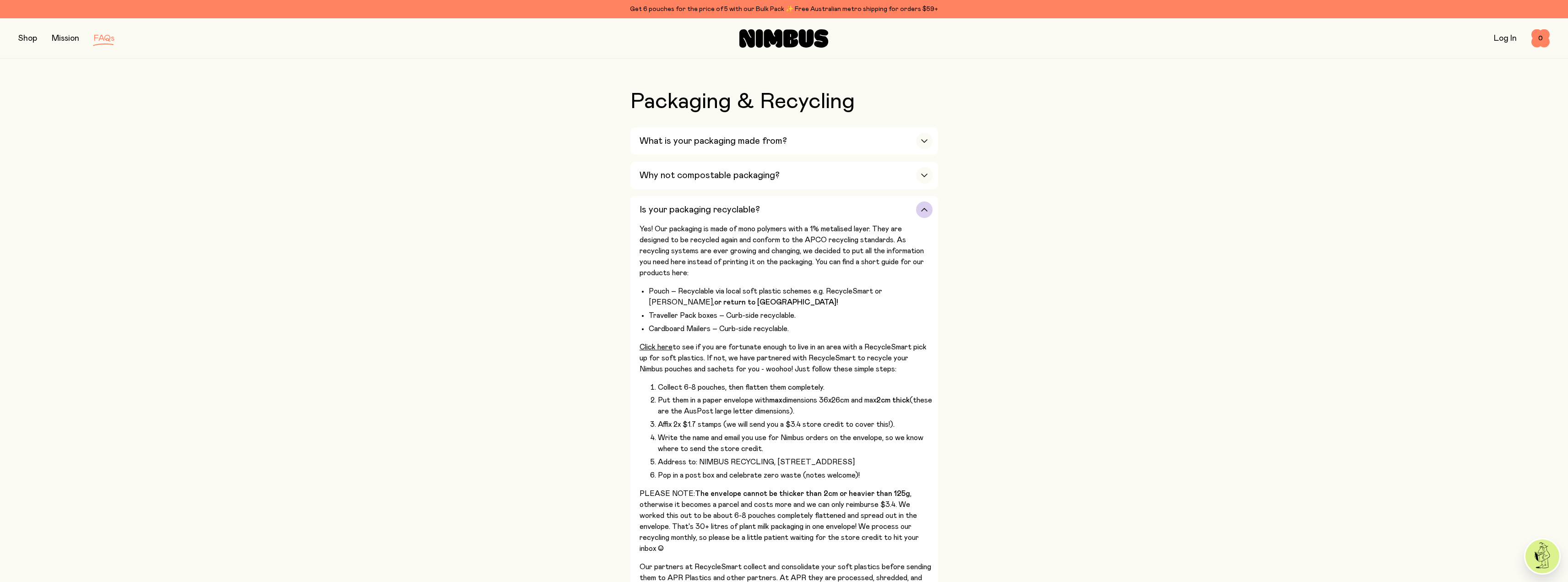
click at [922, 203] on div "button" at bounding box center [924, 209] width 17 height 17
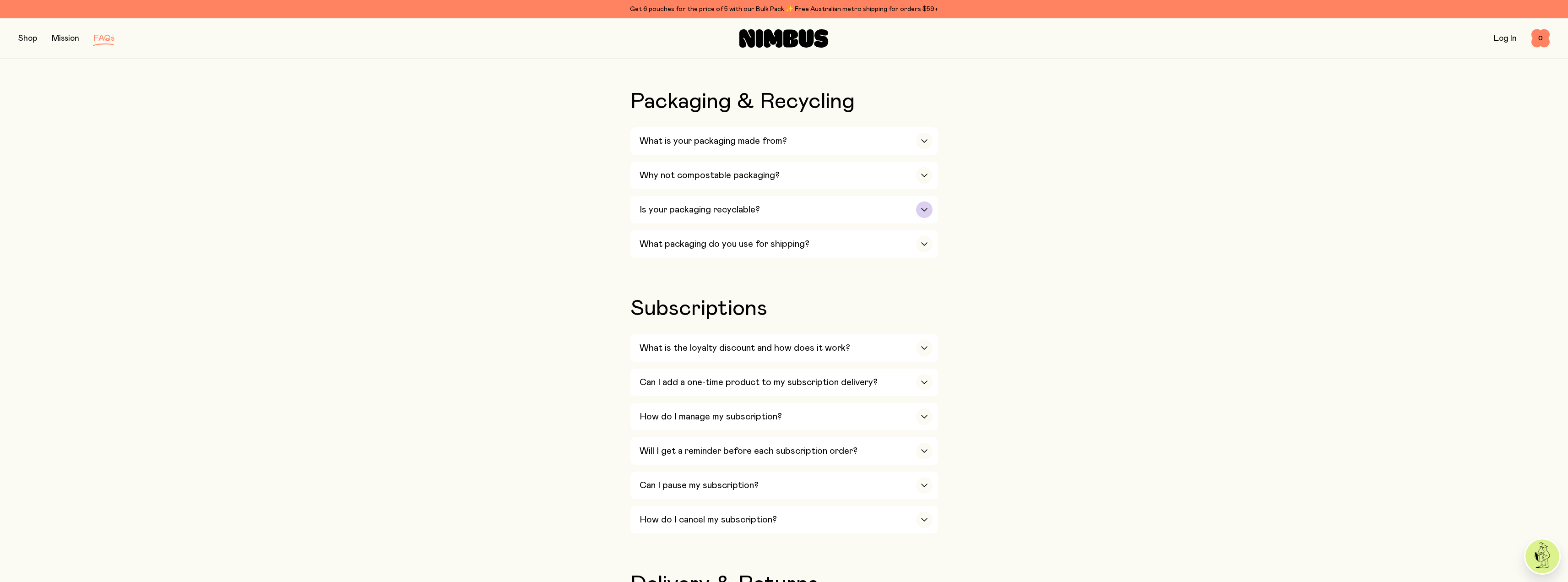
click at [923, 208] on icon "button" at bounding box center [924, 210] width 7 height 4
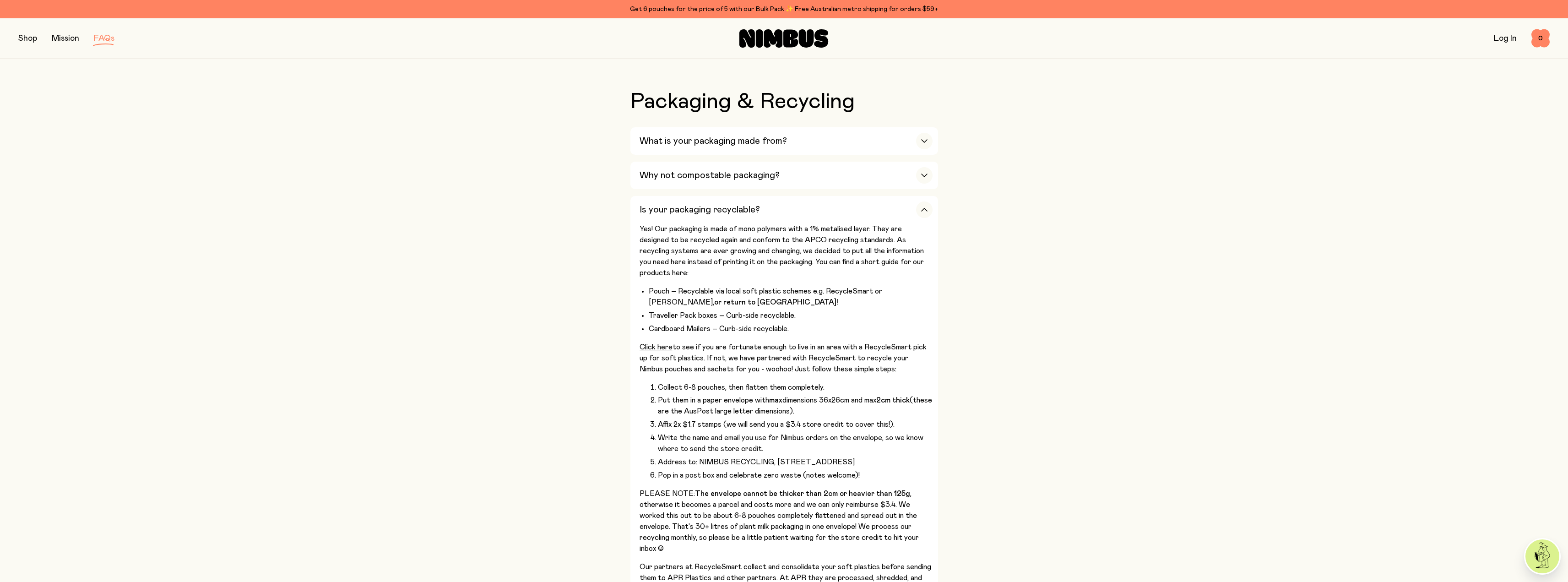
click at [477, 158] on div "Our Milks Is Nimbus an Australian company? Yes! We are Australian owned and ope…" at bounding box center [784, 411] width 1531 height 2015
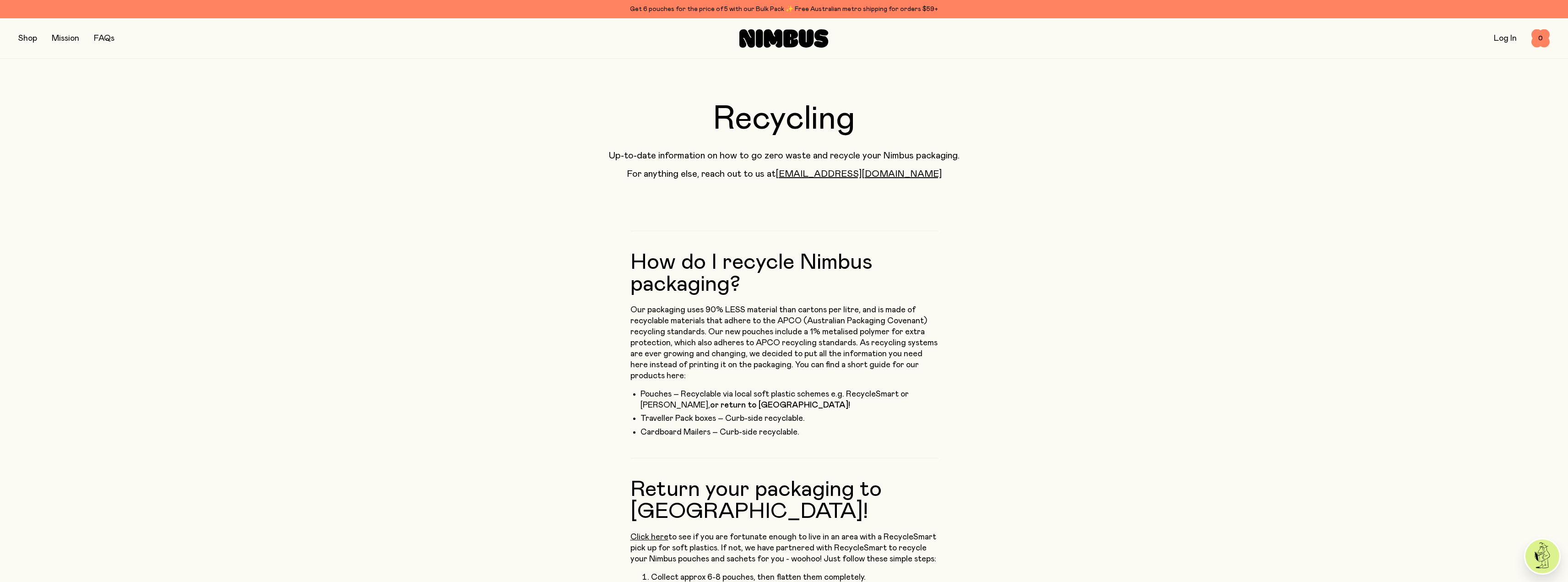
click at [787, 45] on icon at bounding box center [790, 38] width 15 height 18
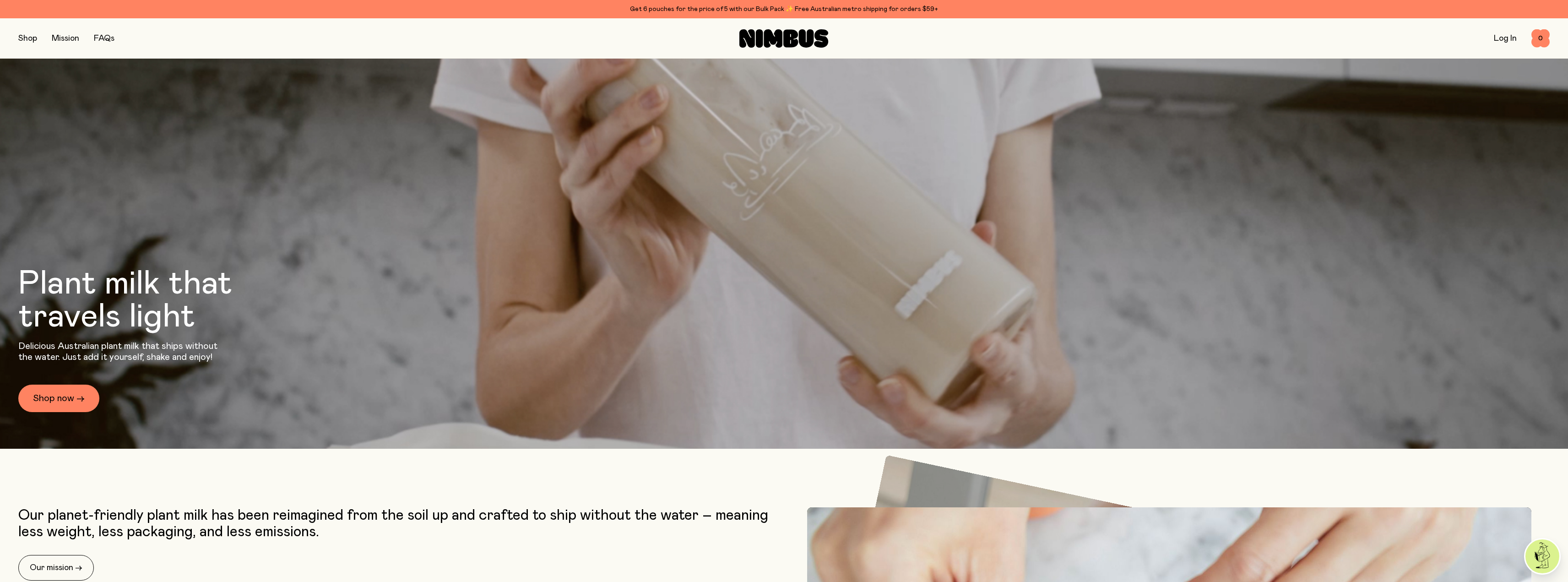
click at [22, 42] on button "button" at bounding box center [28, 38] width 19 height 13
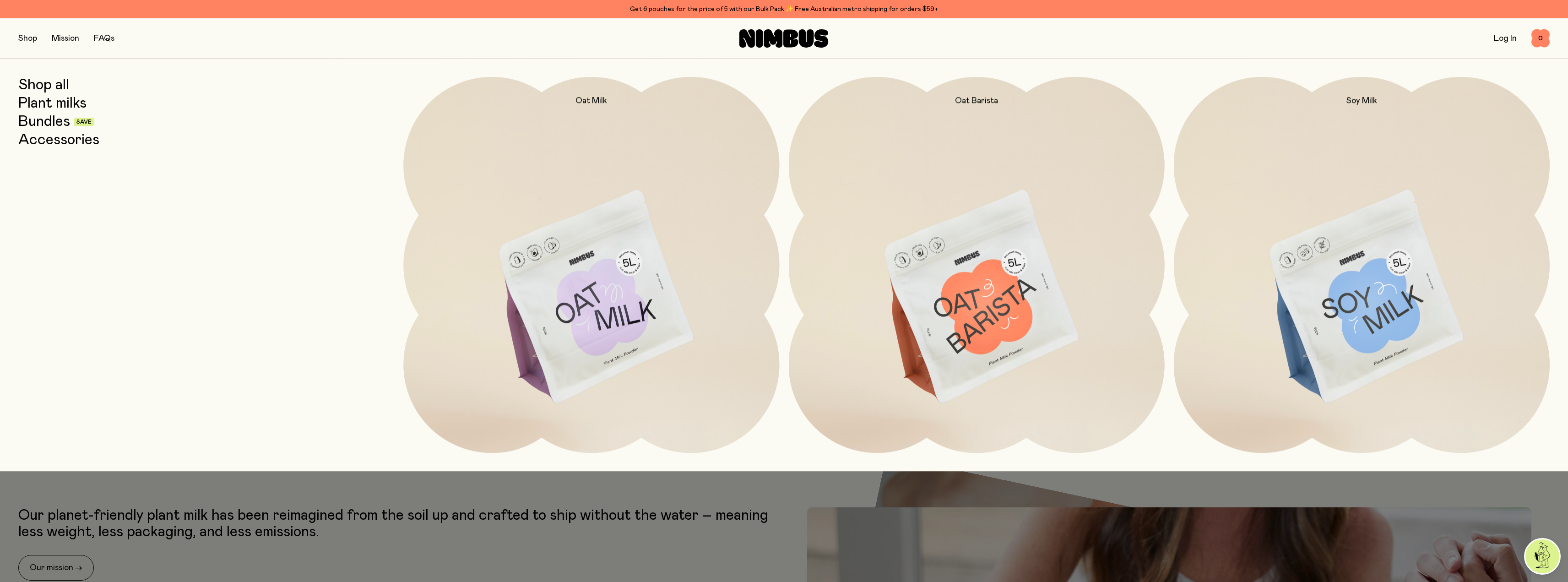
click at [52, 85] on link "Shop all" at bounding box center [43, 85] width 51 height 17
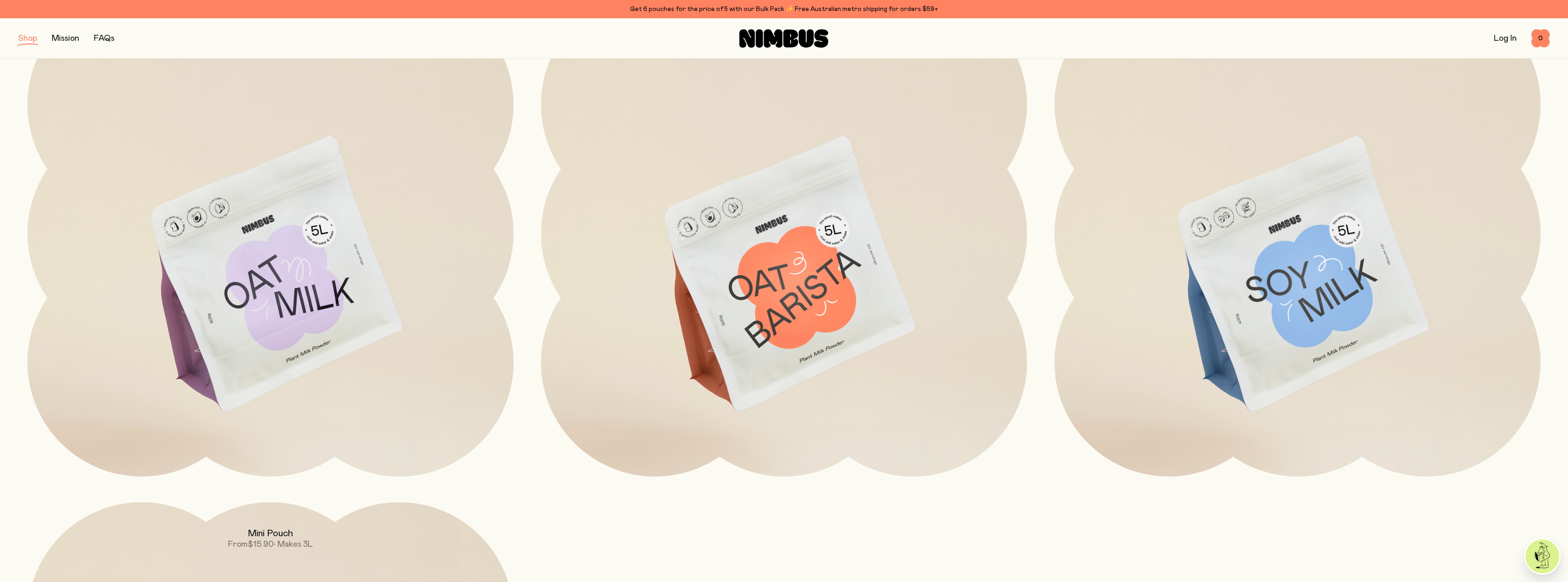
scroll to position [229, 0]
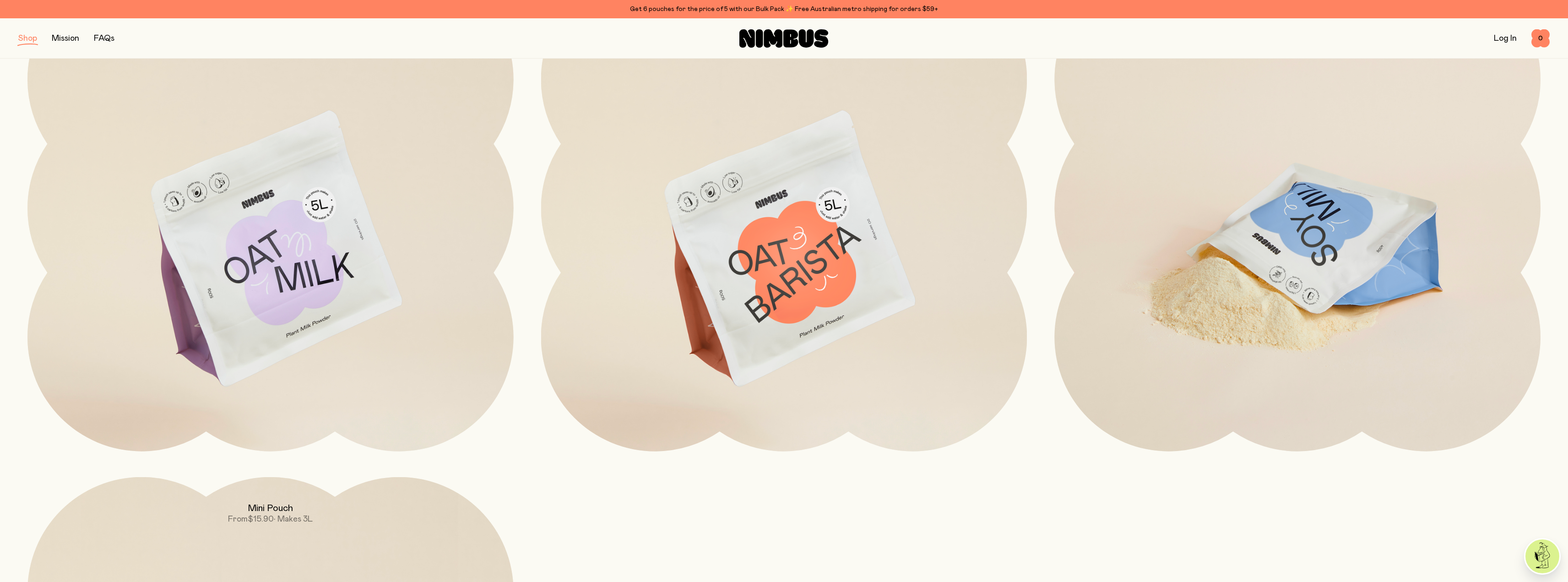
click at [1298, 268] on img at bounding box center [1297, 251] width 486 height 571
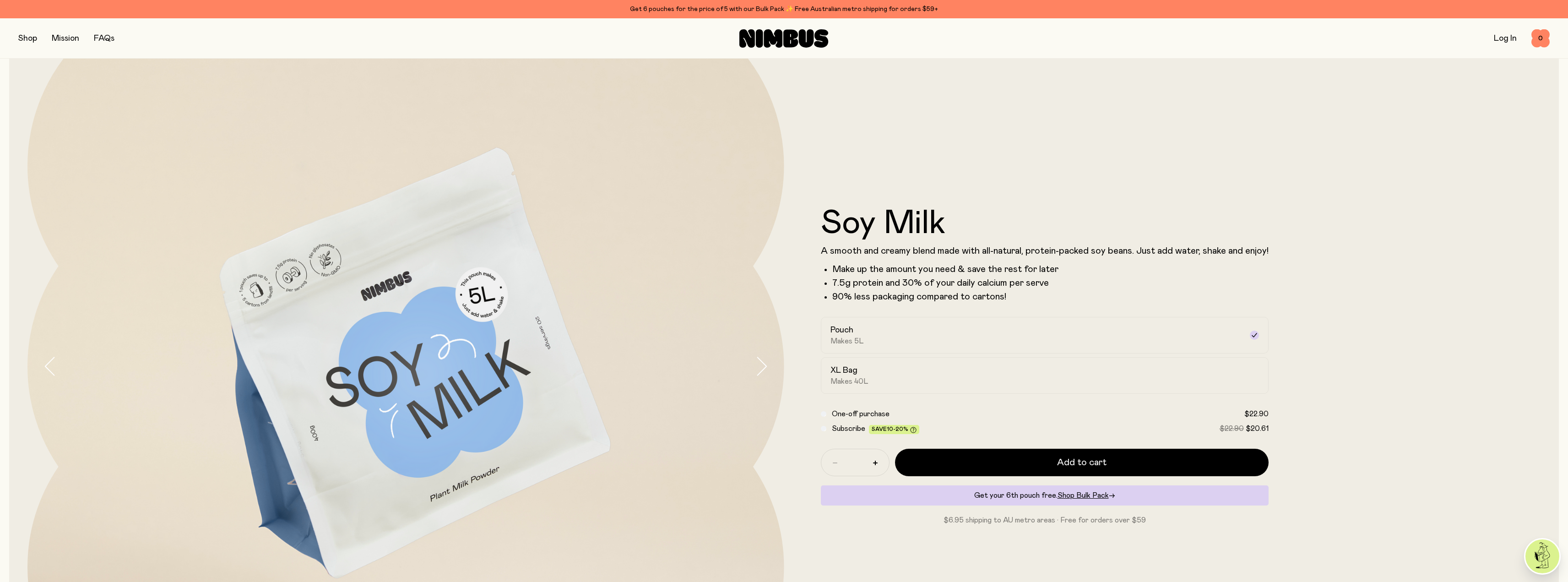
scroll to position [92, 0]
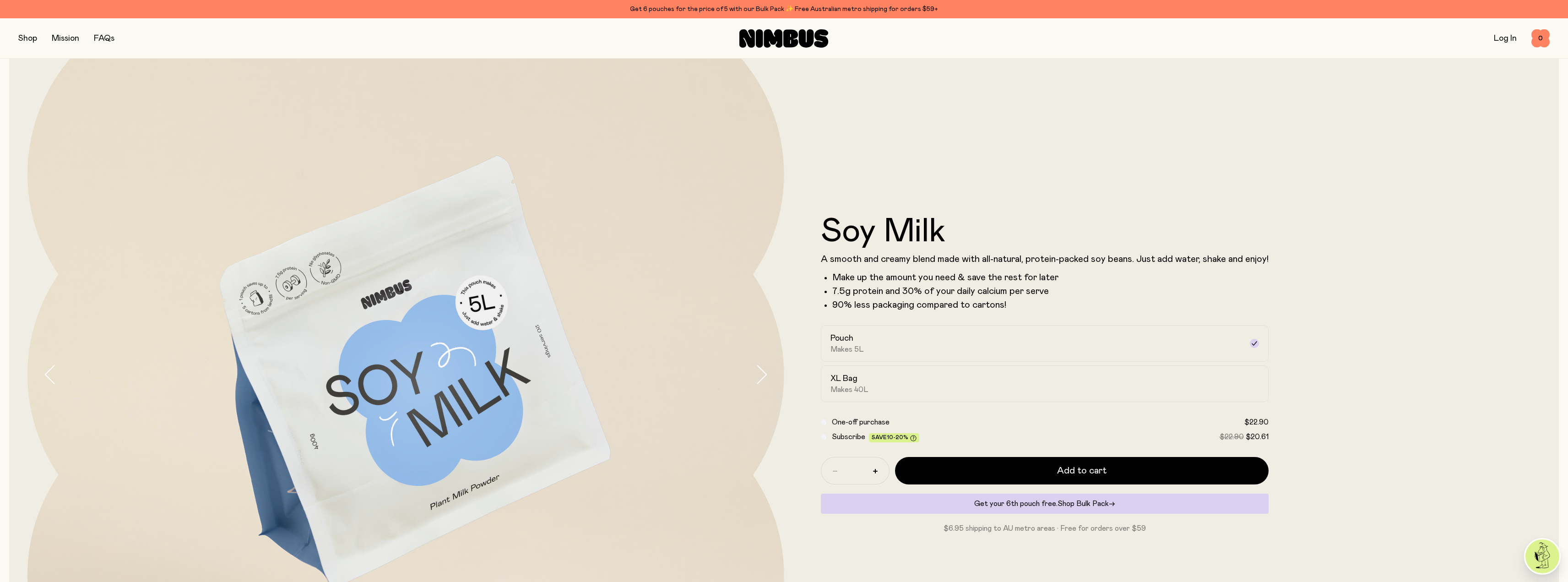
click at [1088, 504] on span "Shop Bulk Pack" at bounding box center [1083, 504] width 51 height 7
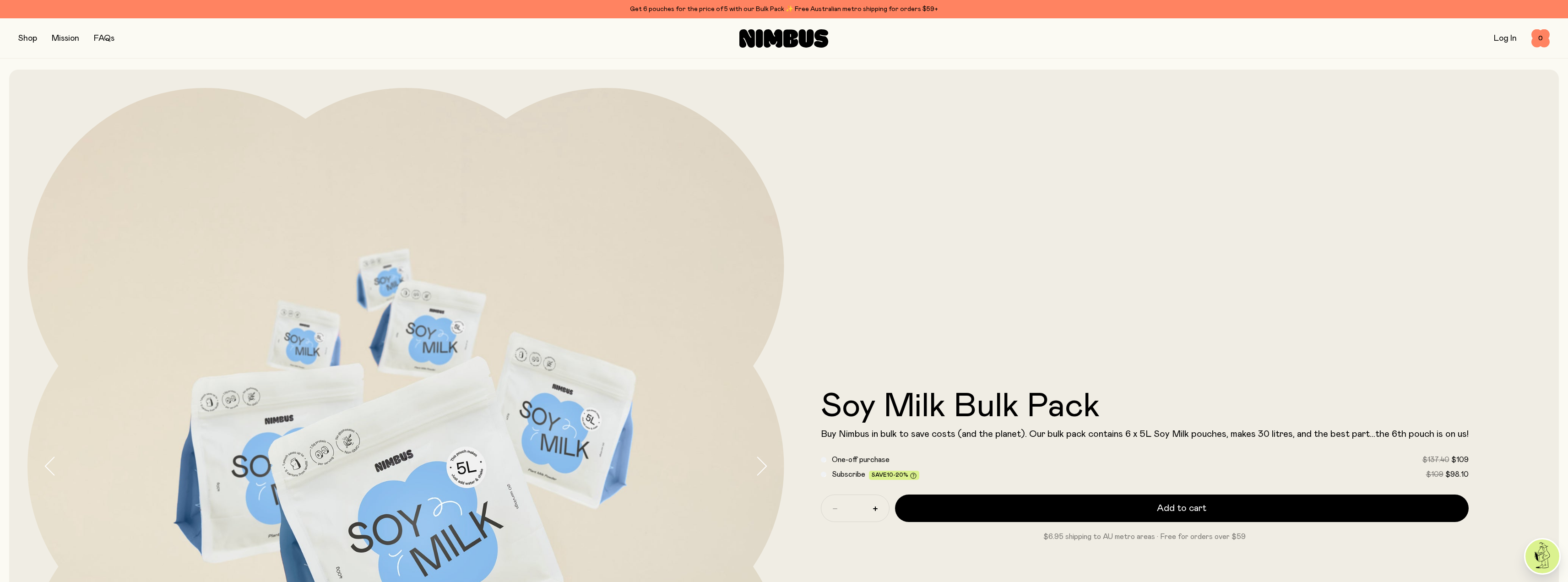
scroll to position [88, 0]
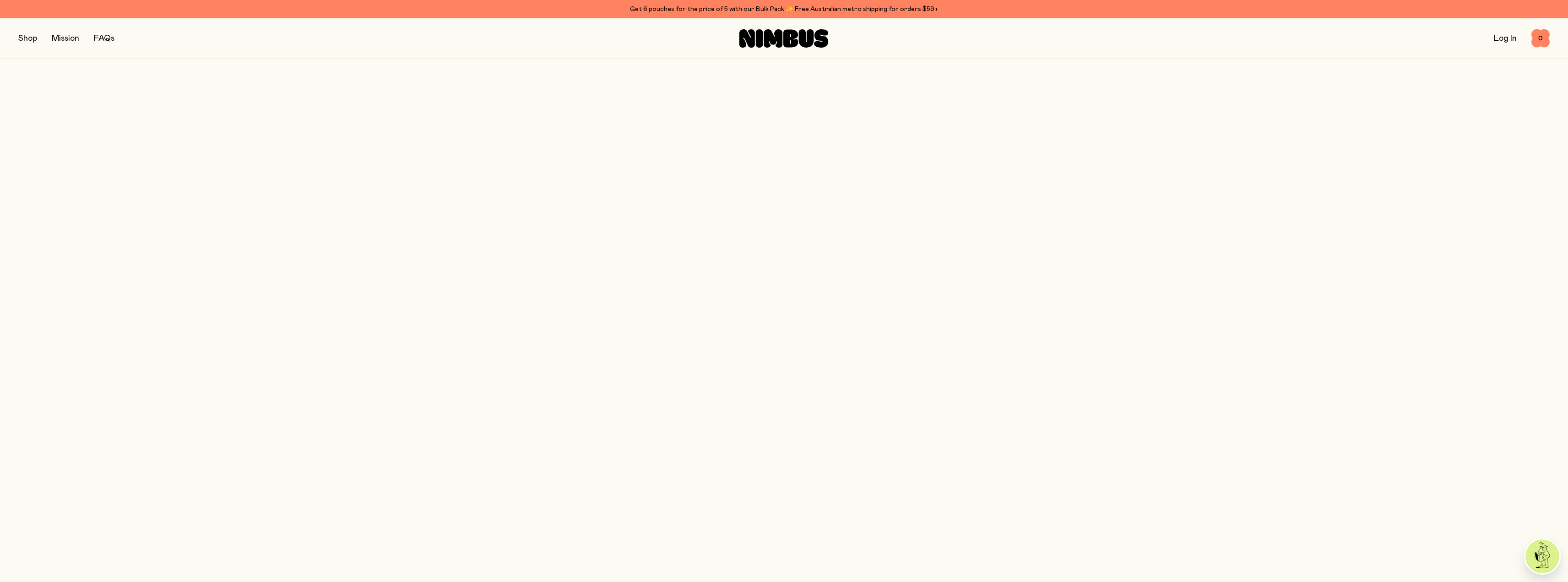
scroll to position [92, 0]
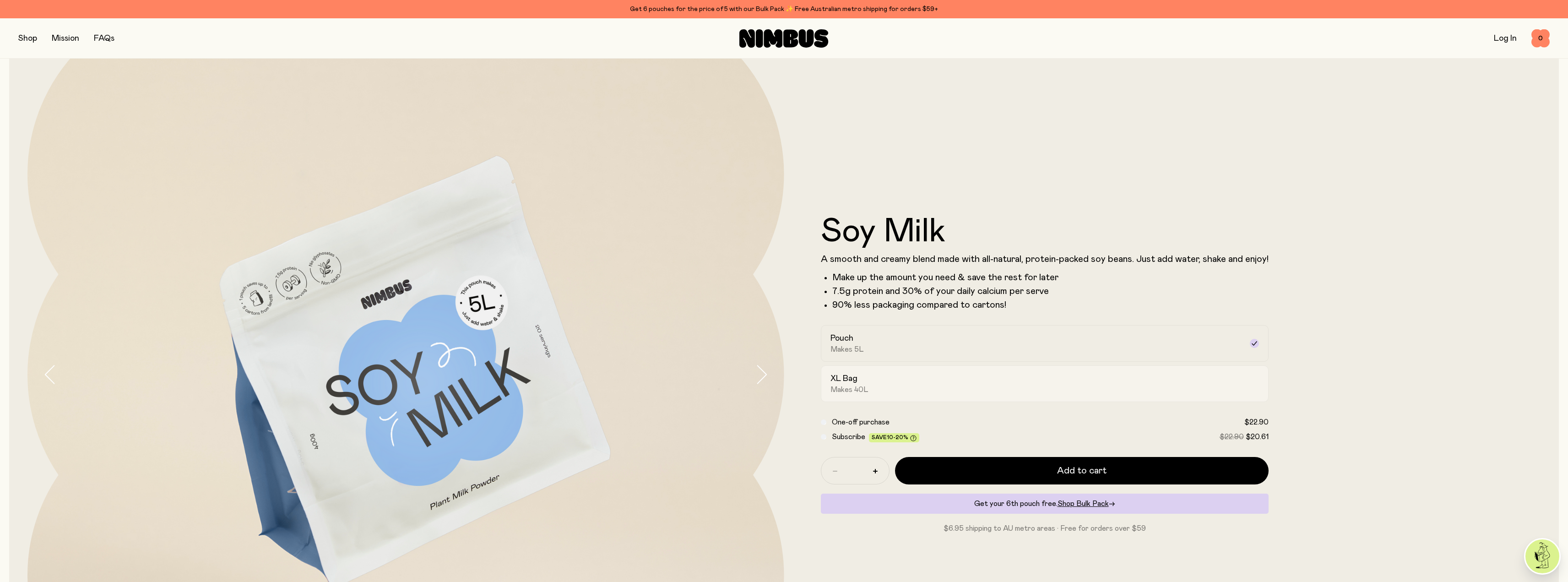
click at [910, 387] on div "XL Bag Makes 40L" at bounding box center [1036, 383] width 412 height 21
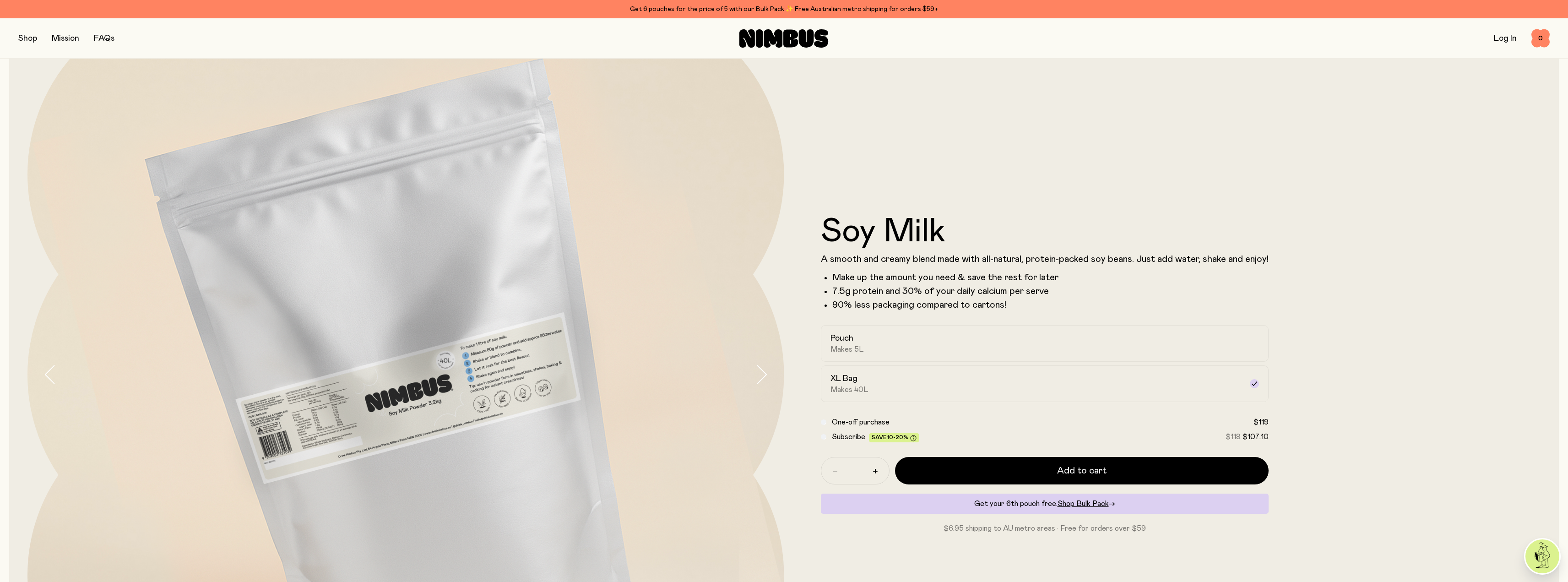
click at [850, 438] on span "Subscribe" at bounding box center [848, 437] width 34 height 7
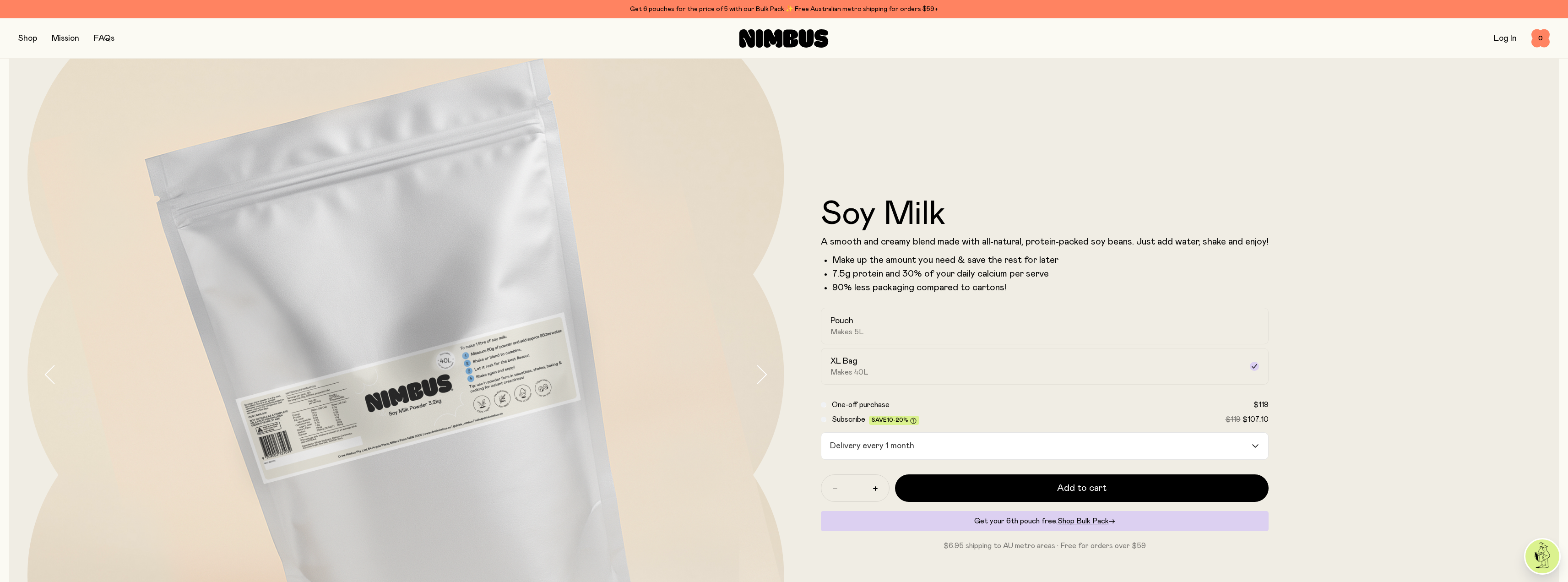
click at [992, 454] on input "Search for option" at bounding box center [1084, 446] width 333 height 26
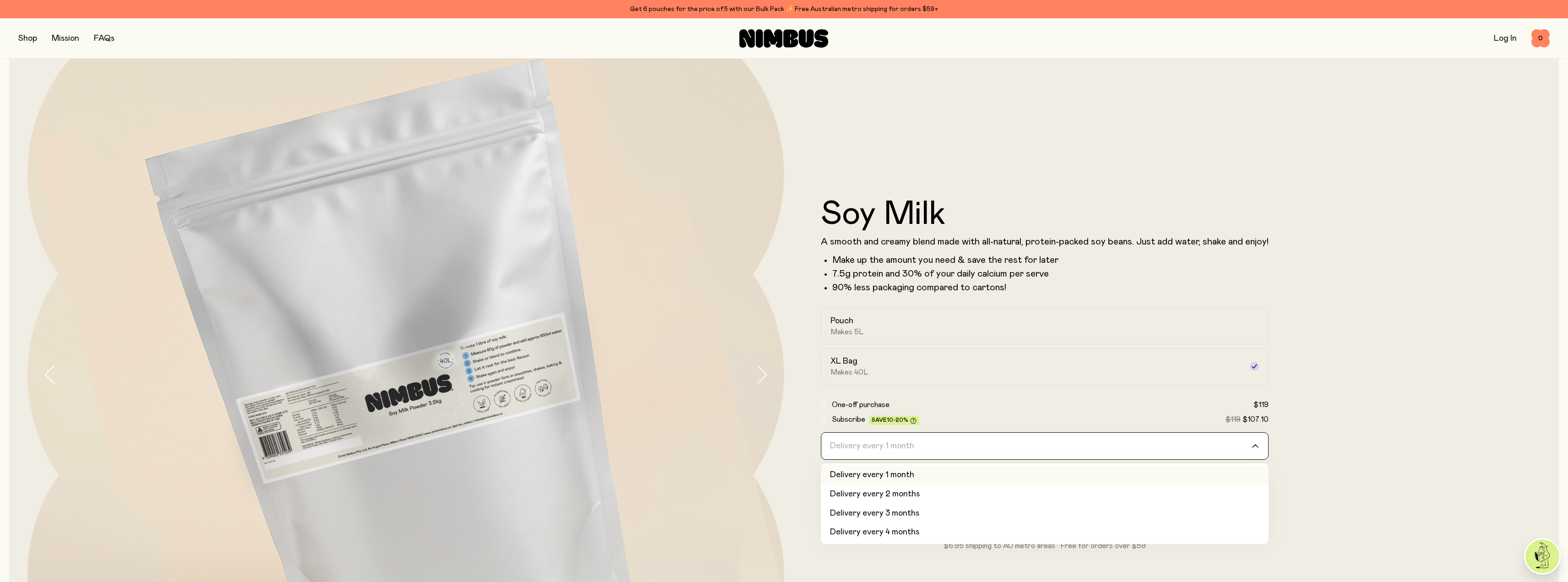
click at [992, 454] on input "Search for option" at bounding box center [1038, 446] width 424 height 26
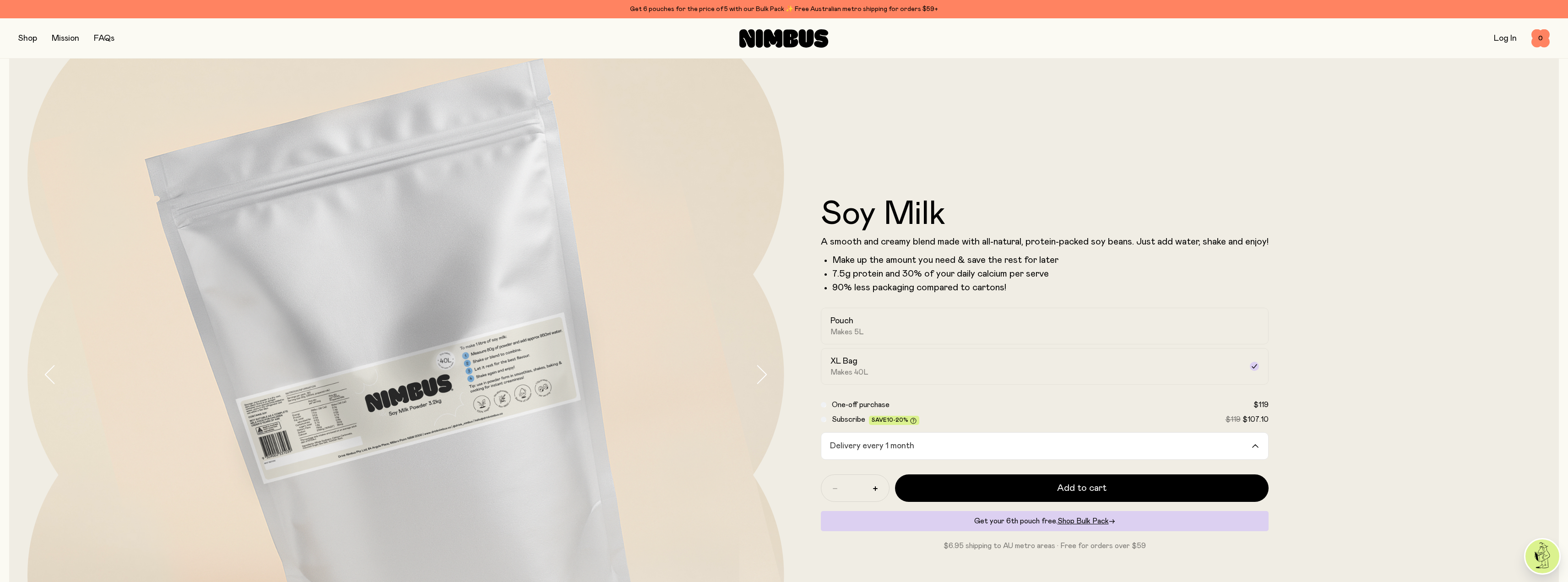
click at [1021, 423] on label "Subscribe Save 10-20% $119 $107.10" at bounding box center [1050, 419] width 436 height 11
click at [1190, 440] on input "Search for option" at bounding box center [1084, 446] width 333 height 26
click at [965, 334] on div "Pouch Makes 5L" at bounding box center [1036, 326] width 412 height 21
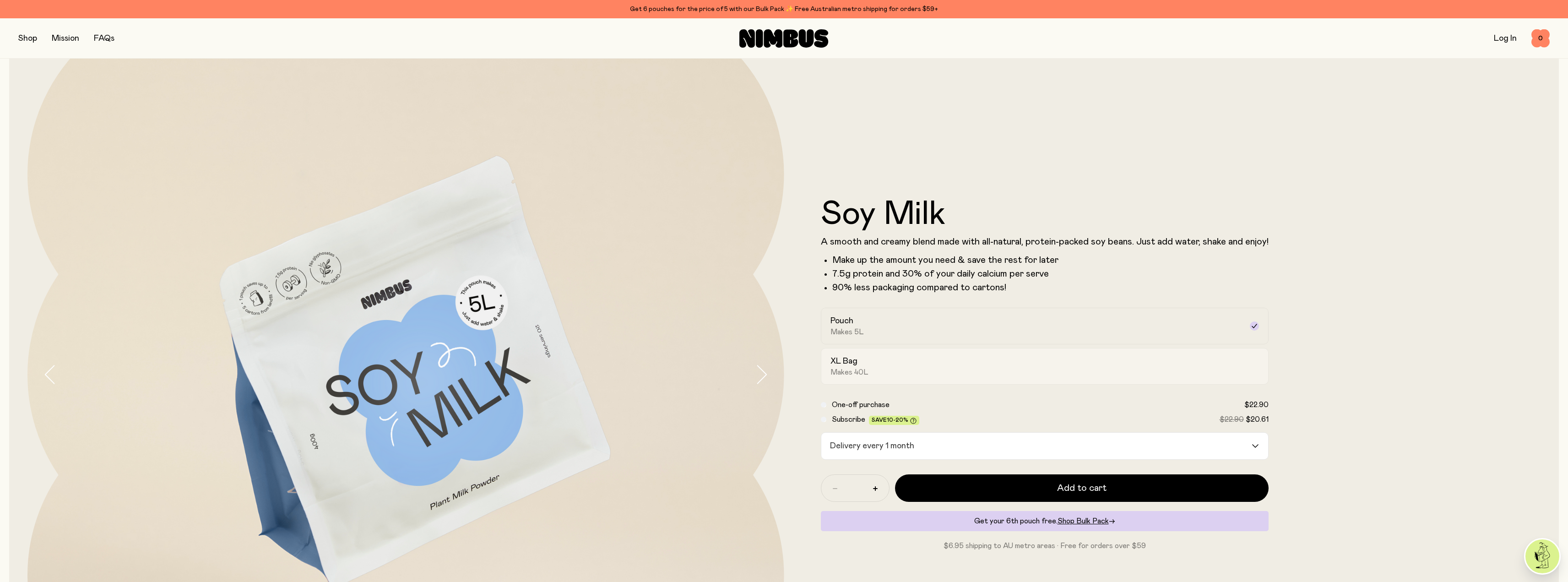
click at [865, 364] on div "XL Bag Makes 40L" at bounding box center [1036, 366] width 412 height 21
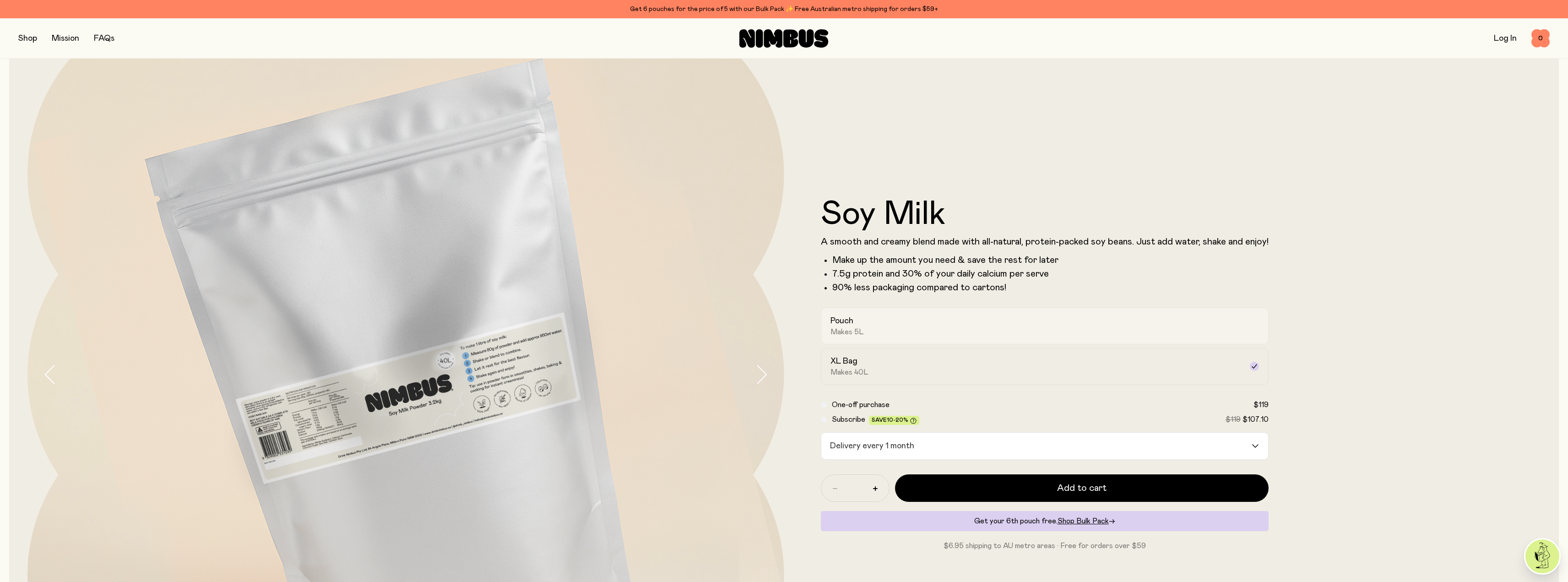
click at [857, 335] on span "Makes 5L" at bounding box center [847, 331] width 34 height 9
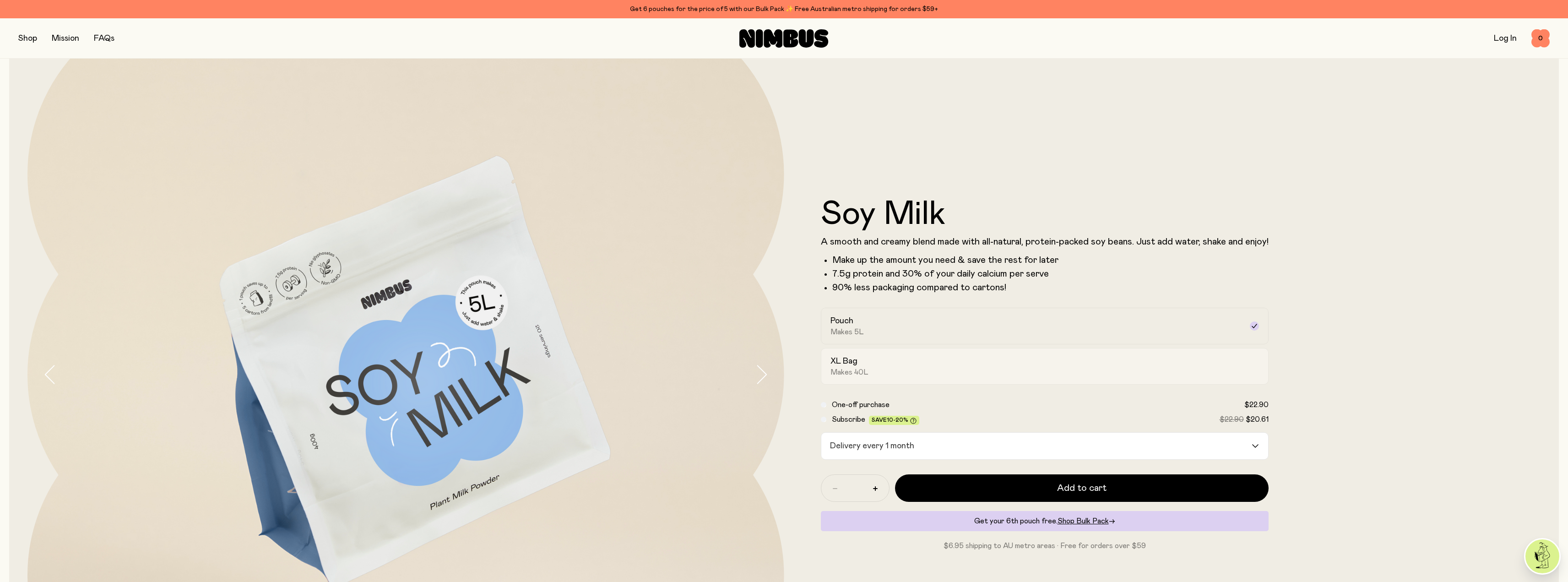
click at [869, 373] on div "XL Bag Makes 40L" at bounding box center [1036, 366] width 412 height 21
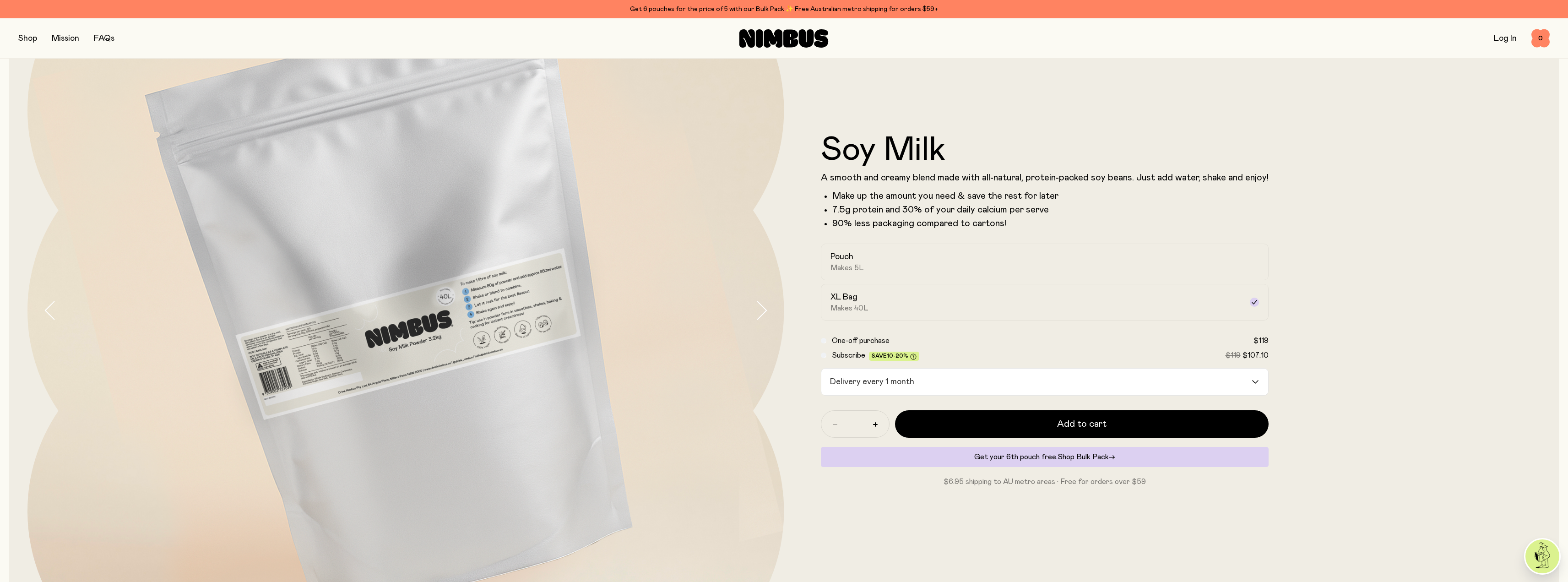
scroll to position [138, 0]
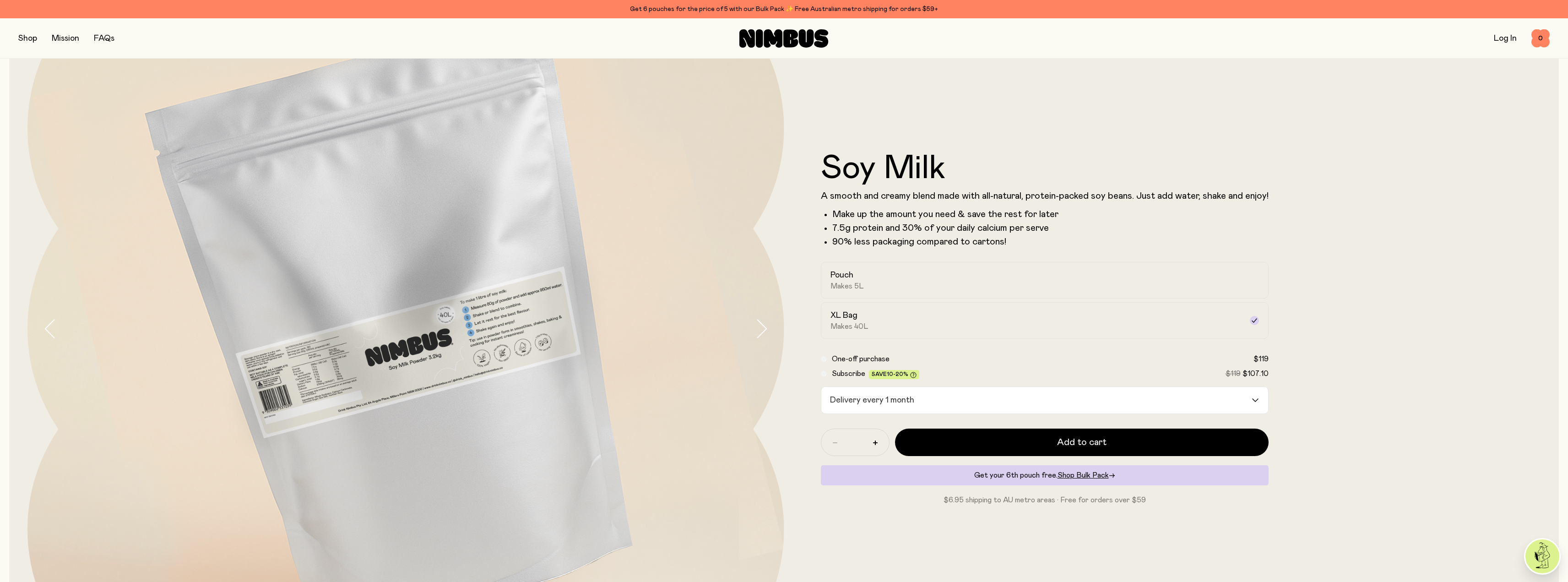
click at [107, 37] on link "FAQs" at bounding box center [105, 38] width 21 height 8
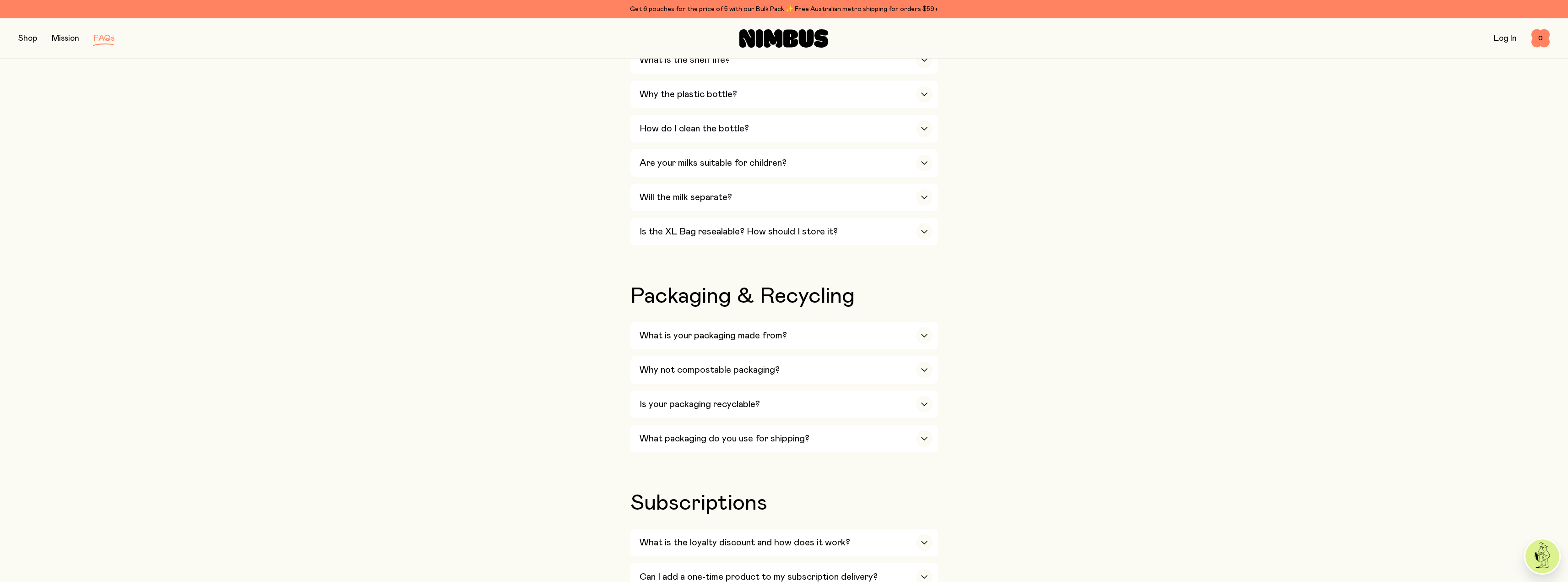
scroll to position [687, 0]
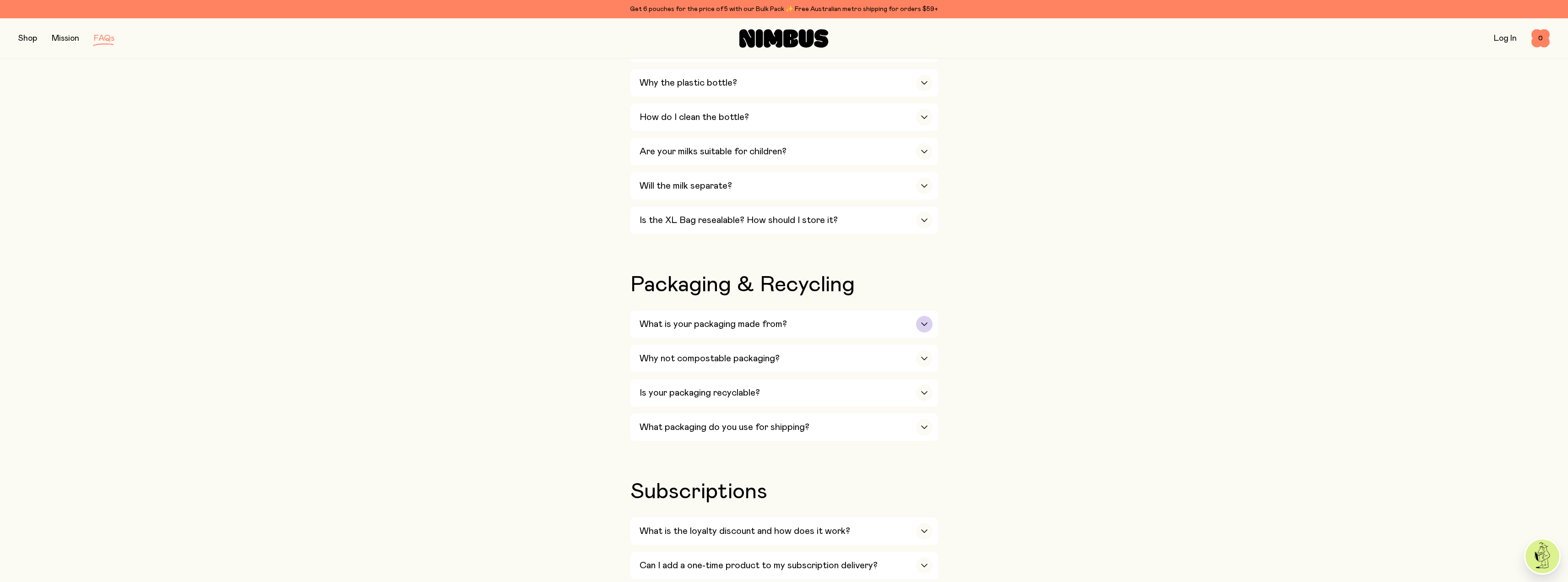
click at [726, 319] on h3 "What is your packaging made from?" at bounding box center [713, 324] width 147 height 11
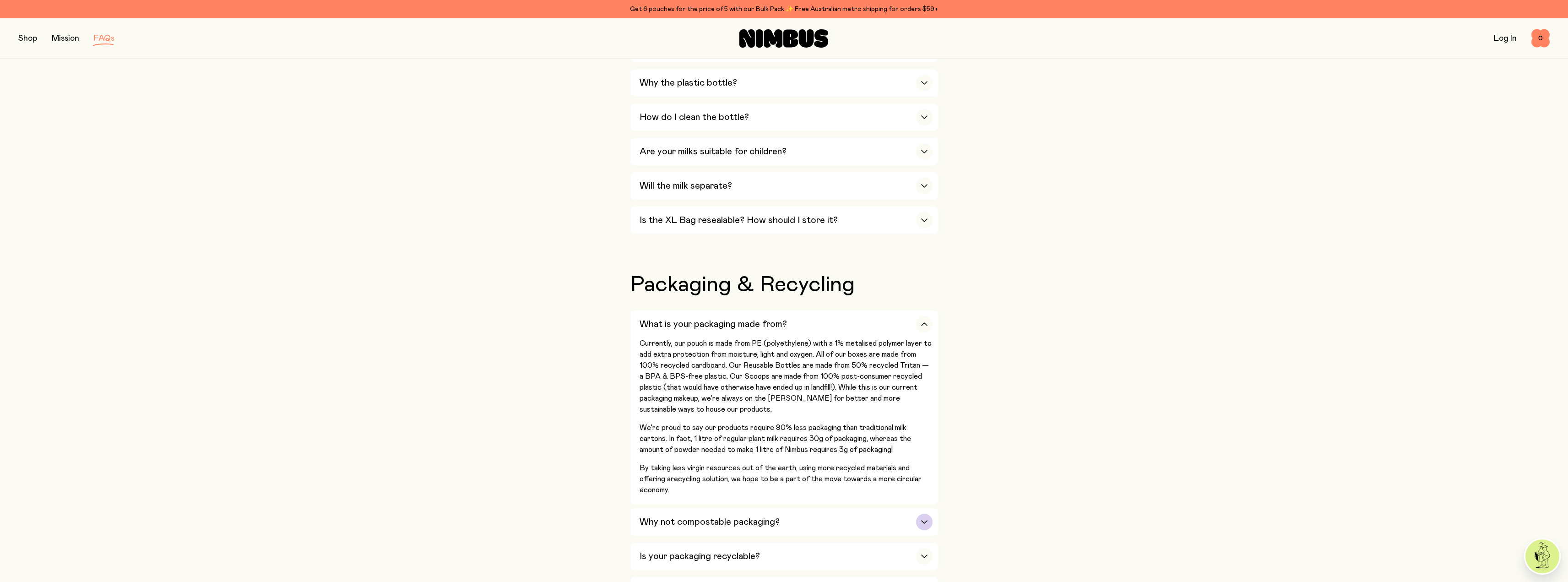
click at [685, 517] on h3 "Why not compostable packaging?" at bounding box center [709, 522] width 140 height 11
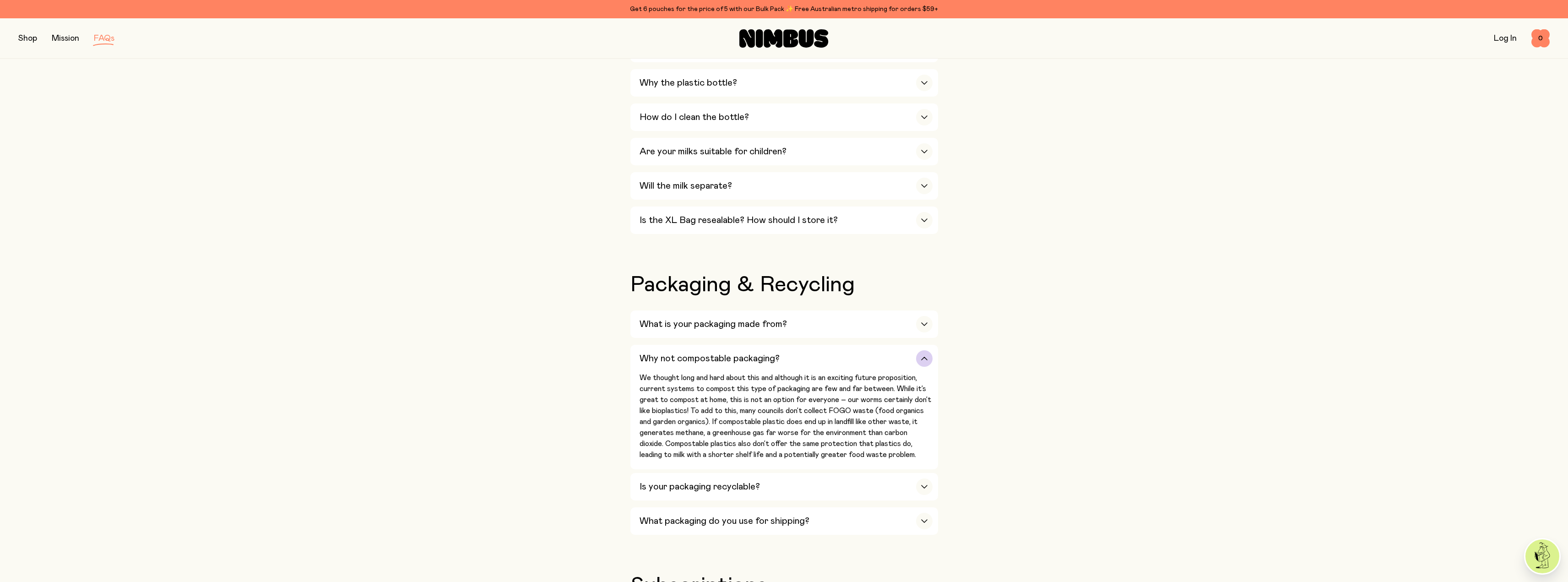
click at [719, 355] on h3 "Why not compostable packaging?" at bounding box center [709, 358] width 140 height 11
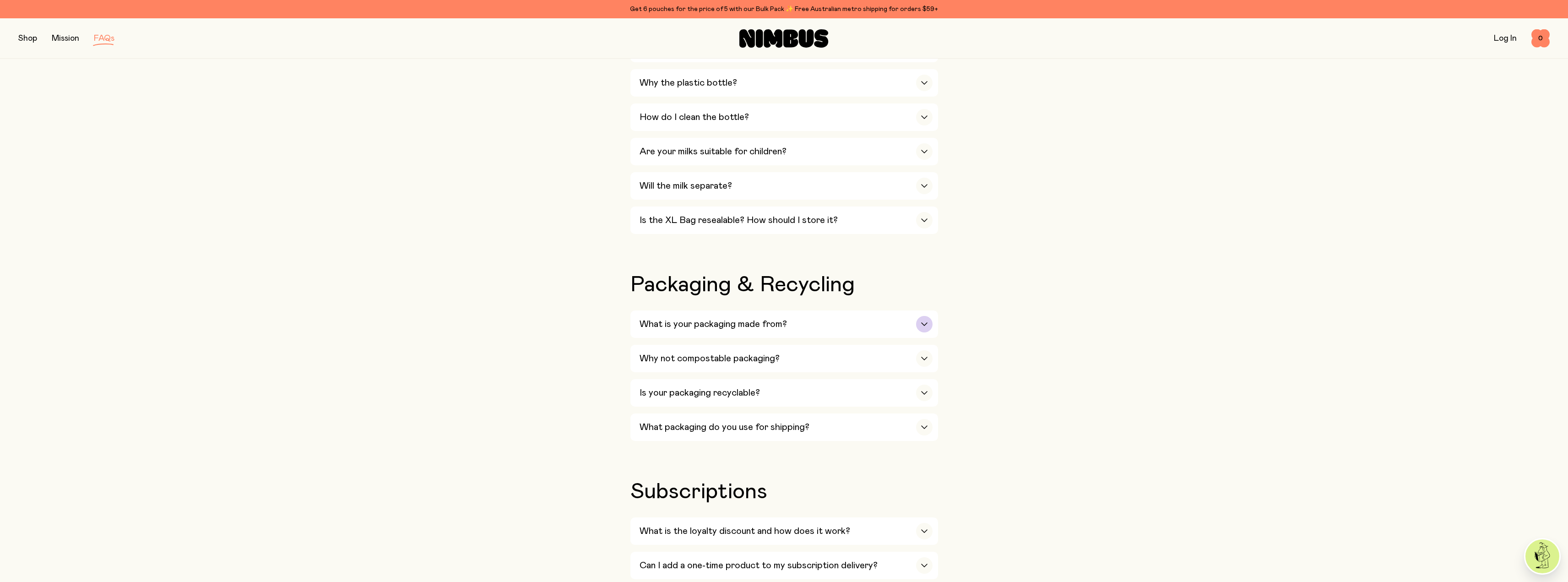
click at [811, 322] on div "What is your packaging made from?" at bounding box center [786, 324] width 293 height 28
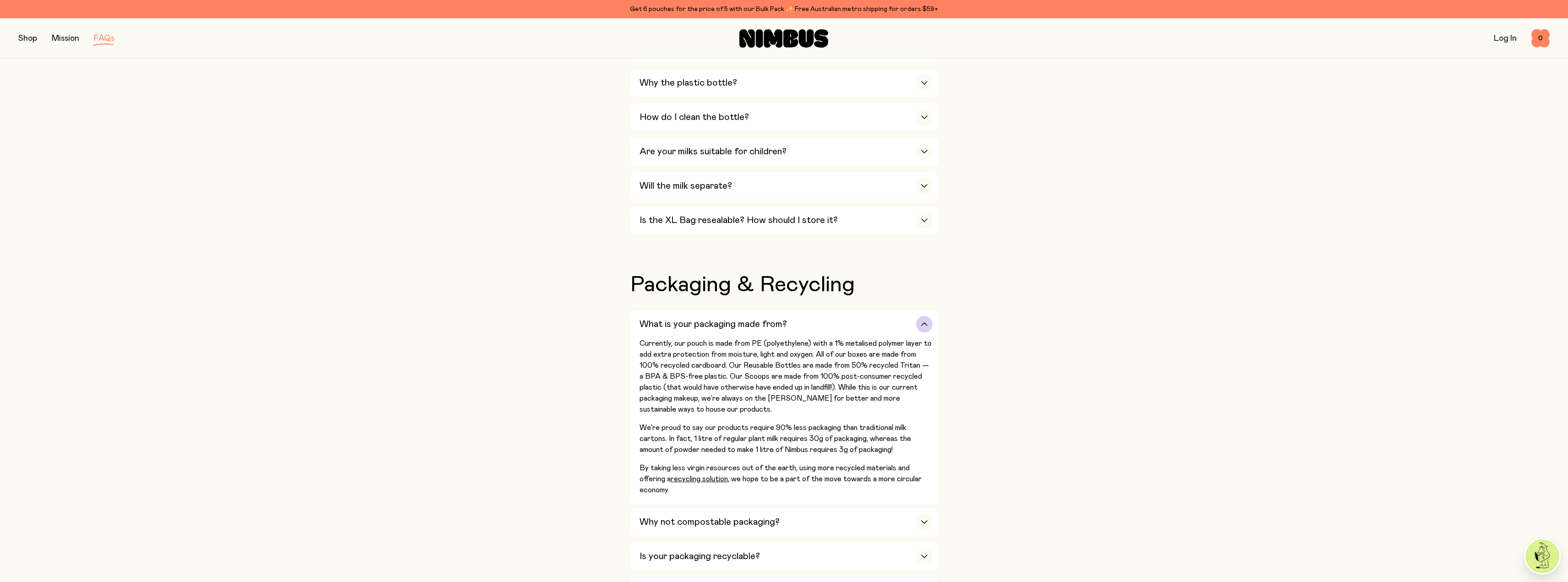
click at [826, 311] on div "What is your packaging made from?" at bounding box center [786, 324] width 293 height 28
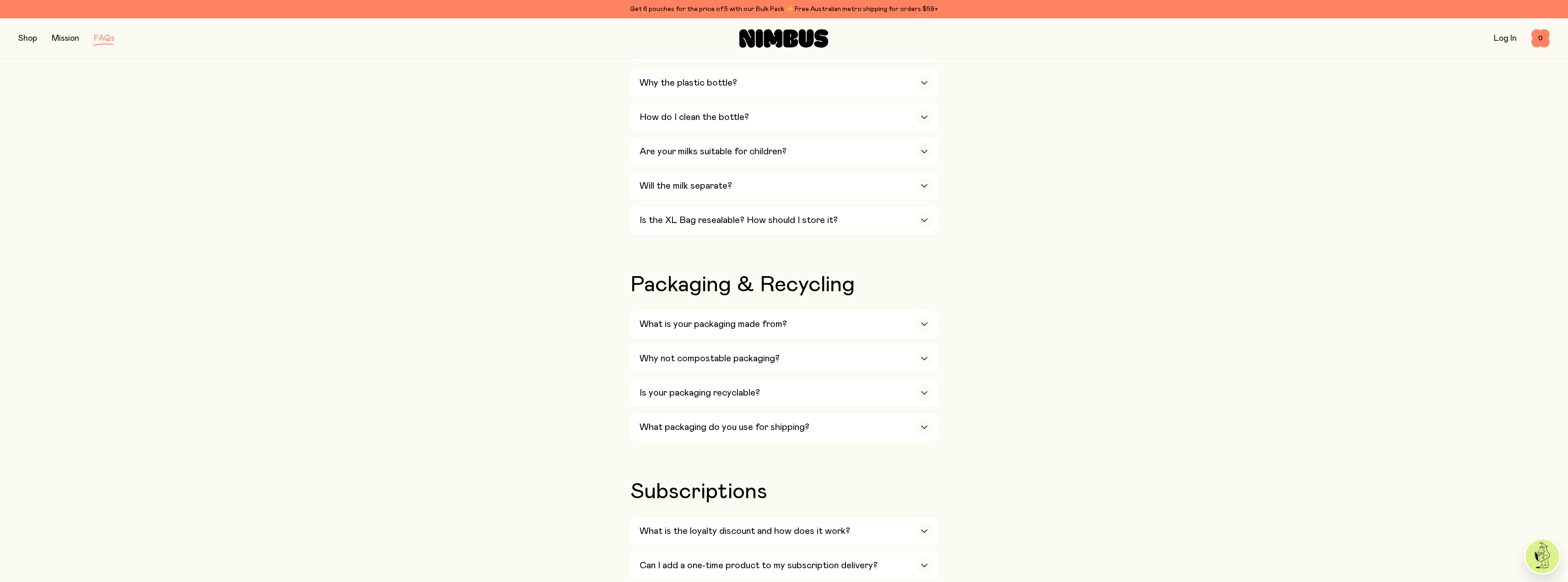
click at [1031, 329] on div "Our Milks Is Nimbus an Australian company? Yes! We are Australian owned and ope…" at bounding box center [784, 359] width 1531 height 1547
click at [848, 316] on div "What is your packaging made from?" at bounding box center [786, 324] width 293 height 28
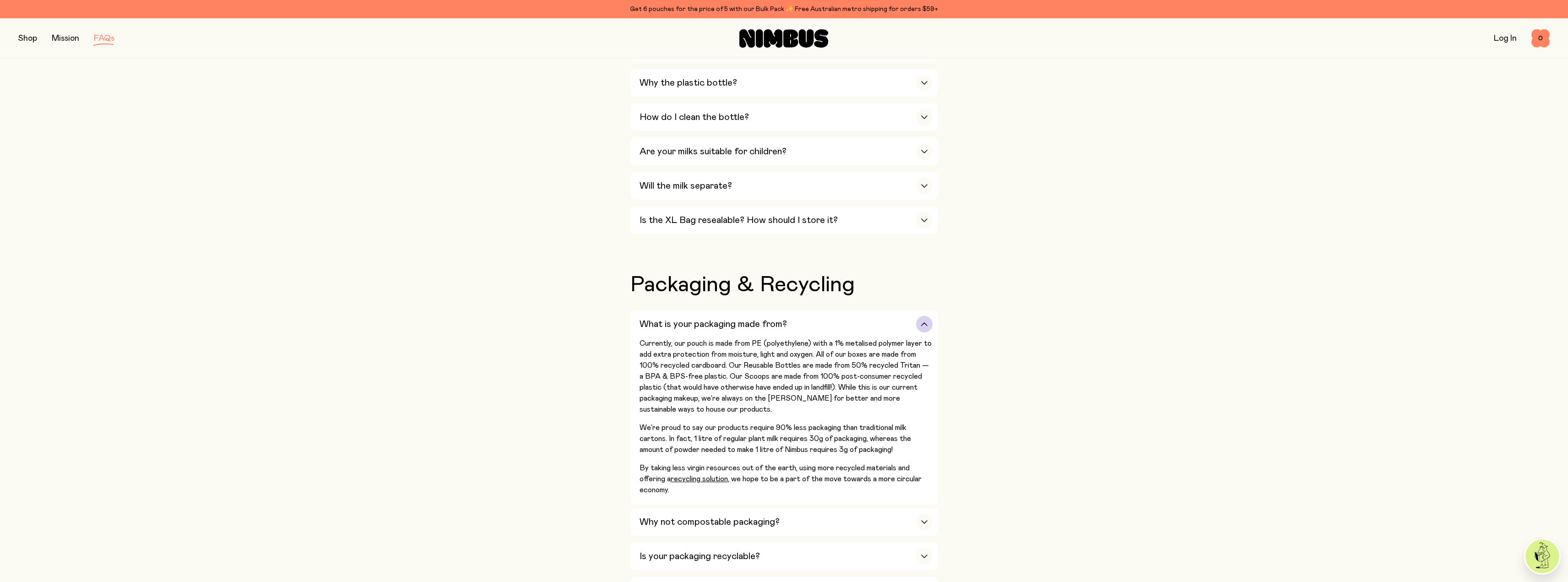
click at [848, 316] on div "What is your packaging made from?" at bounding box center [786, 324] width 293 height 28
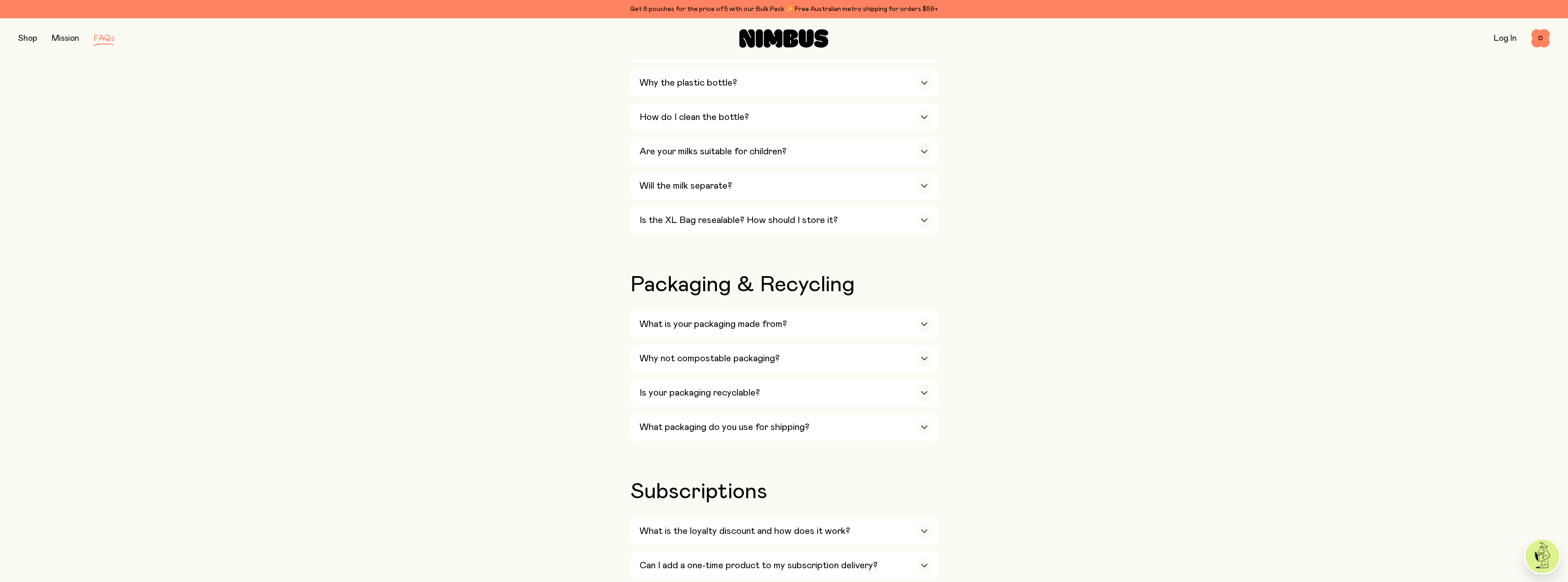
click at [551, 302] on div "Our Milks Is Nimbus an Australian company? Yes! We are Australian owned and ope…" at bounding box center [784, 359] width 1531 height 1547
click at [849, 311] on div "What is your packaging made from?" at bounding box center [786, 324] width 293 height 28
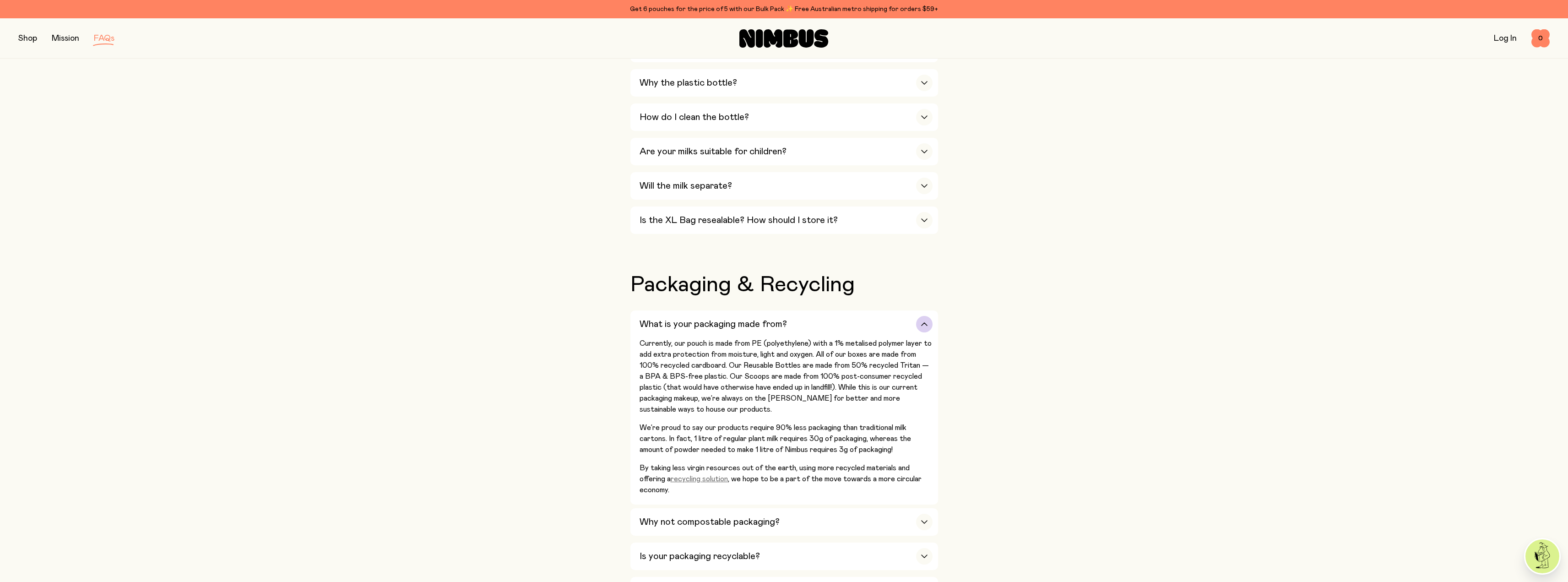
click at [715, 475] on link "recycling solution" at bounding box center [699, 479] width 57 height 7
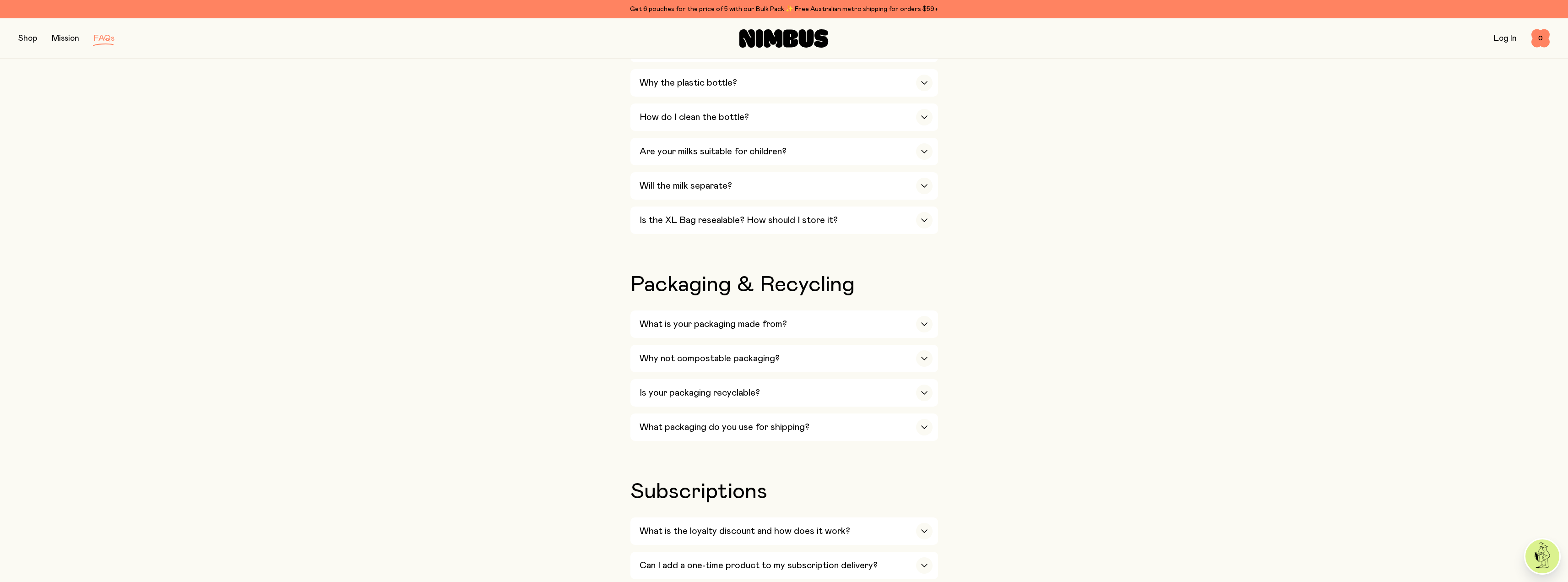
drag, startPoint x: 366, startPoint y: 274, endPoint x: 379, endPoint y: 273, distance: 13.0
click at [366, 274] on div "Our Milks Is Nimbus an Australian company? Yes! We are Australian owned and ope…" at bounding box center [784, 359] width 1531 height 1547
drag, startPoint x: 380, startPoint y: 42, endPoint x: 369, endPoint y: 48, distance: 12.5
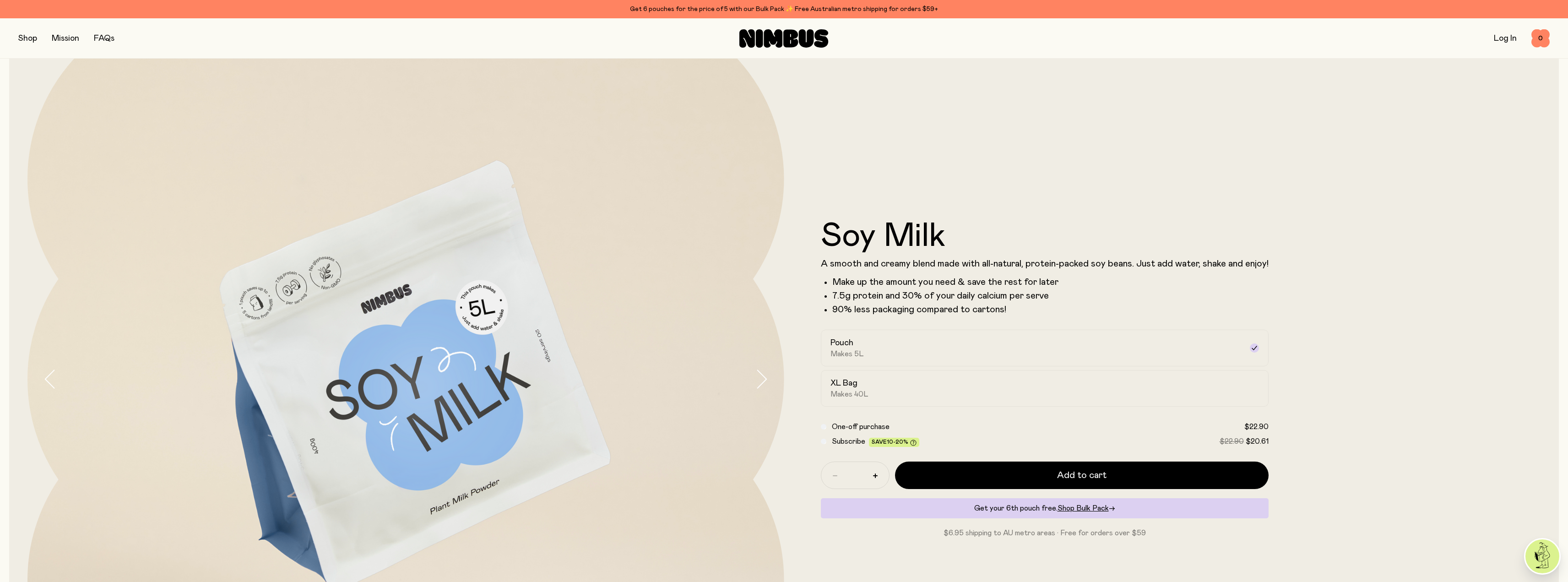
scroll to position [92, 0]
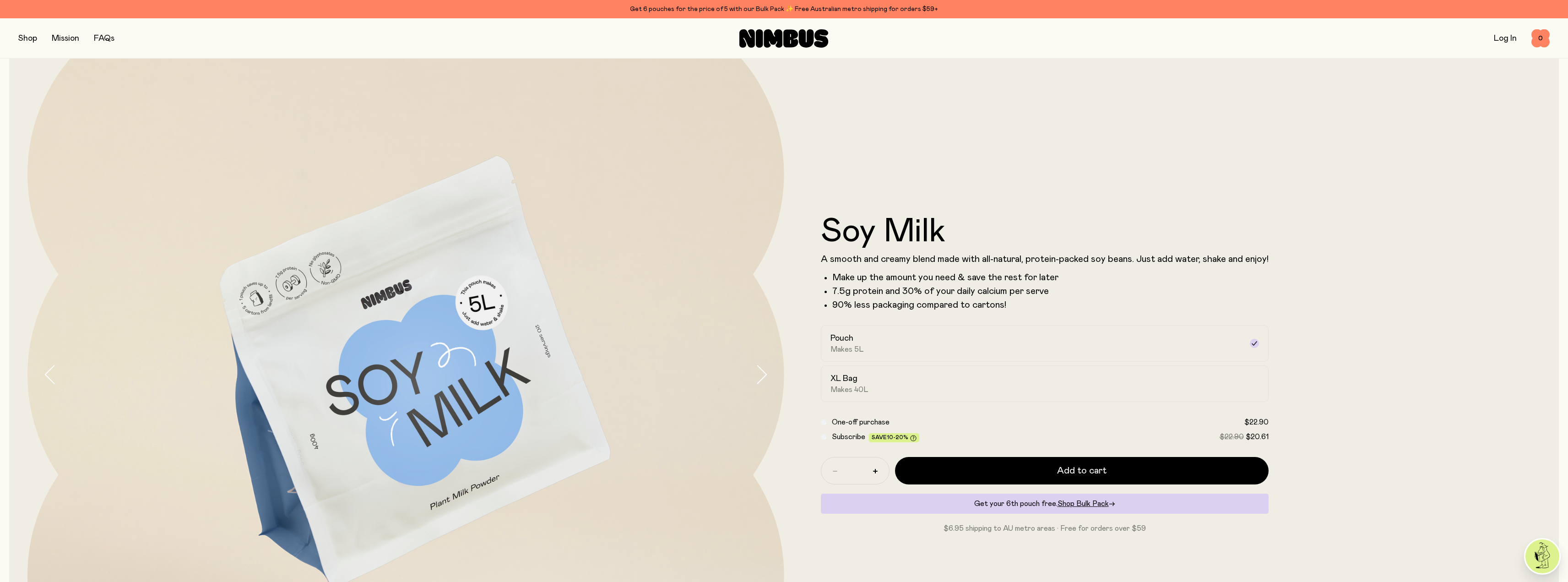
click at [1001, 183] on div "Soy Milk A smooth and creamy blend made with all-natural, protein-packed soy be…" at bounding box center [1163, 375] width 757 height 757
click at [763, 369] on icon "button" at bounding box center [761, 374] width 13 height 19
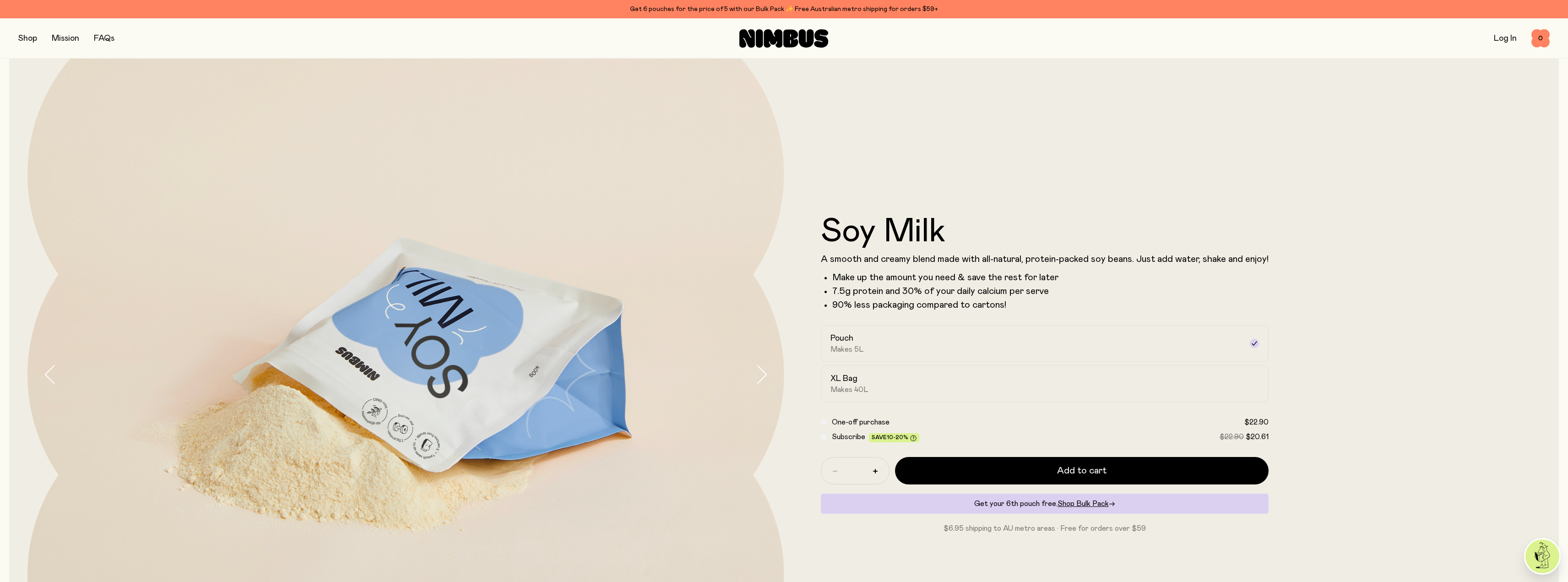
click at [763, 369] on icon "button" at bounding box center [761, 374] width 13 height 19
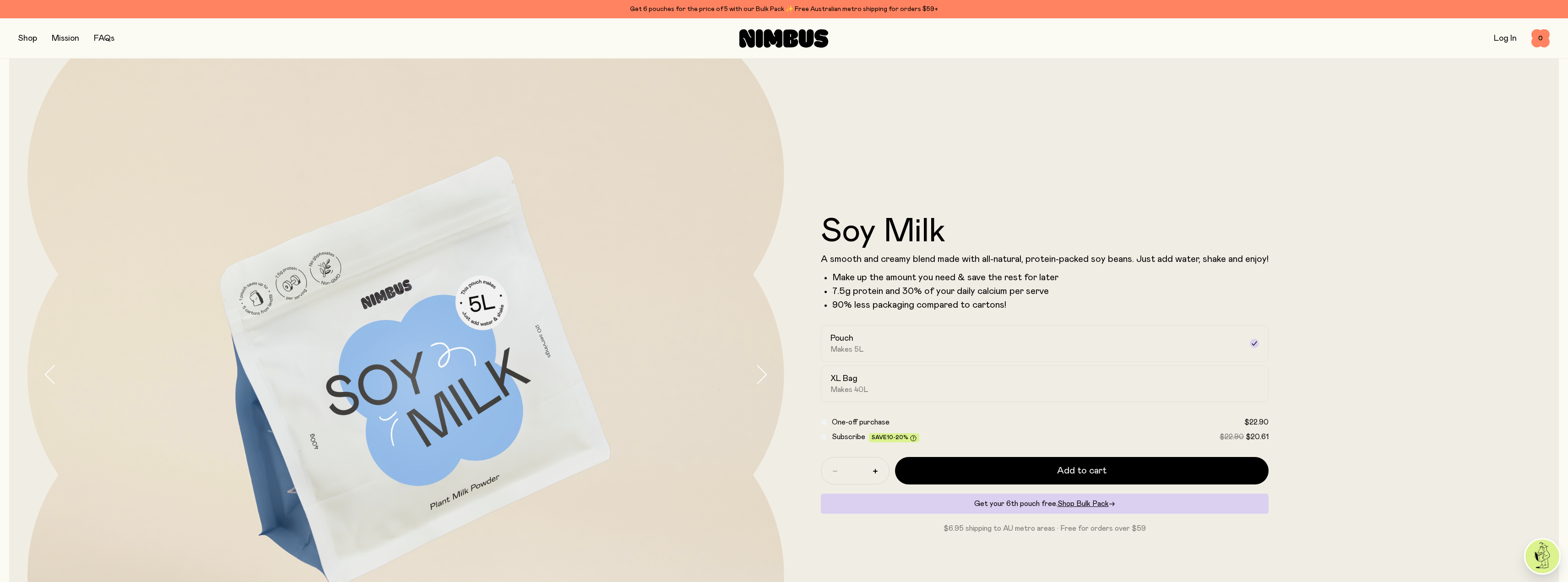
click at [763, 369] on icon "button" at bounding box center [761, 374] width 13 height 19
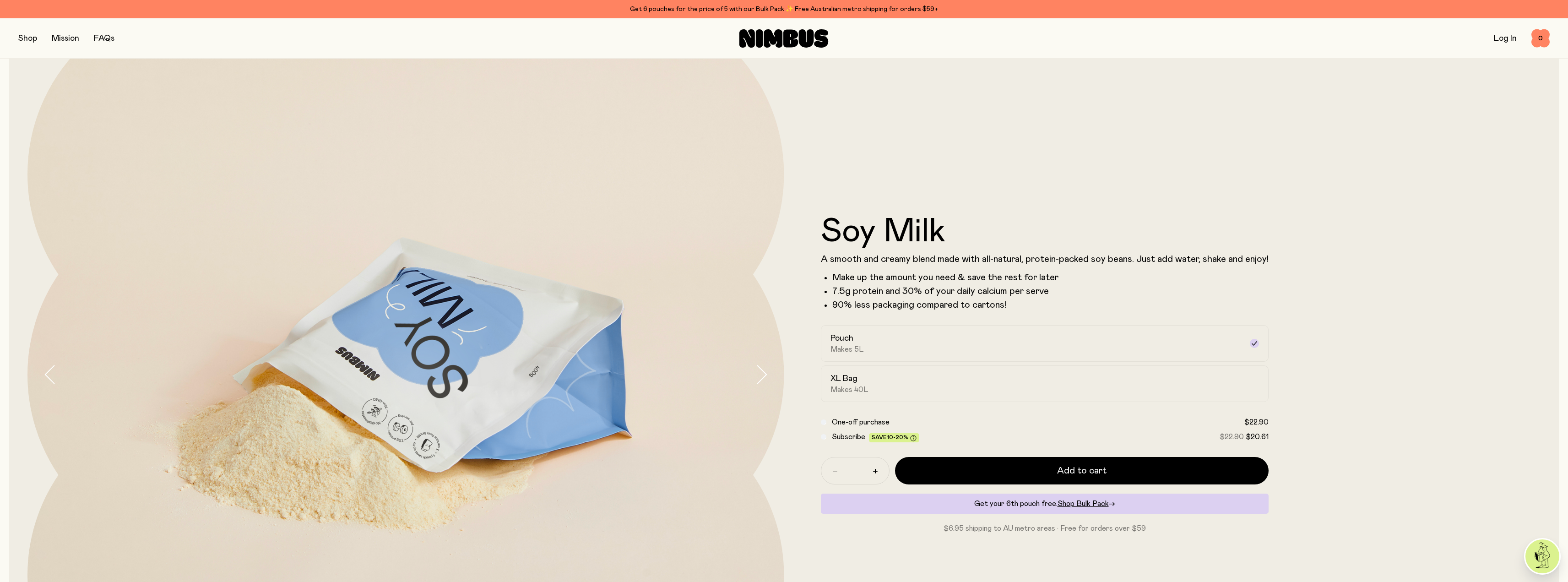
click at [763, 369] on icon "button" at bounding box center [761, 374] width 13 height 19
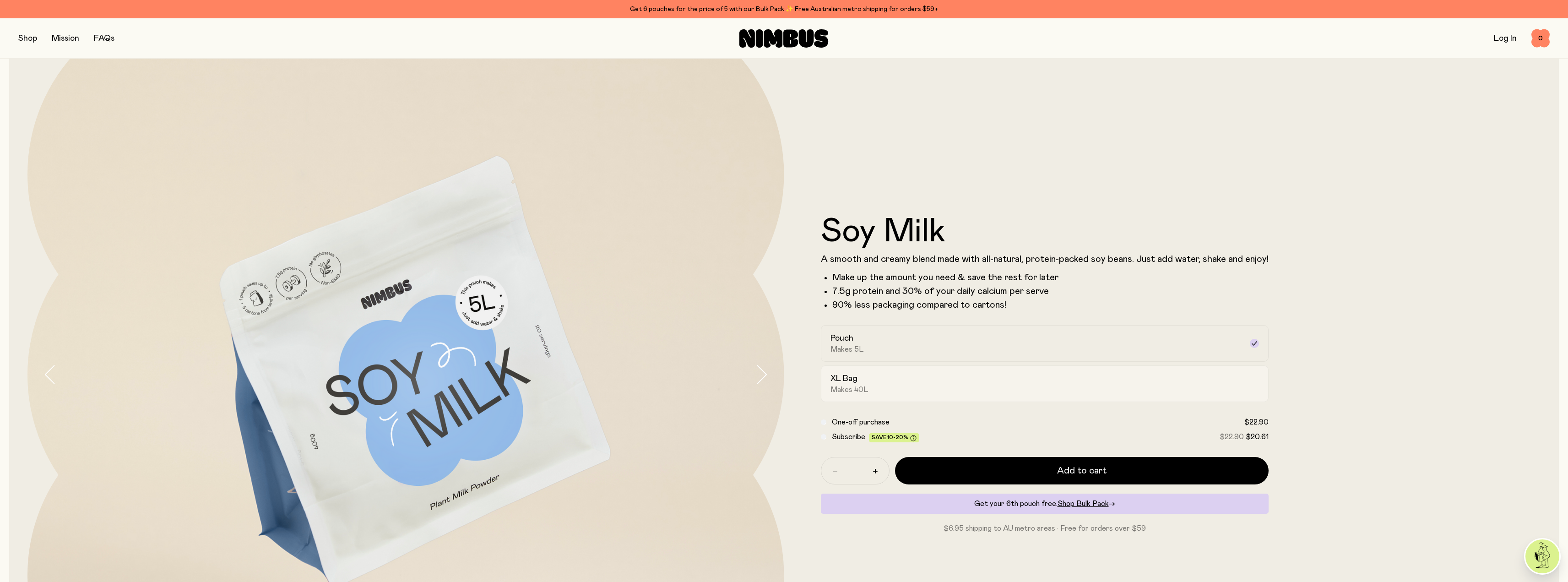
click at [958, 384] on div "XL Bag Makes 40L" at bounding box center [1036, 383] width 412 height 21
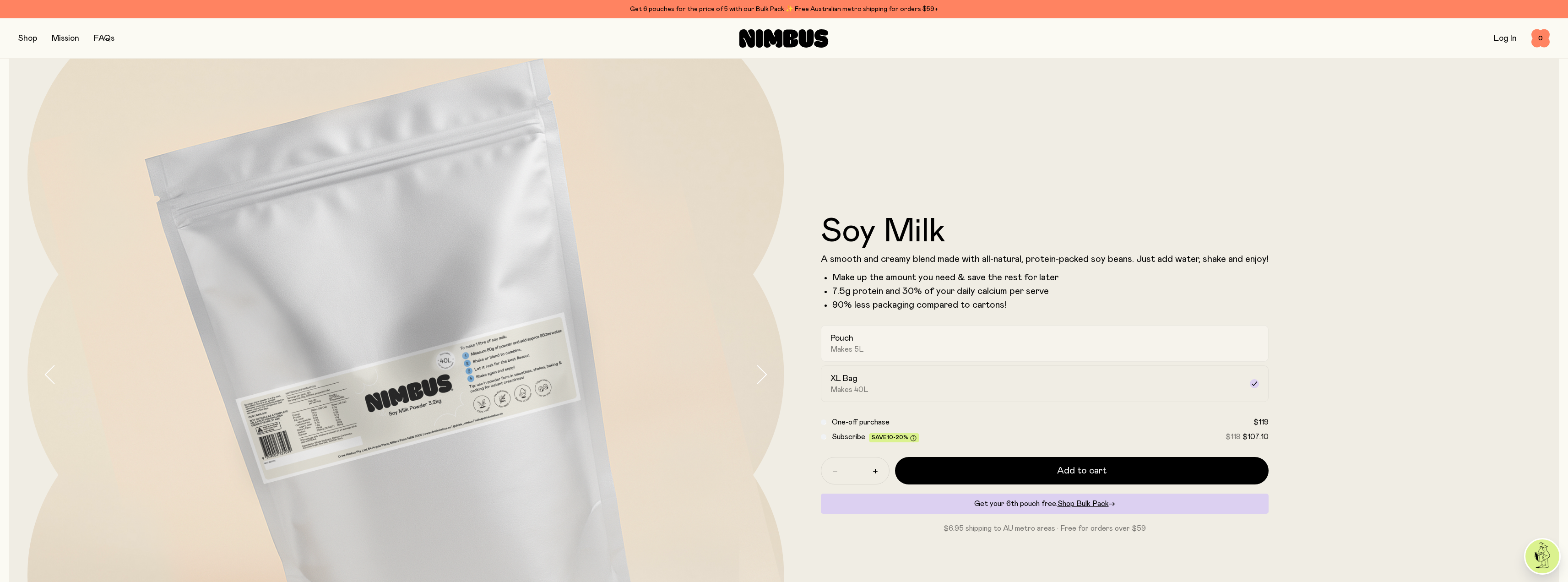
click at [963, 339] on div "Pouch Makes 5L" at bounding box center [1036, 343] width 412 height 21
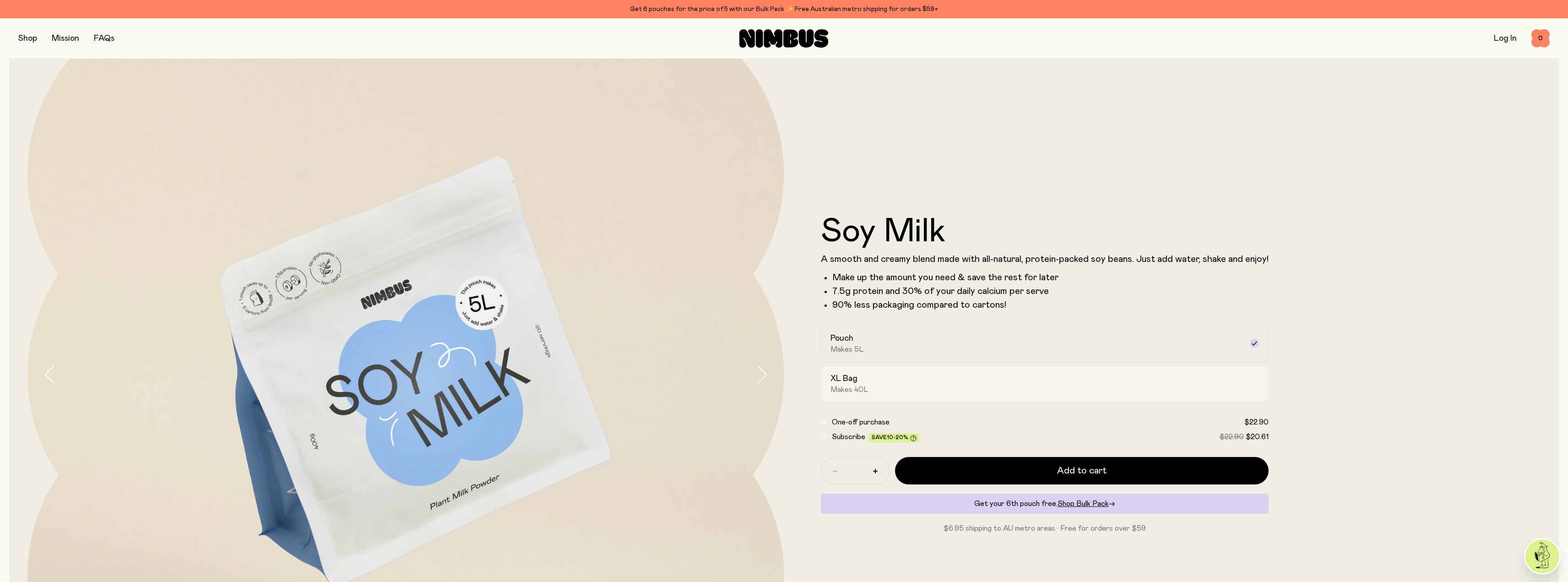
click at [941, 389] on div "XL Bag Makes 40L" at bounding box center [1036, 383] width 412 height 21
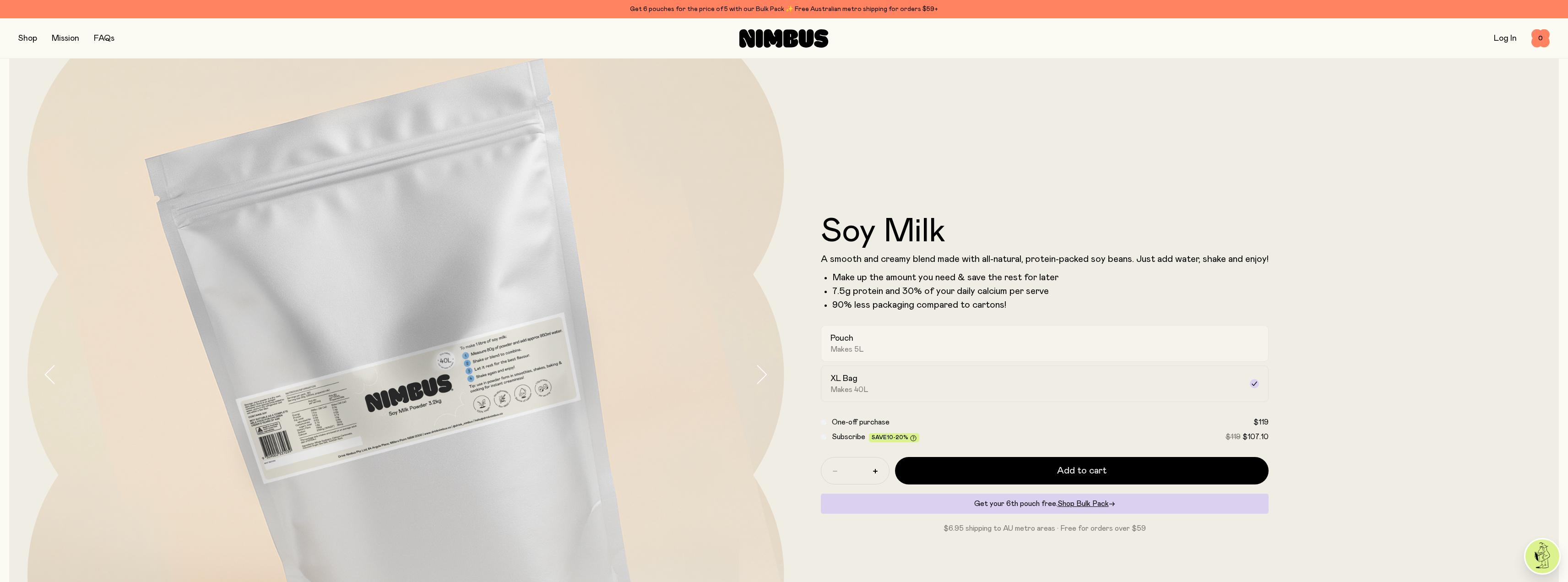
click at [971, 342] on div "Pouch Makes 5L" at bounding box center [1036, 343] width 412 height 21
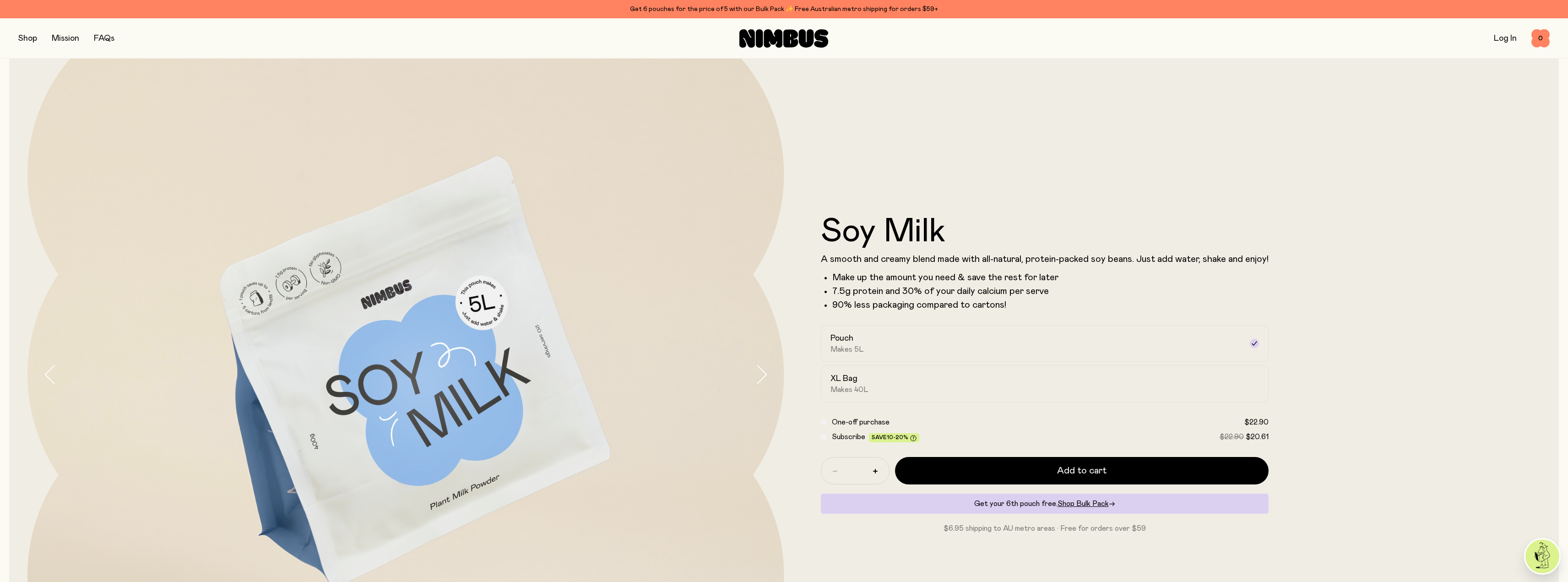
click at [1337, 363] on div "Soy Milk A smooth and creamy blend made with all-natural, protein-packed soy be…" at bounding box center [1163, 375] width 757 height 757
click at [943, 385] on div "XL Bag Makes 40L" at bounding box center [1036, 383] width 412 height 21
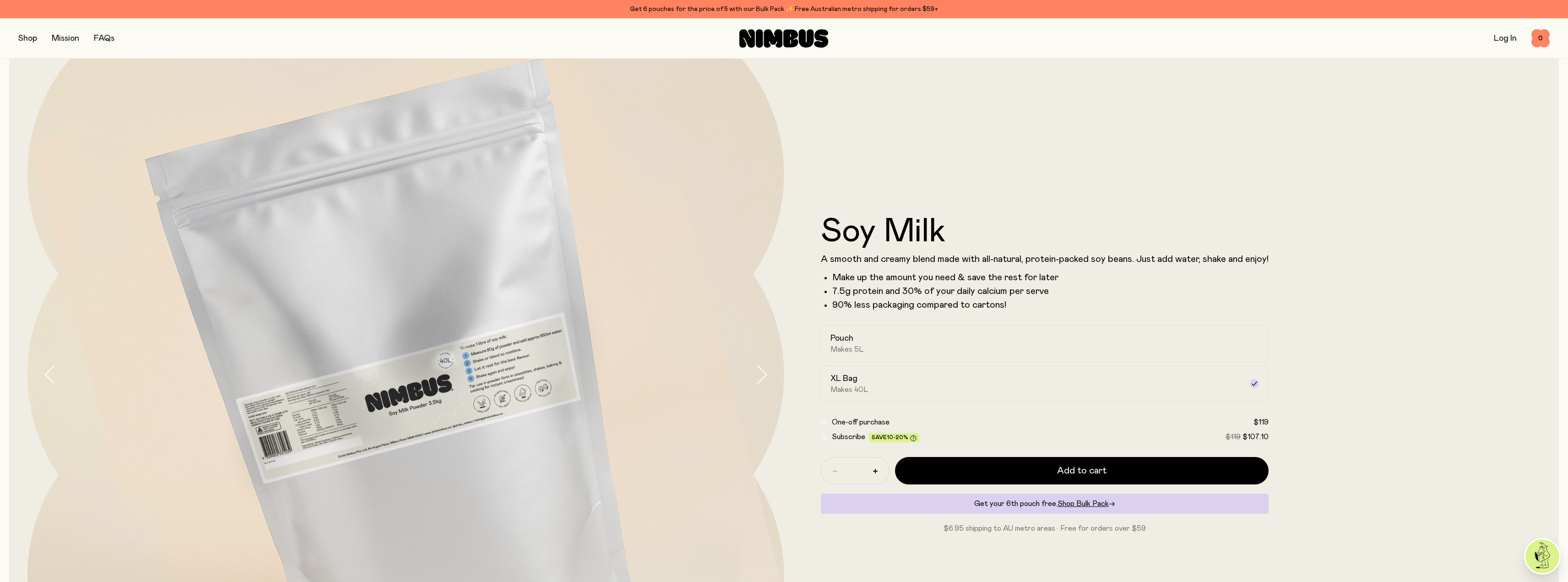
click at [823, 440] on div "Subscribe Save 10-20% $119 $107.10" at bounding box center [1045, 437] width 447 height 11
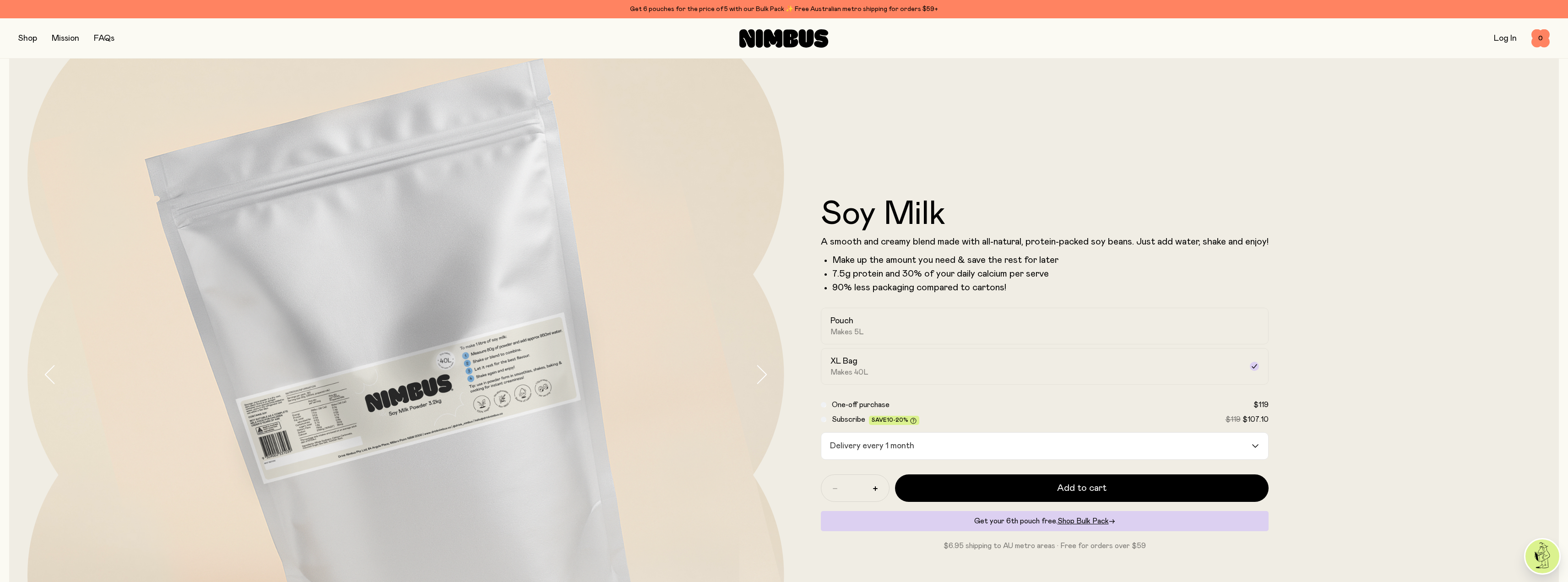
click at [941, 448] on input "Search for option" at bounding box center [1084, 446] width 333 height 26
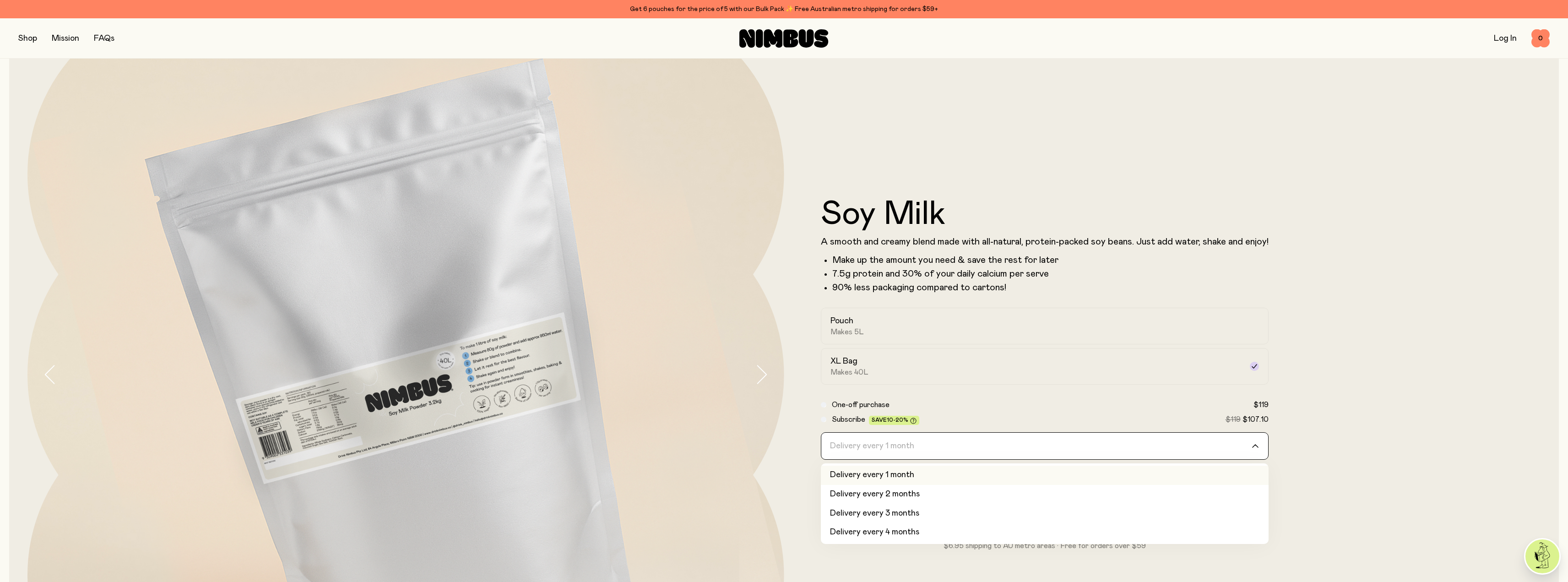
click at [941, 448] on input "Search for option" at bounding box center [1038, 446] width 424 height 26
click at [890, 323] on div "Pouch Makes 5L" at bounding box center [1036, 326] width 412 height 21
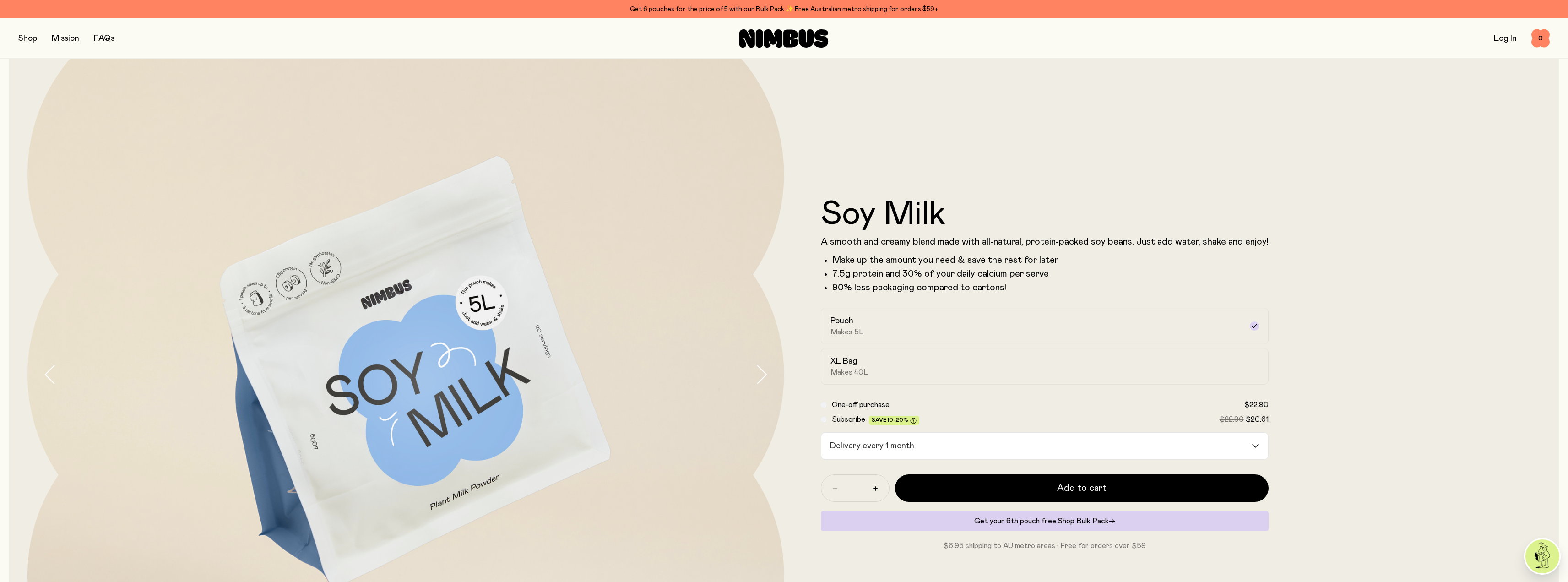
click at [844, 401] on span "One-off purchase" at bounding box center [861, 405] width 57 height 7
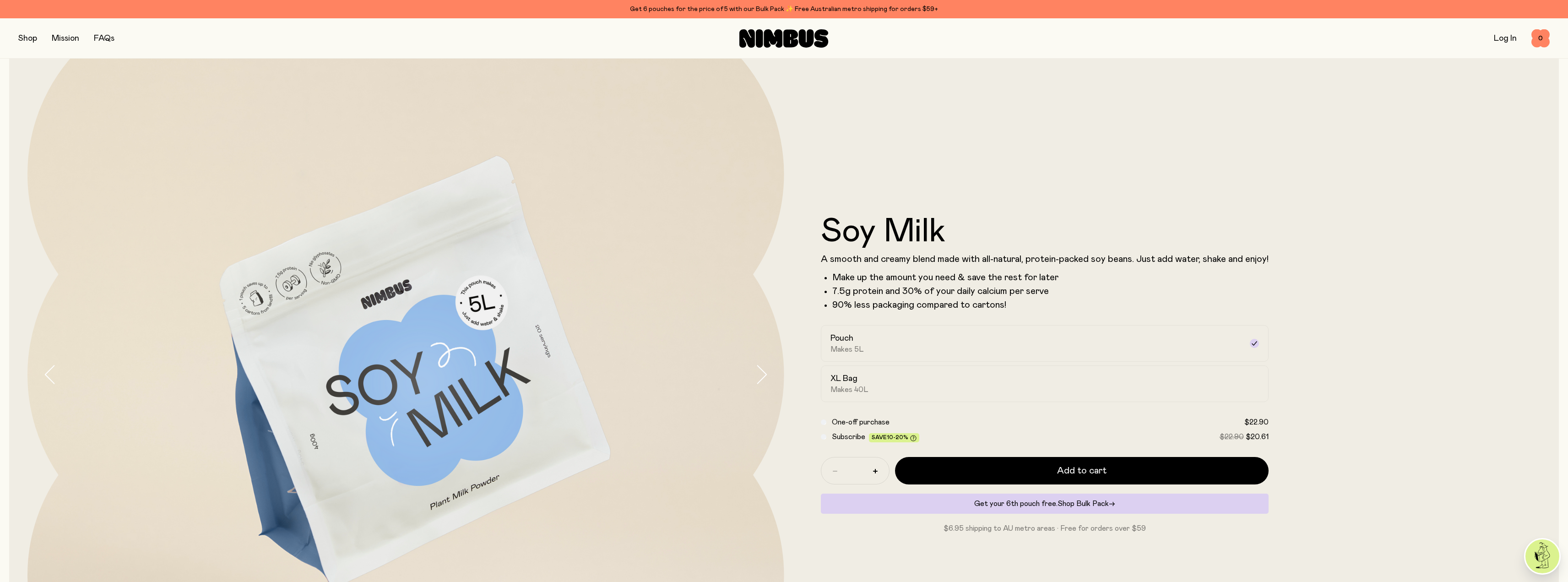
click at [1094, 506] on span "Shop Bulk Pack" at bounding box center [1083, 504] width 51 height 7
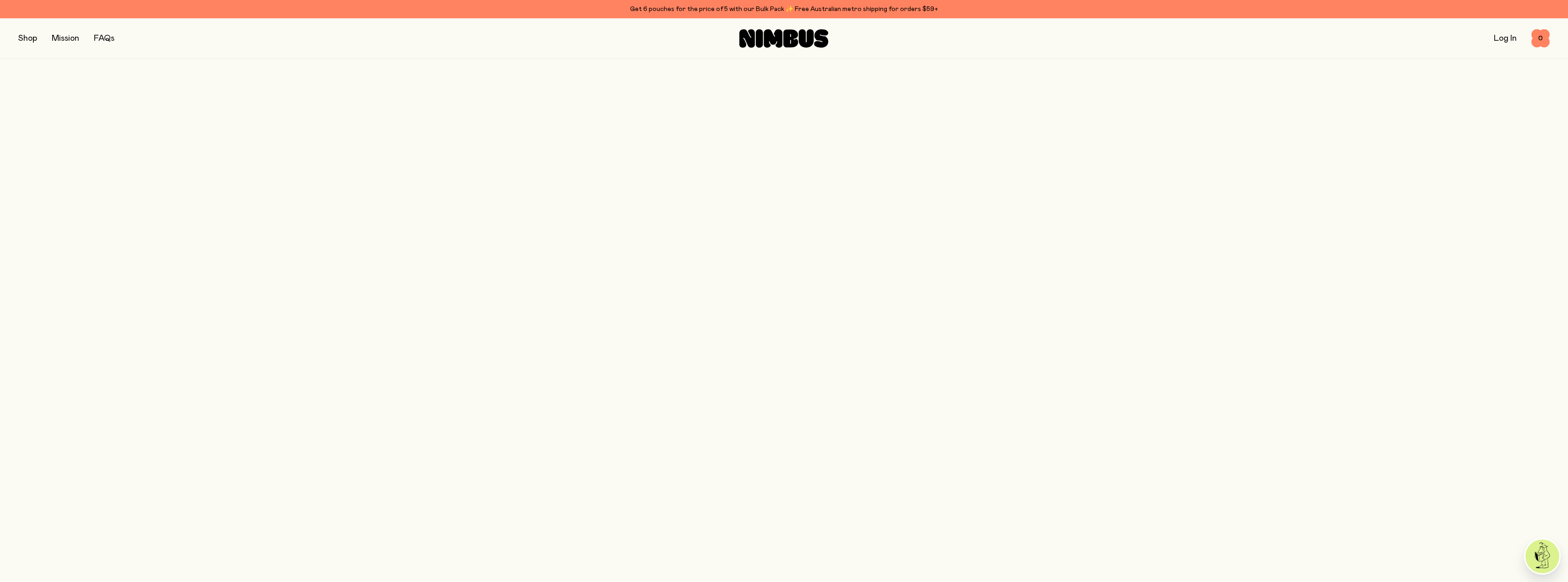
scroll to position [92, 0]
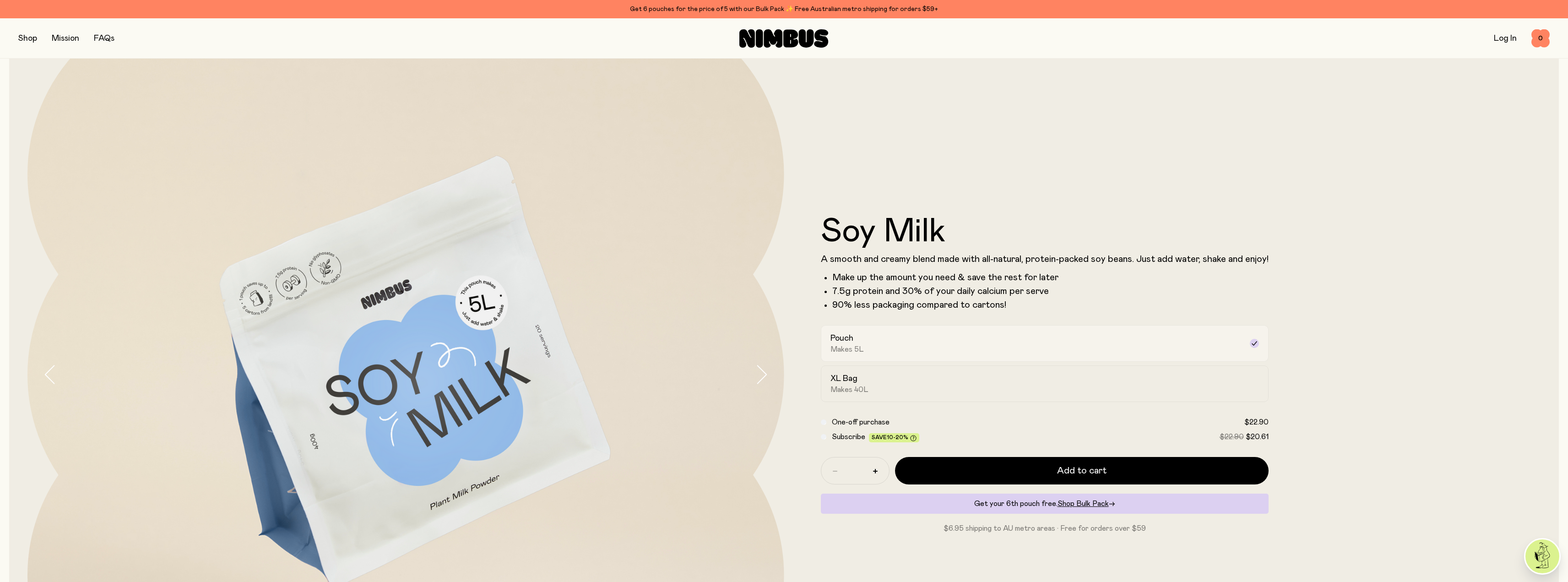
click at [872, 350] on div "Pouch Makes 5L" at bounding box center [1036, 343] width 412 height 21
click at [898, 342] on div "Pouch Makes 5L" at bounding box center [1036, 343] width 412 height 21
click at [982, 347] on div "Pouch Makes 5L" at bounding box center [1036, 343] width 412 height 21
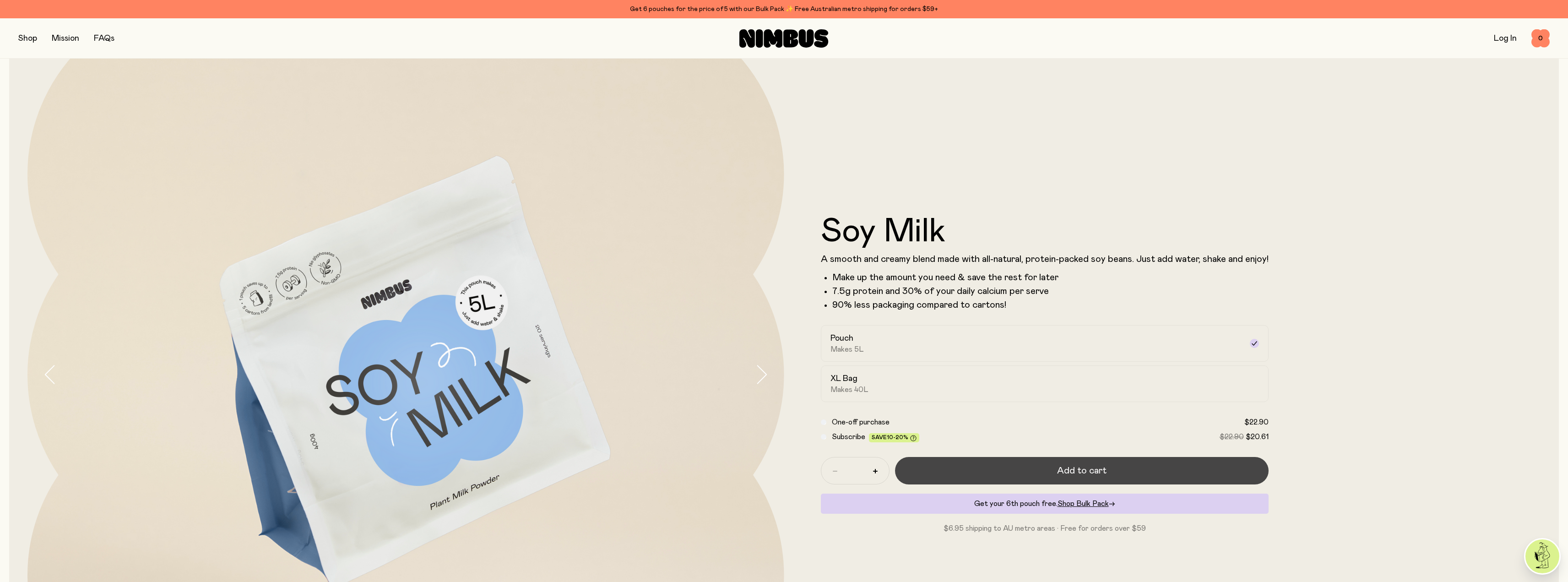
click at [1072, 471] on span "Add to cart" at bounding box center [1081, 470] width 50 height 13
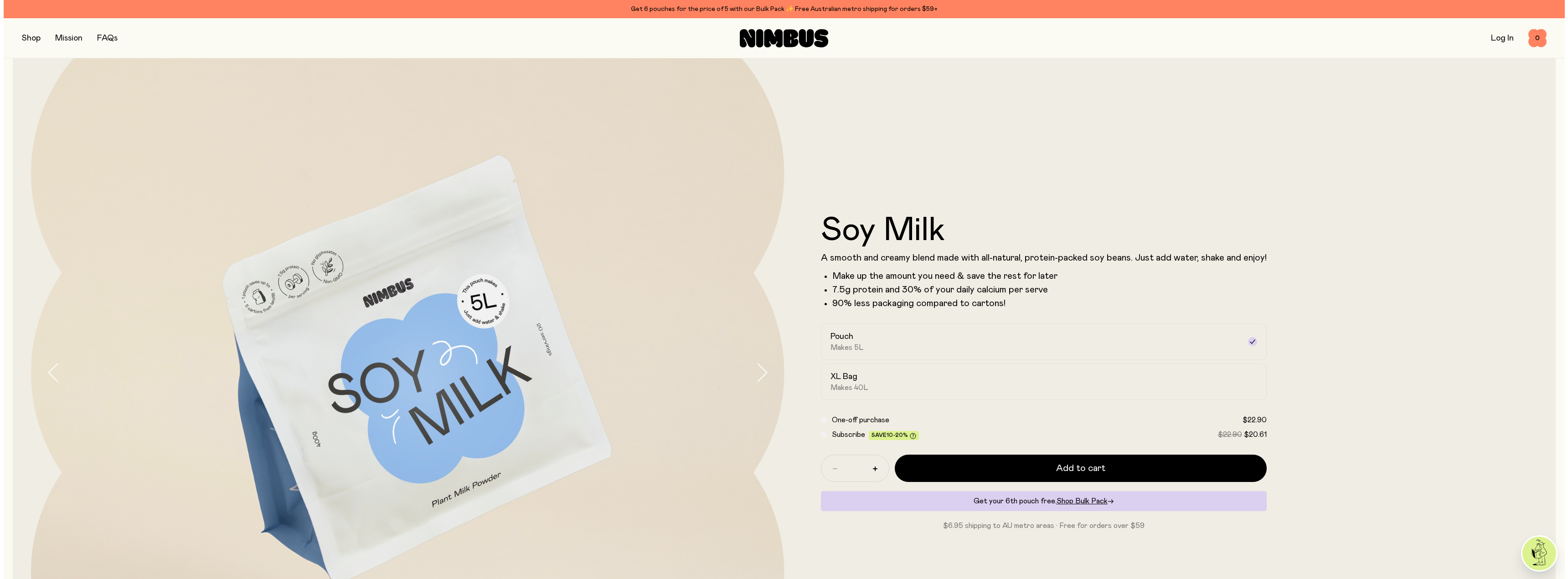
scroll to position [0, 0]
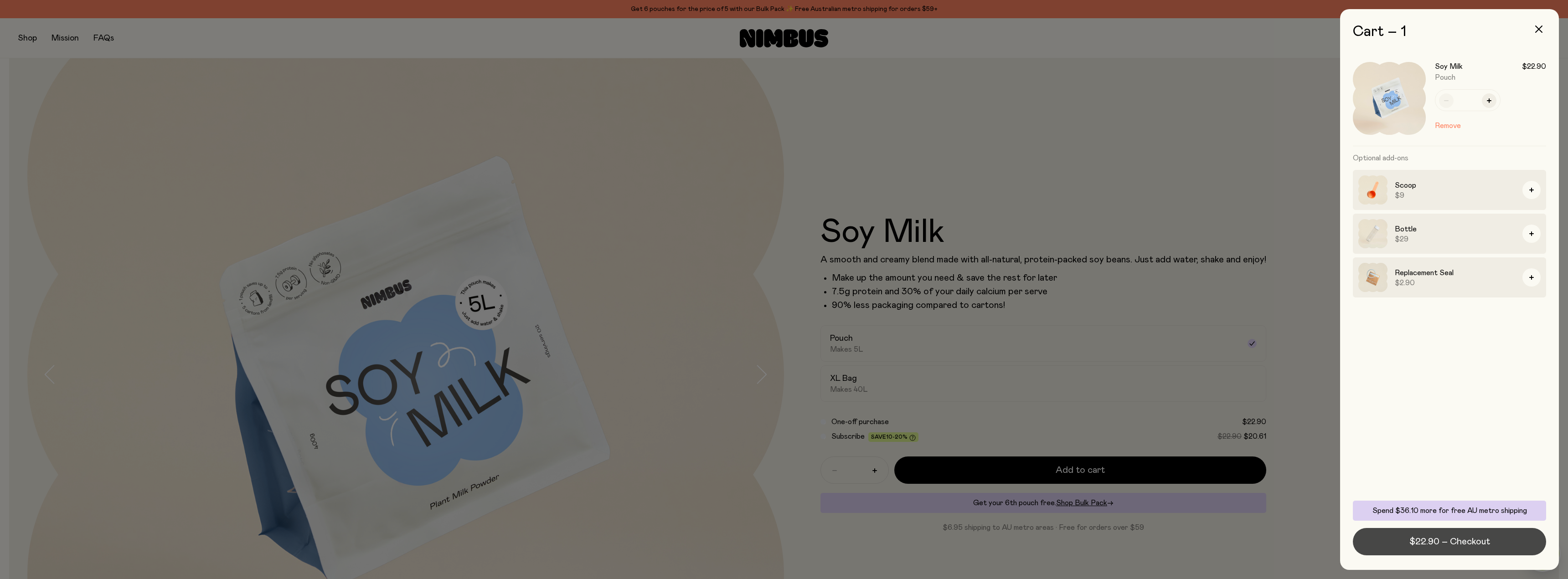
click at [1427, 542] on span "$22.90 – Checkout" at bounding box center [1449, 541] width 81 height 13
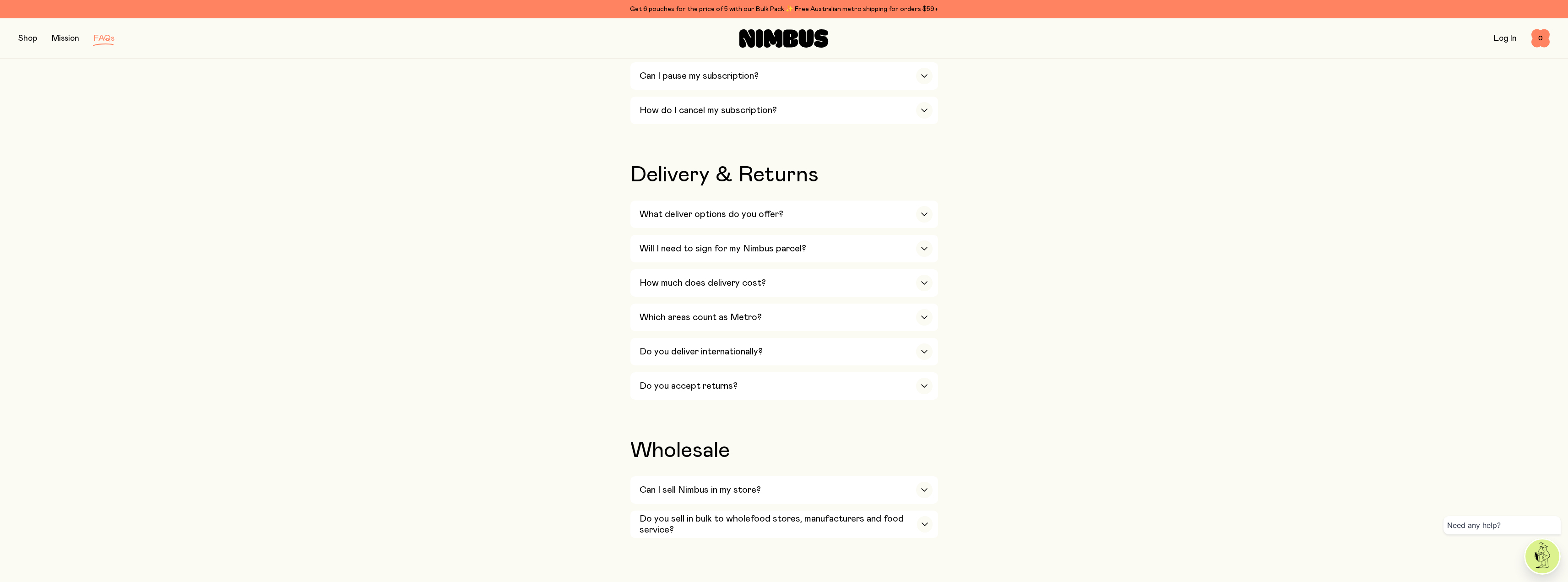
scroll to position [1291, 0]
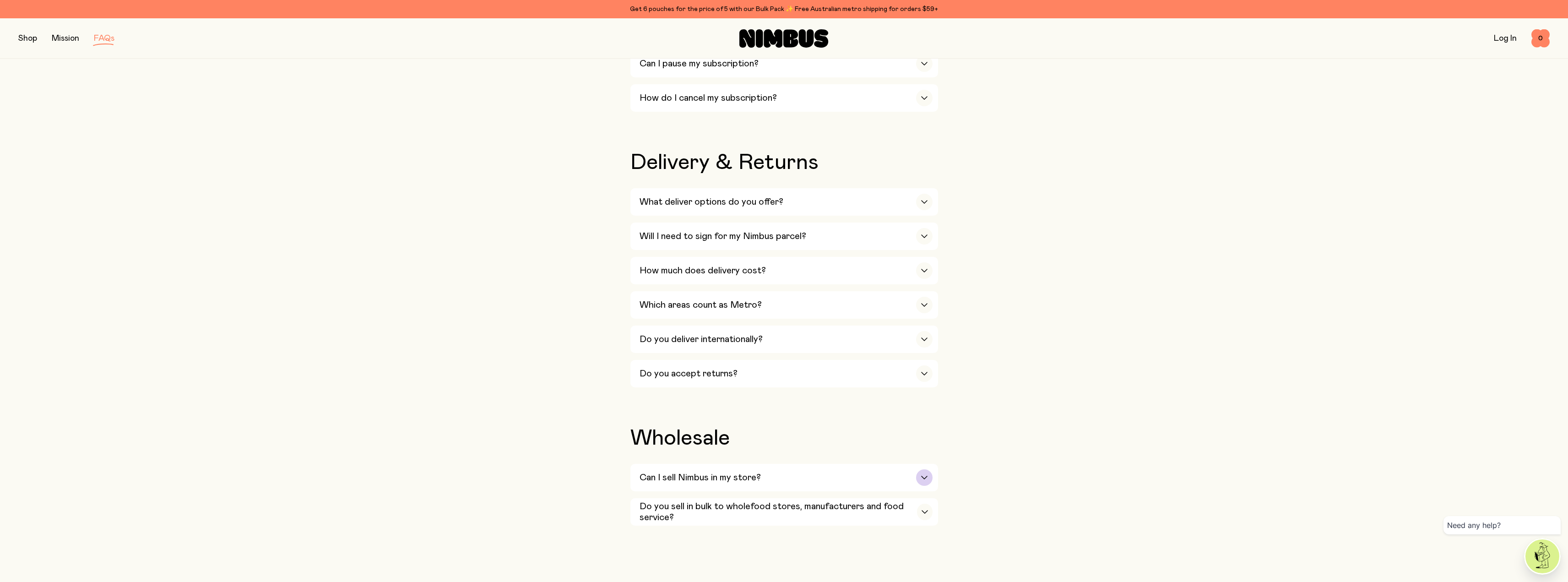
click at [709, 472] on h3 "Can I sell Nimbus in my store?" at bounding box center [700, 477] width 121 height 11
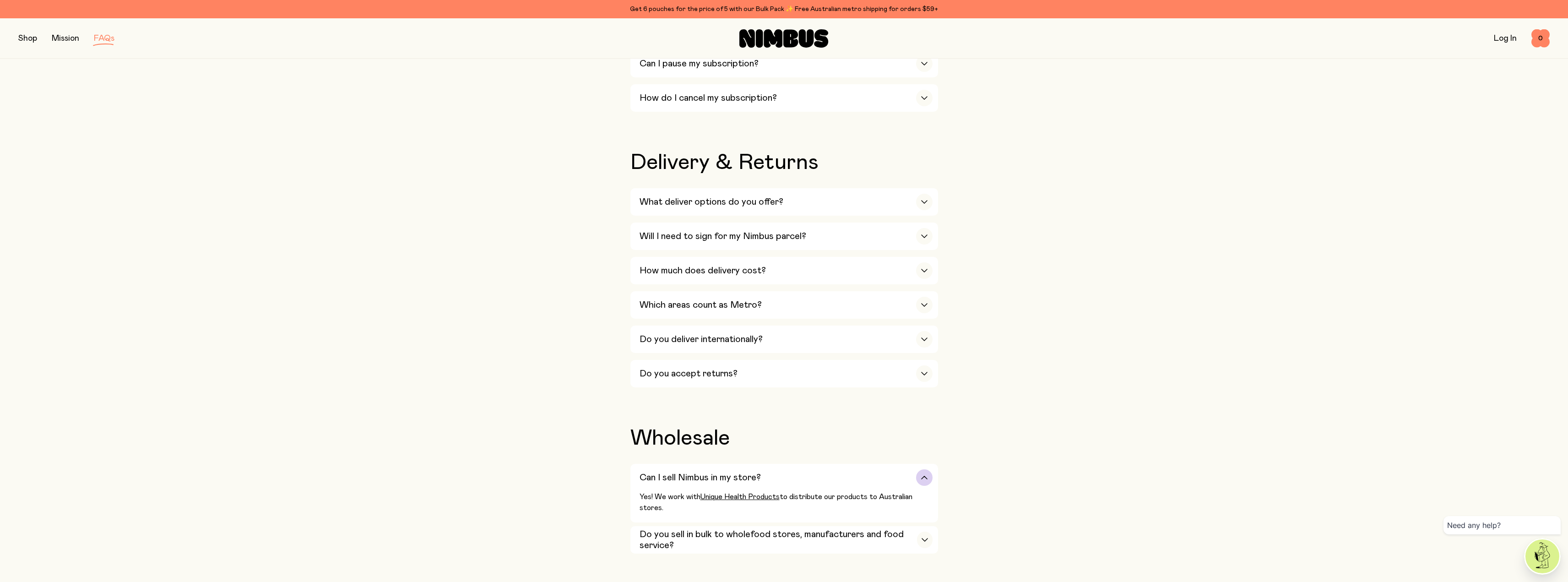
click at [710, 472] on h3 "Can I sell Nimbus in my store?" at bounding box center [700, 477] width 121 height 11
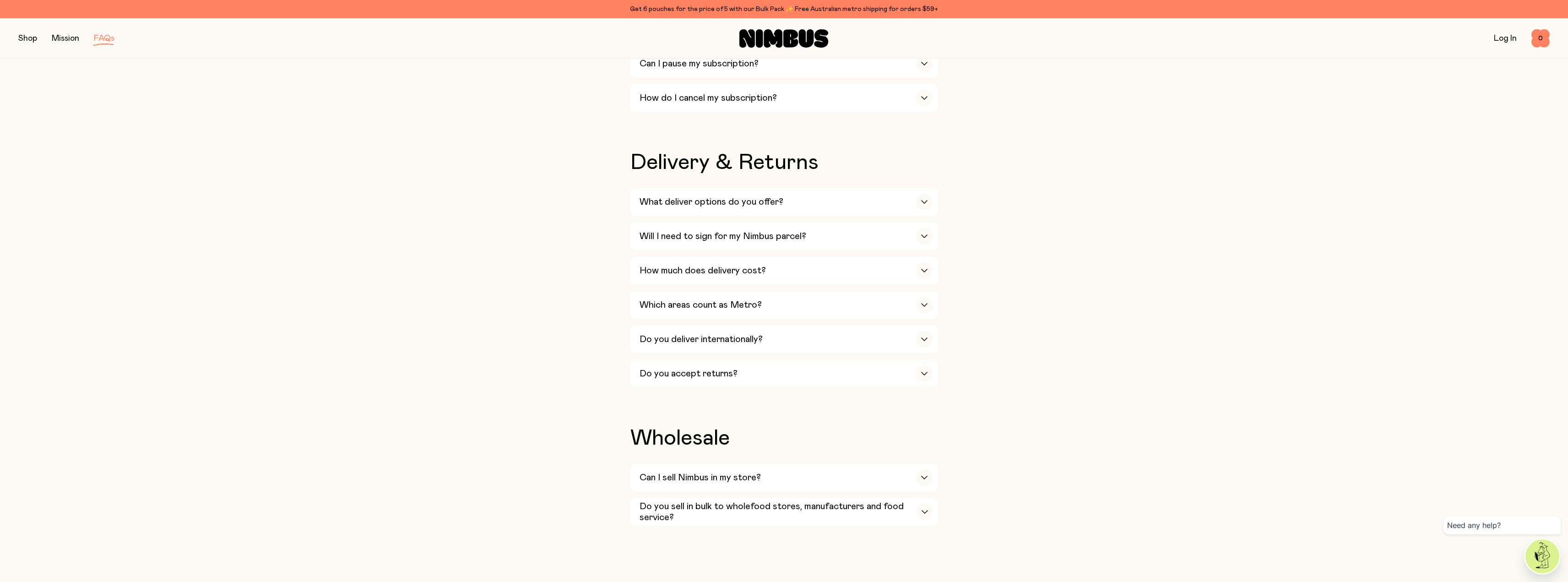
drag, startPoint x: 724, startPoint y: 514, endPoint x: 721, endPoint y: 502, distance: 12.4
click at [723, 502] on h3 "Do you sell in bulk to wholefood stores, manufacturers and food service?" at bounding box center [778, 512] width 278 height 22
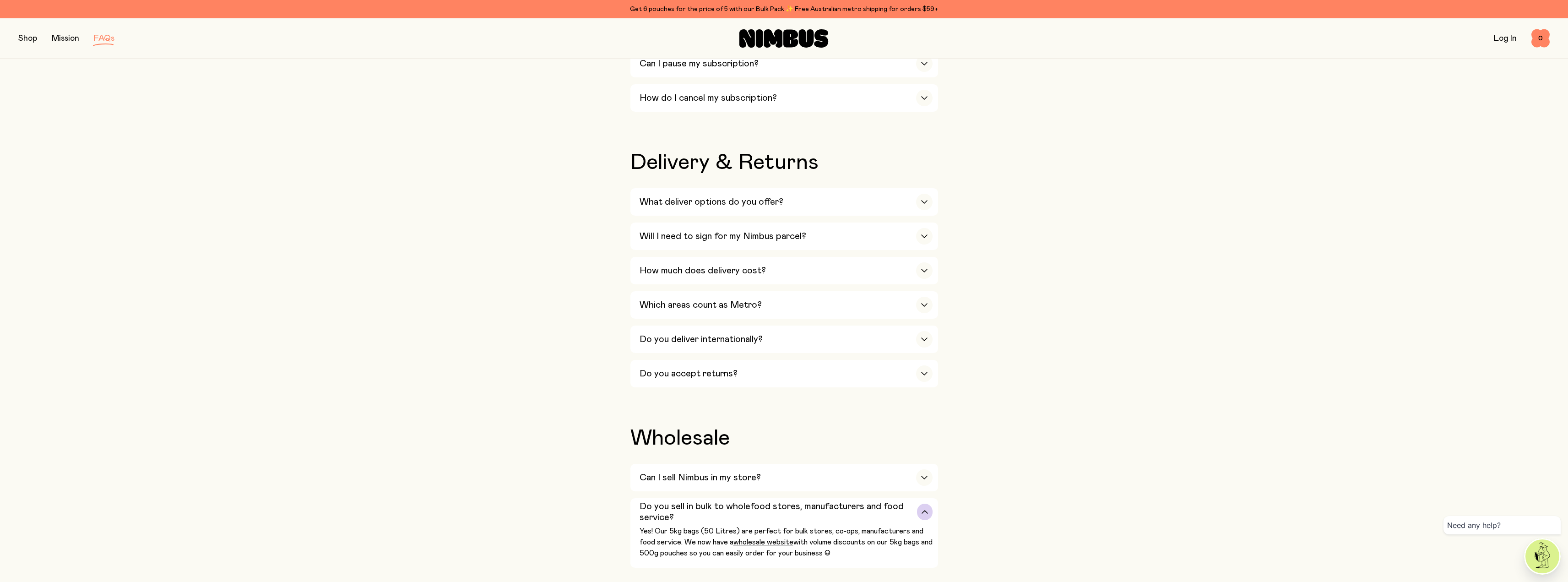
click at [729, 501] on h3 "Do you sell in bulk to wholefood stores, manufacturers and food service?" at bounding box center [778, 512] width 278 height 22
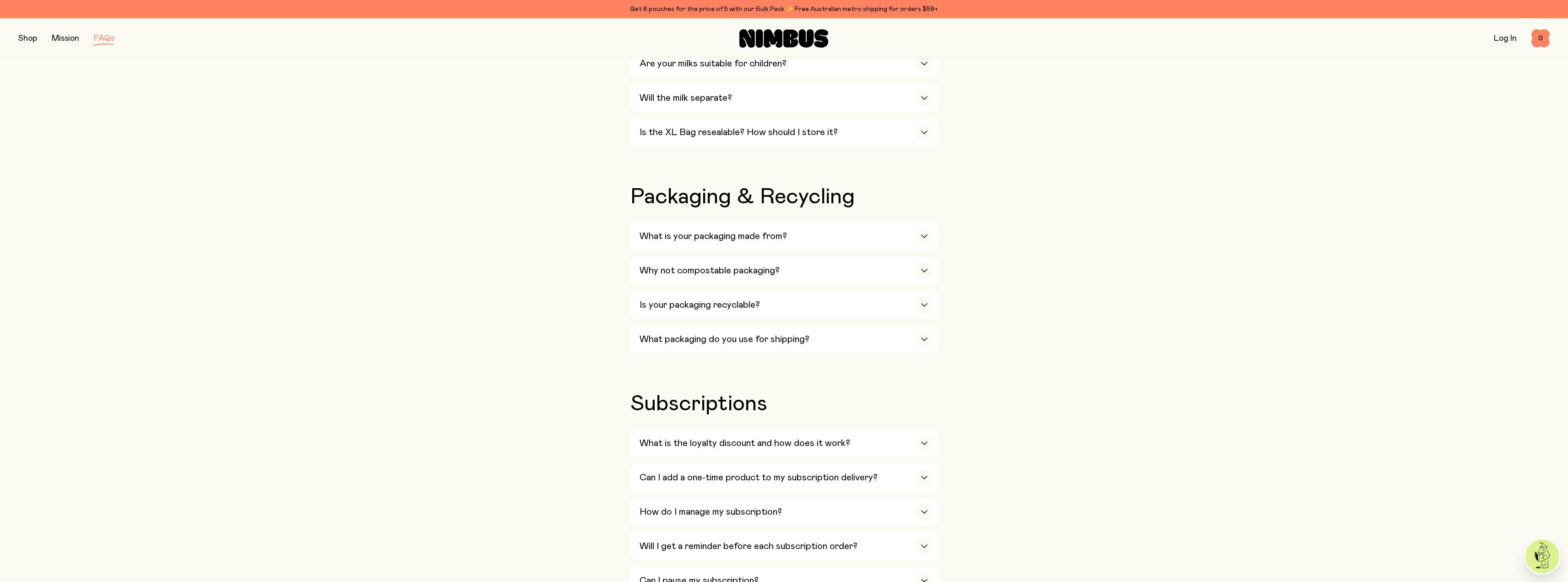
scroll to position [742, 0]
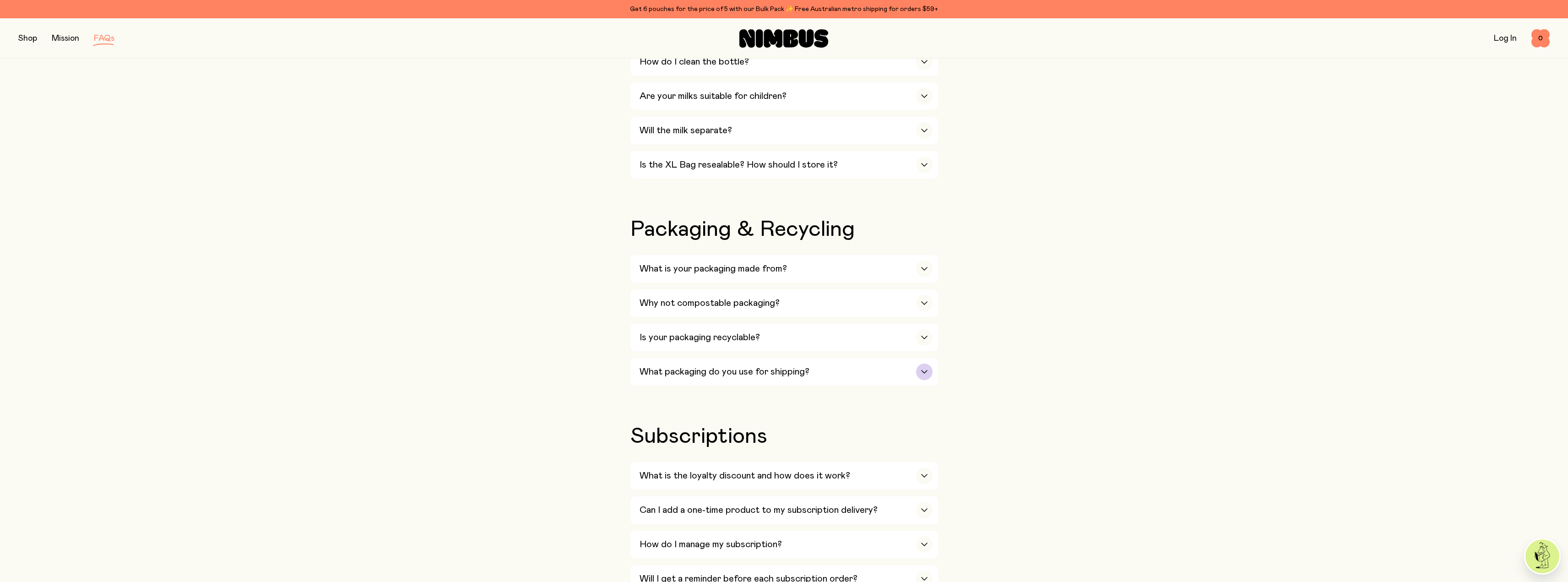
click at [700, 369] on div "What packaging do you use for shipping?" at bounding box center [786, 372] width 293 height 28
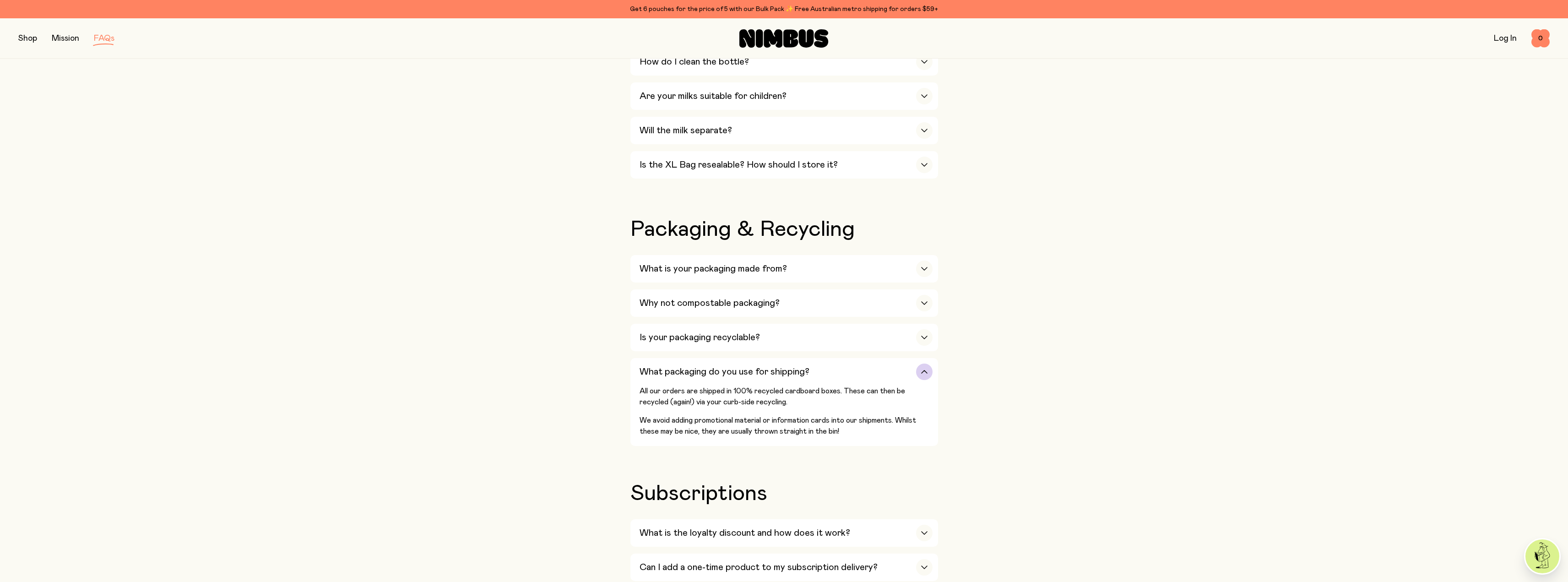
click at [700, 369] on div "What packaging do you use for shipping?" at bounding box center [786, 372] width 293 height 28
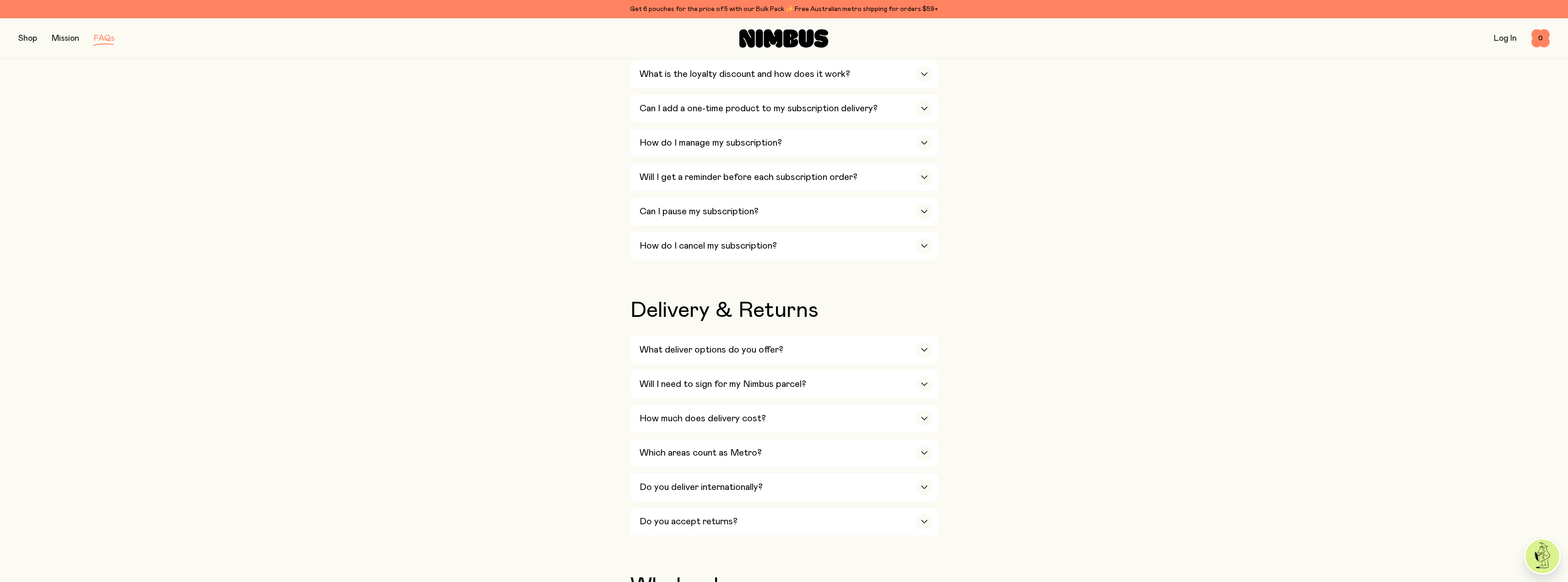
scroll to position [1144, 0]
click at [682, 344] on h3 "What deliver options do you offer?" at bounding box center [711, 349] width 144 height 11
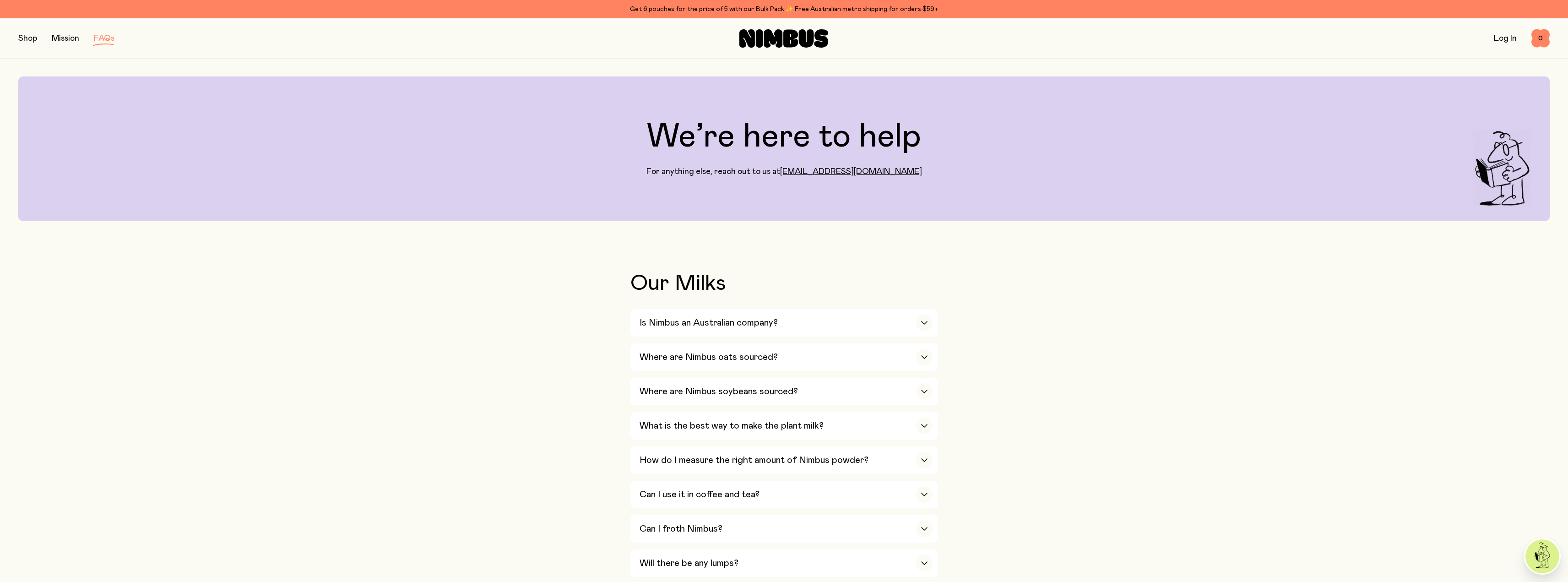
scroll to position [0, 0]
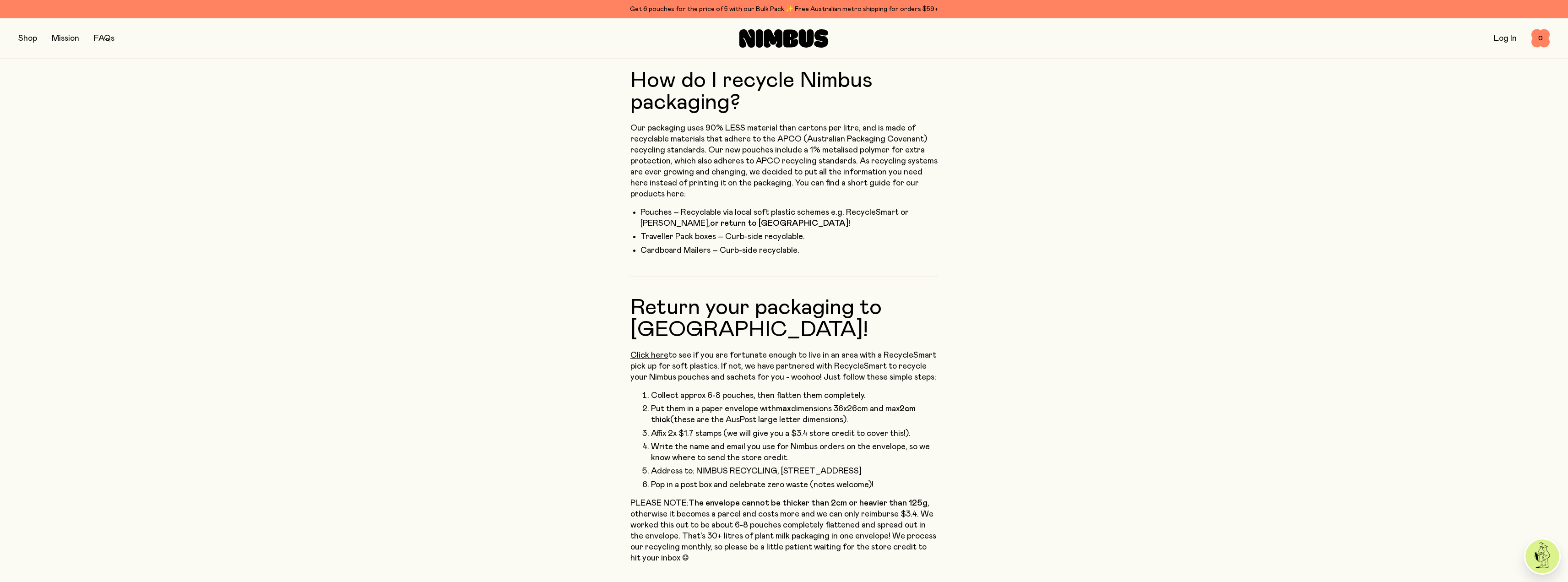
scroll to position [183, 0]
click at [591, 369] on div "How do I recycle Nimbus packaging? Our packaging uses 90% LESS material than ca…" at bounding box center [784, 414] width 1531 height 733
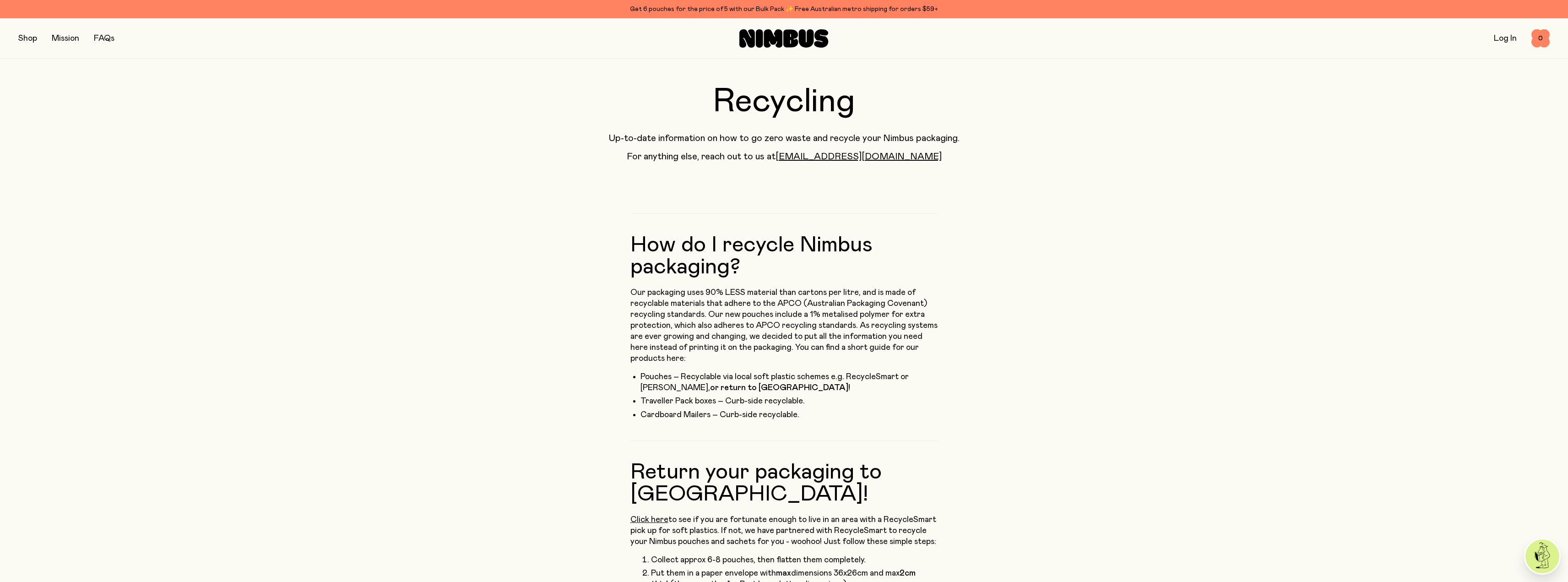
scroll to position [0, 0]
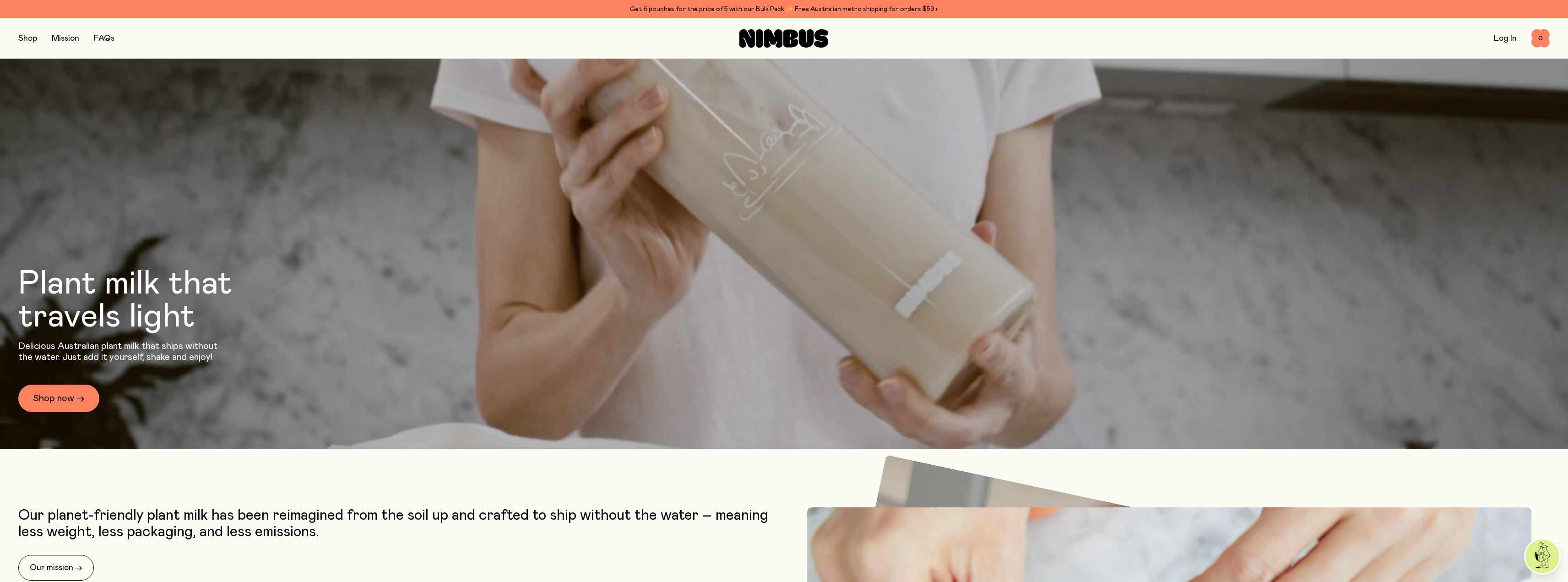
click at [26, 39] on button "button" at bounding box center [28, 38] width 19 height 13
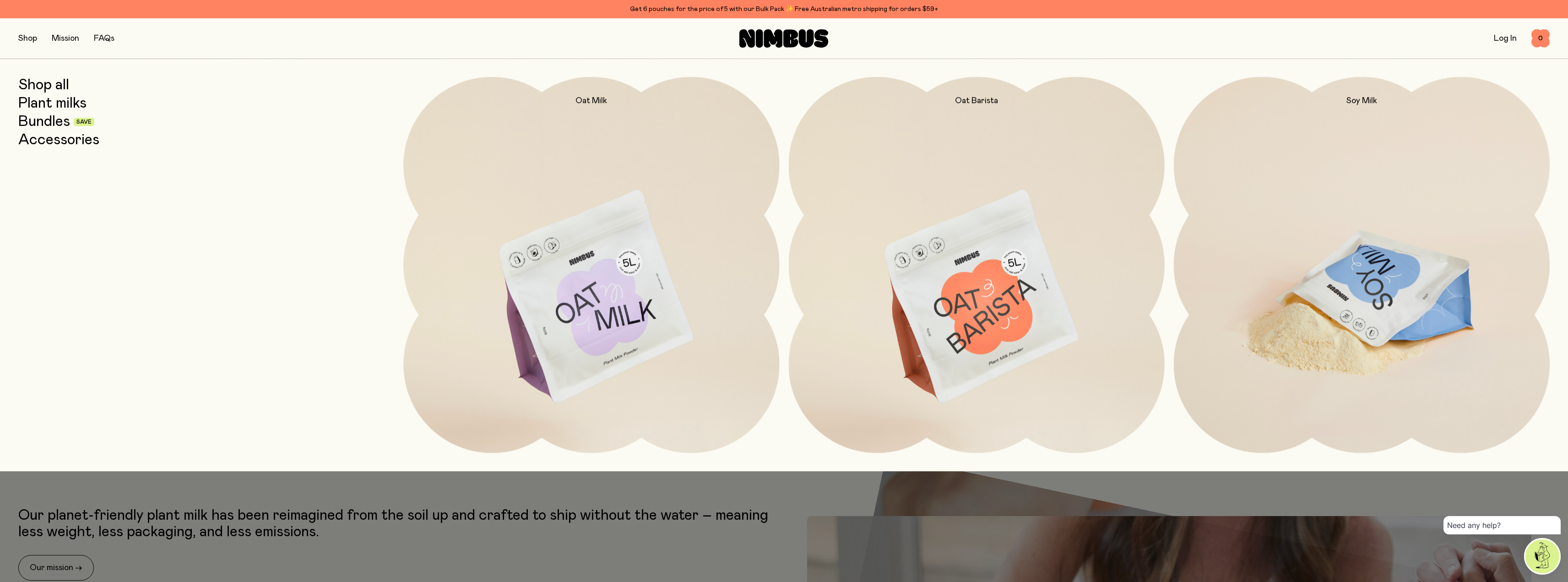
click at [1345, 279] on img at bounding box center [1361, 298] width 376 height 442
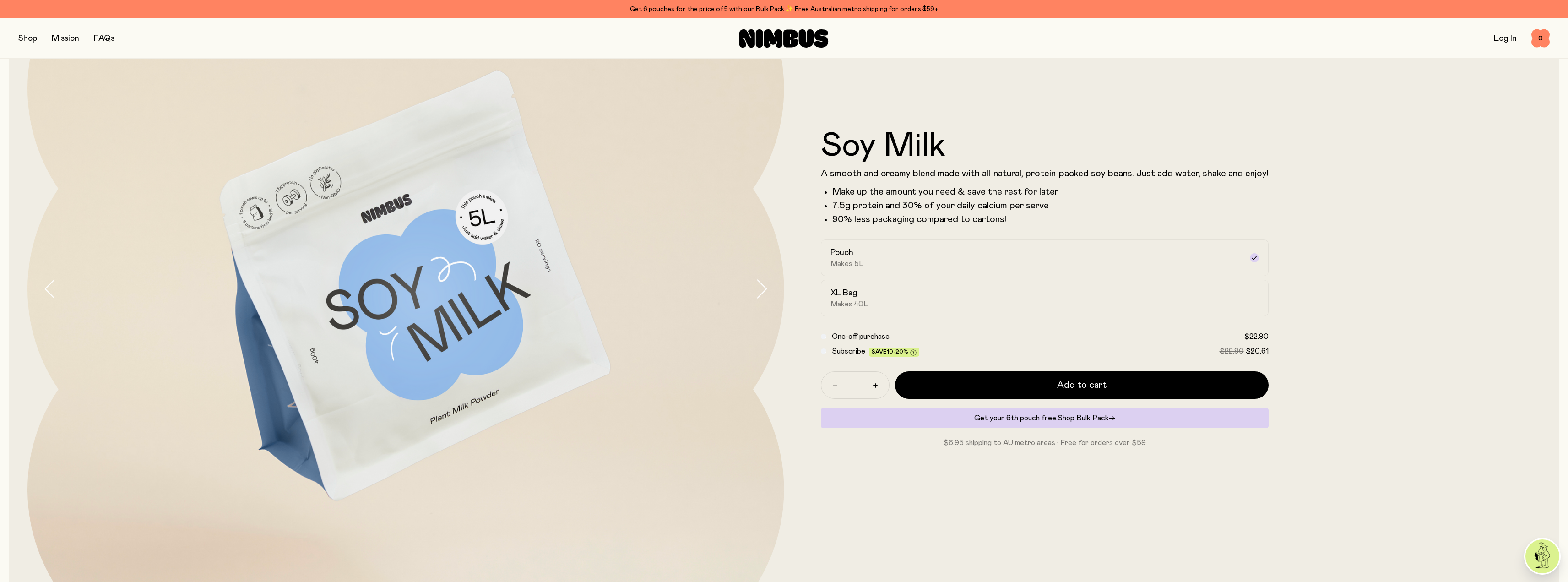
scroll to position [183, 0]
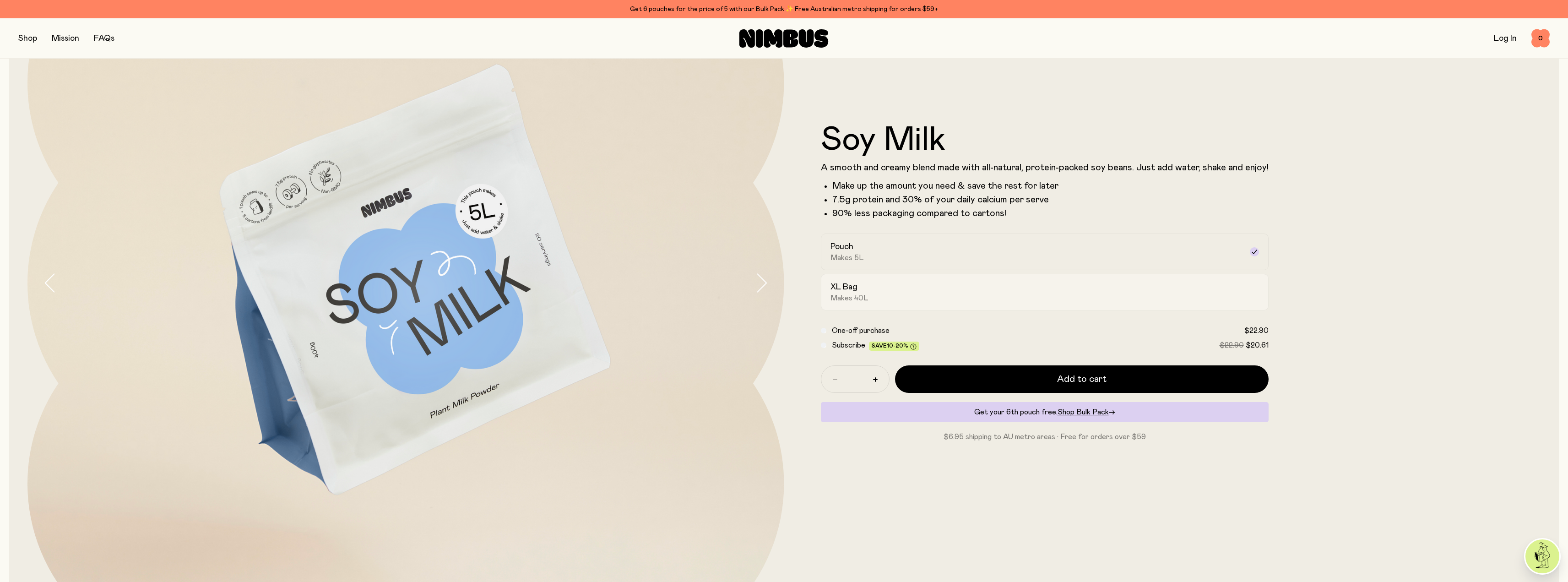
click at [904, 293] on div "XL Bag Makes 40L" at bounding box center [1036, 292] width 412 height 21
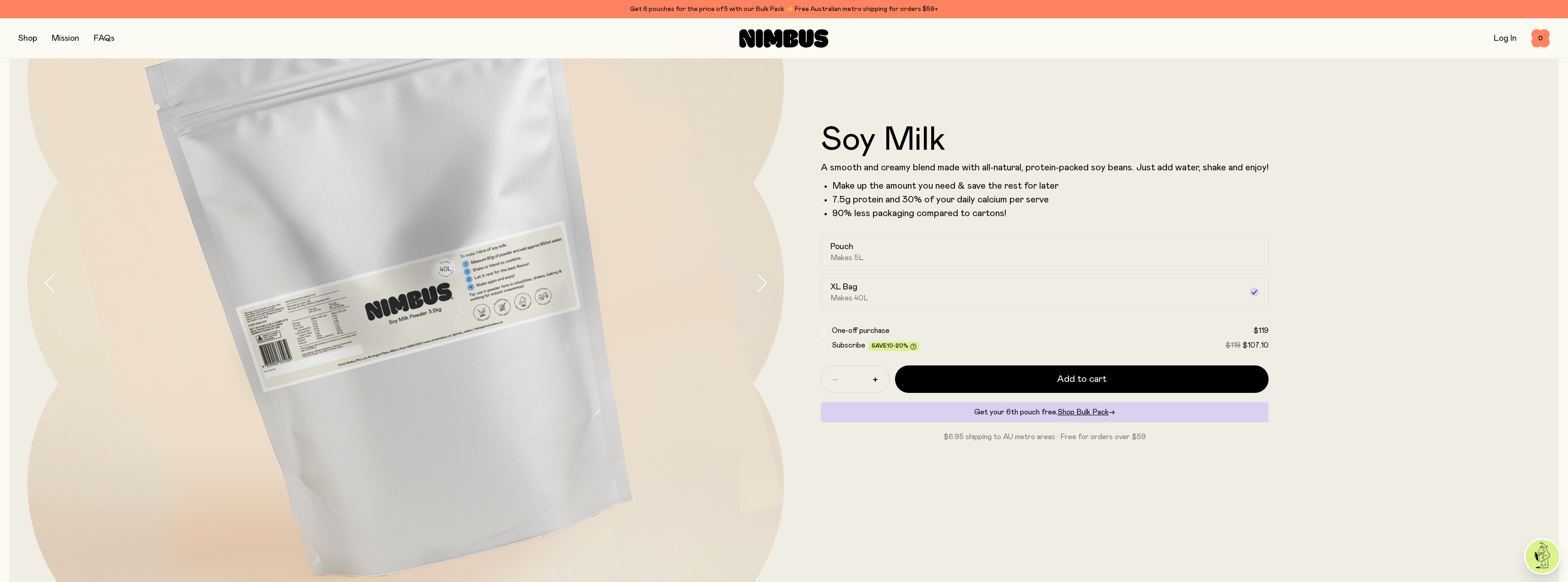
click at [827, 343] on div "Subscribe Save 10-20% $119 $107.10" at bounding box center [1045, 345] width 447 height 11
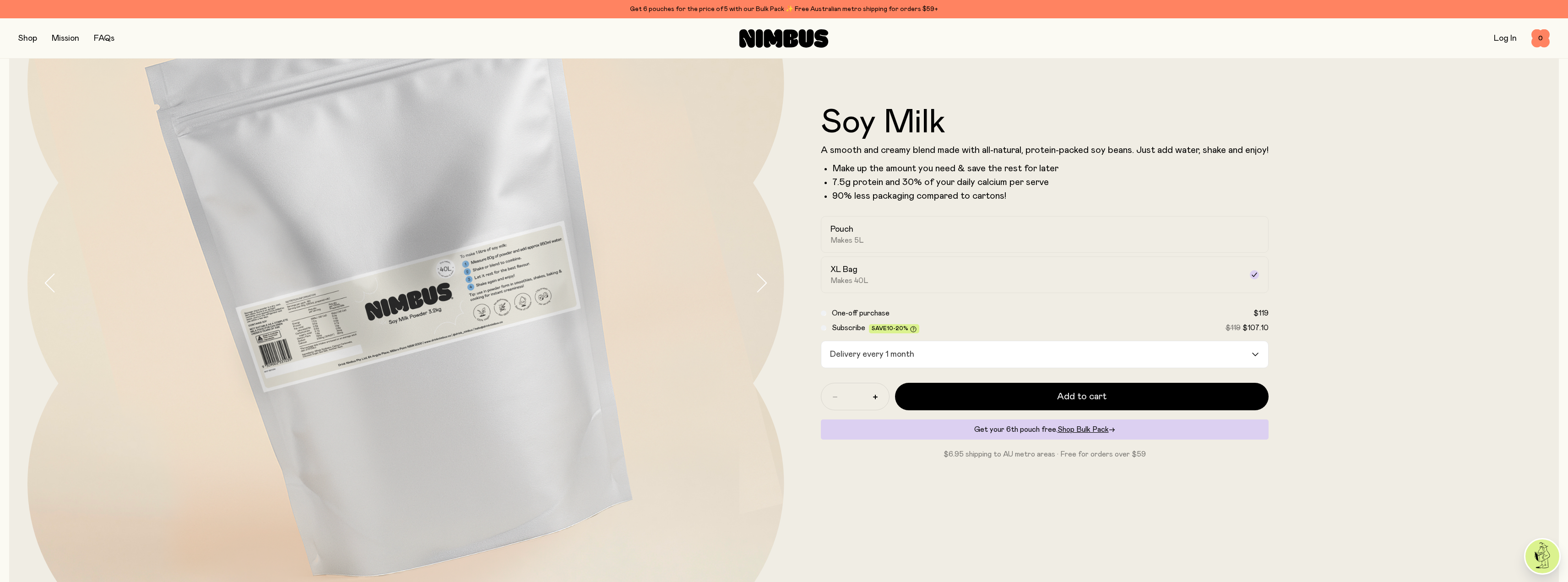
click at [919, 356] on input "Search for option" at bounding box center [1084, 354] width 333 height 26
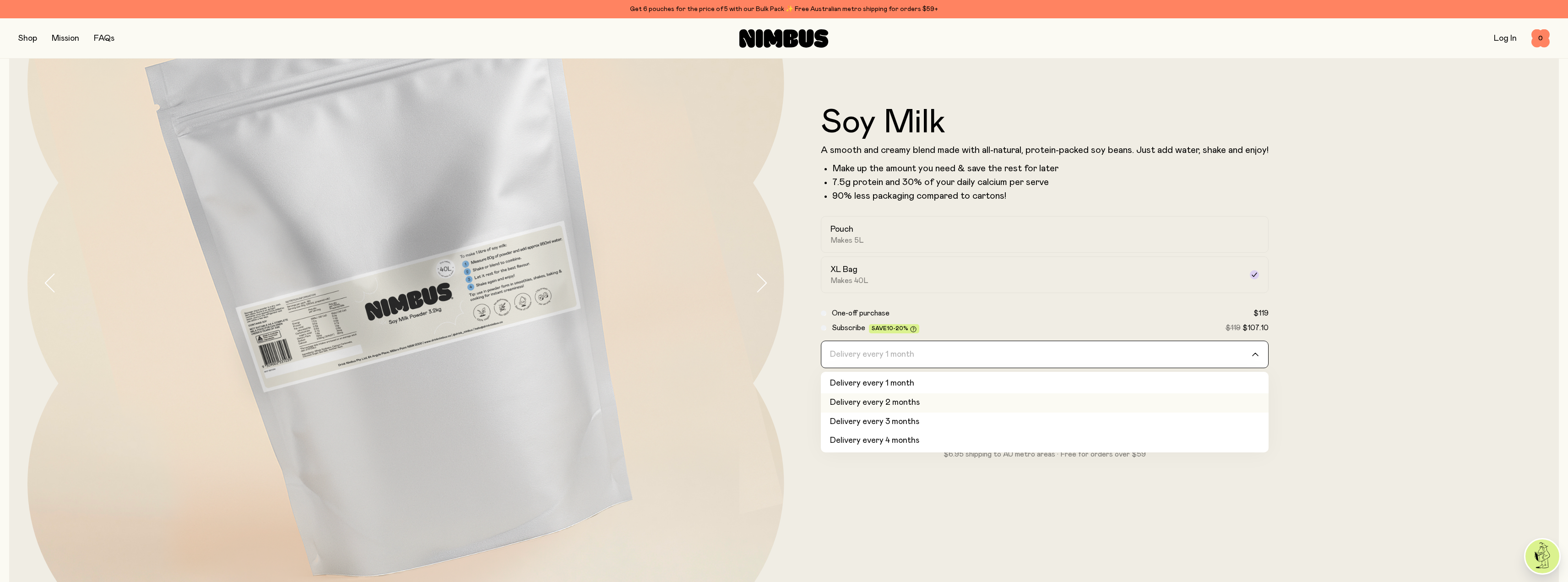
click at [916, 405] on li "Delivery every 2 months" at bounding box center [1045, 402] width 447 height 19
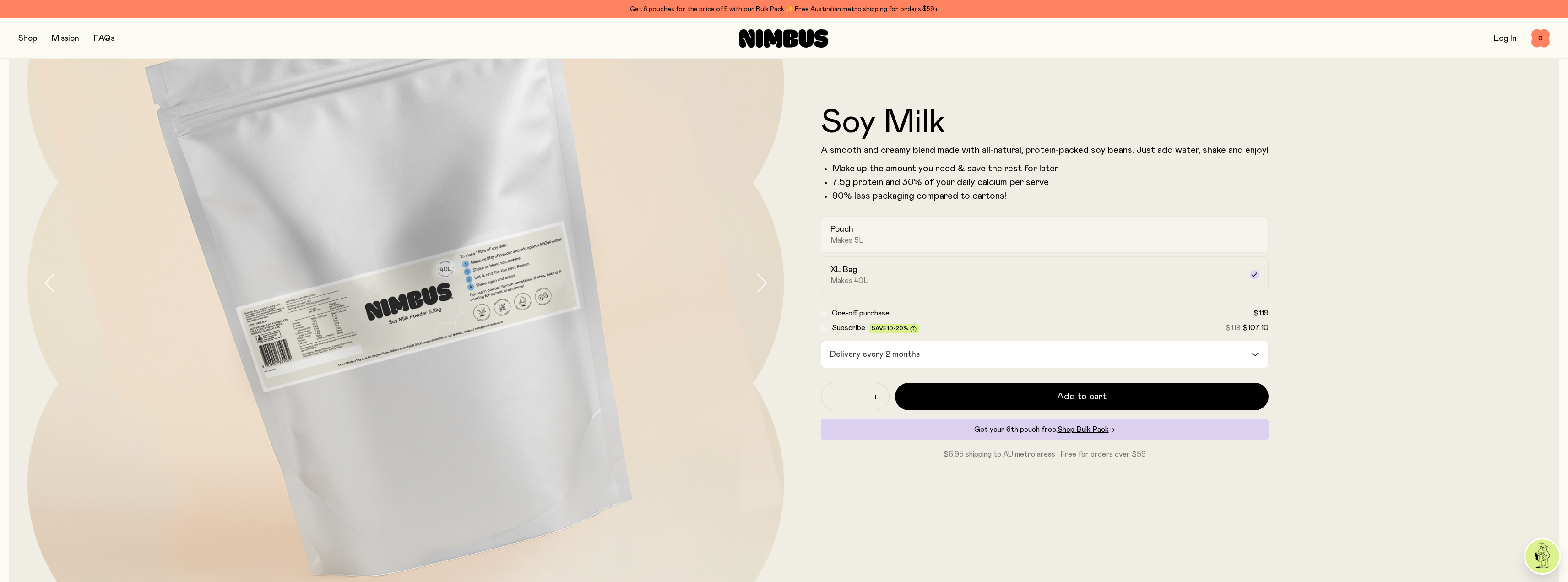
click at [919, 230] on div "Pouch Makes 5L" at bounding box center [1036, 234] width 412 height 21
